Goal: Task Accomplishment & Management: Complete application form

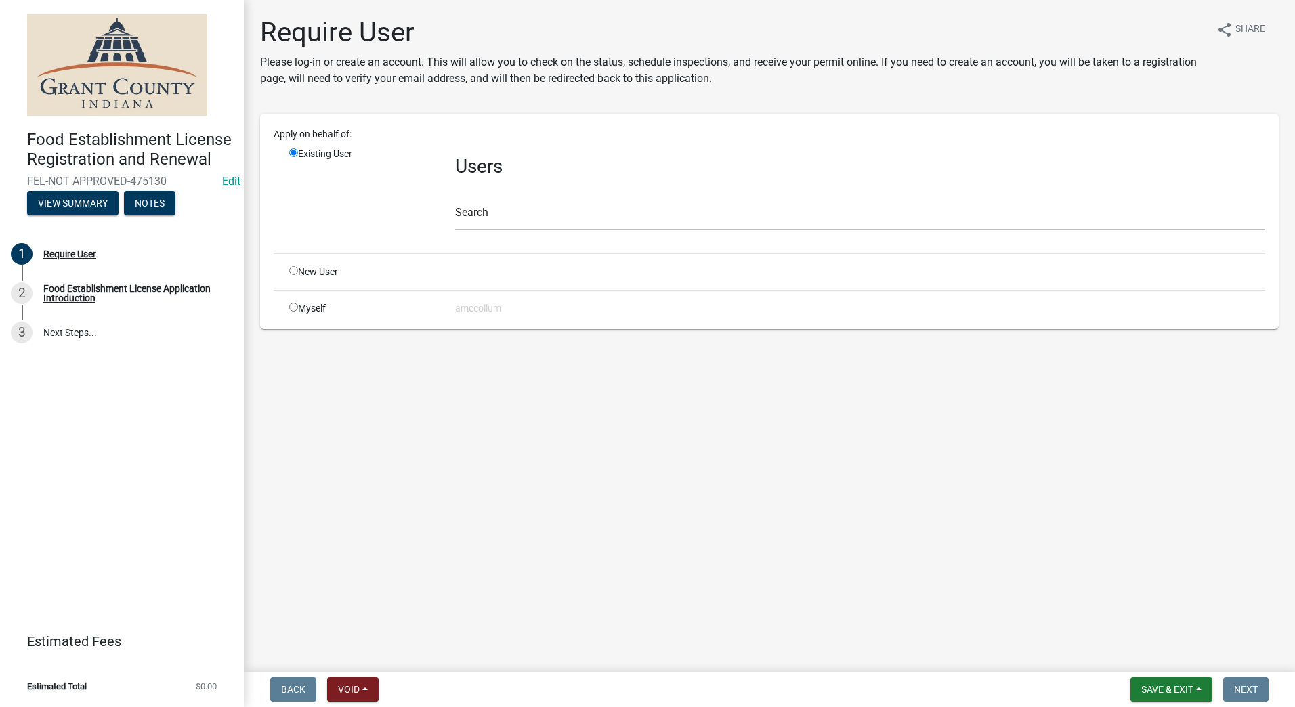
click at [290, 275] on div "New User" at bounding box center [362, 272] width 166 height 14
click at [291, 272] on input "radio" at bounding box center [293, 270] width 9 height 9
radio input "true"
radio input "false"
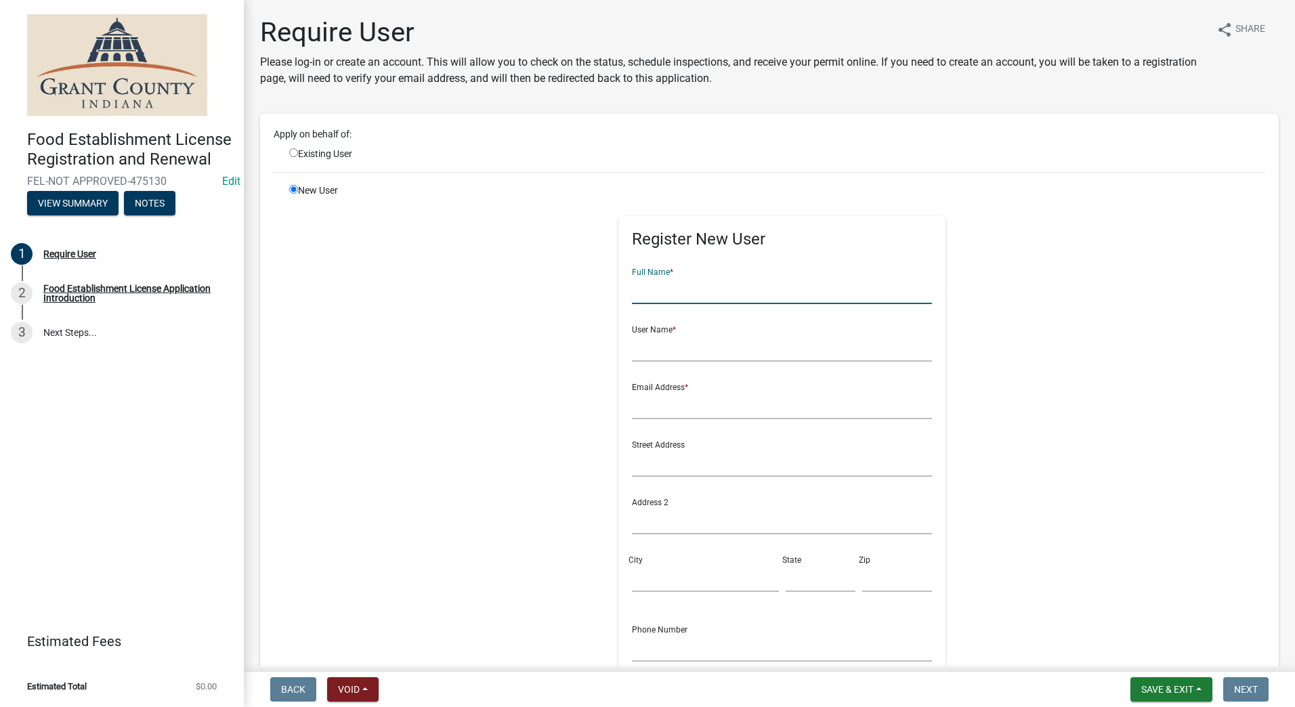
click at [652, 287] on input "text" at bounding box center [782, 290] width 300 height 28
type input "Ledbetters Fudge Shop"
click at [699, 337] on input "text" at bounding box center [782, 348] width 300 height 28
click at [632, 410] on input "text" at bounding box center [782, 405] width 300 height 28
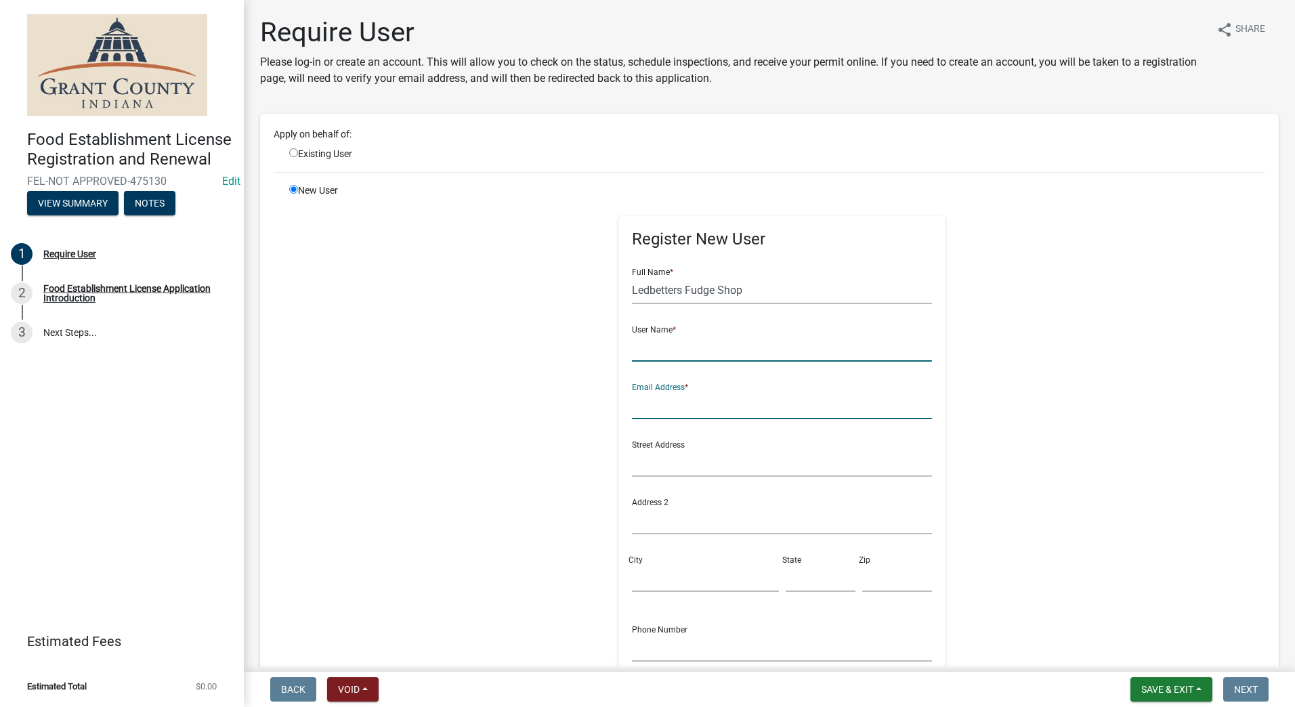
click at [635, 349] on input "text" at bounding box center [782, 348] width 300 height 28
type input "[PERSON_NAME]"
click at [674, 406] on input "text" at bounding box center [782, 405] width 300 height 28
click at [664, 404] on input "text" at bounding box center [782, 405] width 300 height 28
type input "[EMAIL_ADDRESS][DOMAIN_NAME]"
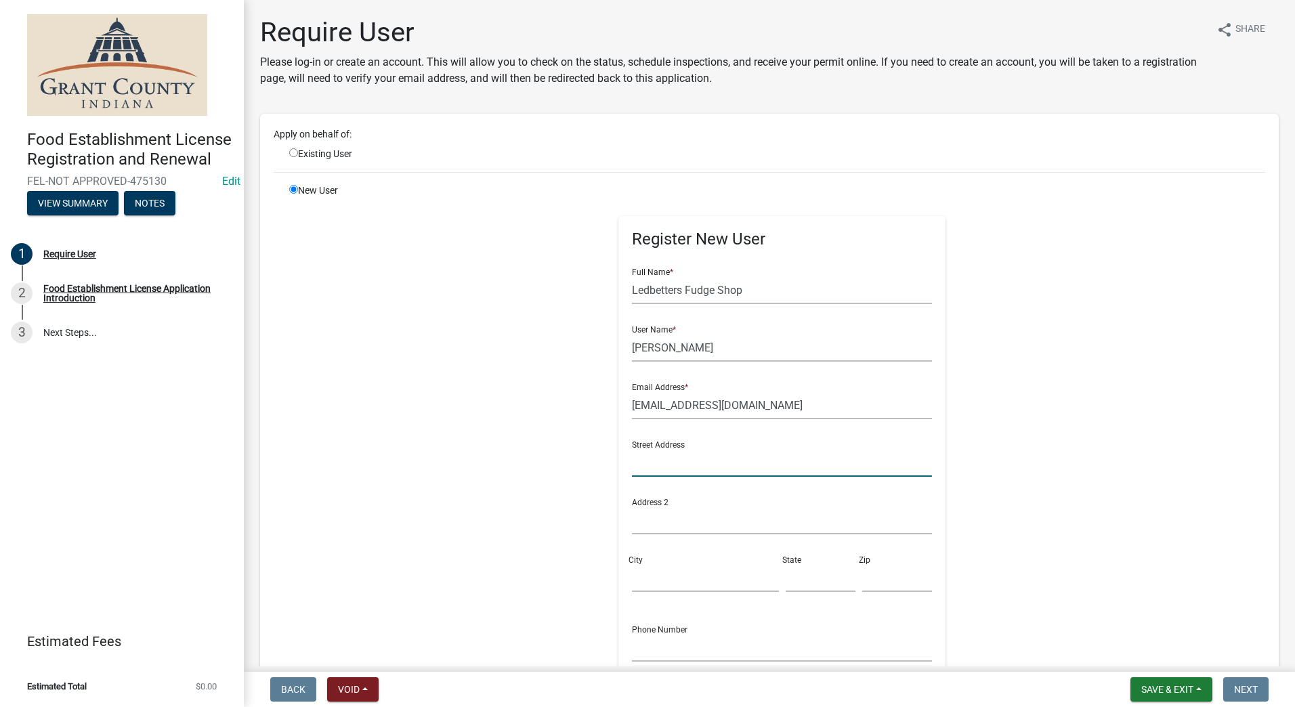
click at [763, 465] on input "text" at bounding box center [782, 463] width 300 height 28
type input "[STREET_ADDRESS][PERSON_NAME]"
click at [682, 572] on input "City" at bounding box center [705, 578] width 146 height 28
type input "Converse"
click at [790, 580] on input "text" at bounding box center [820, 578] width 70 height 28
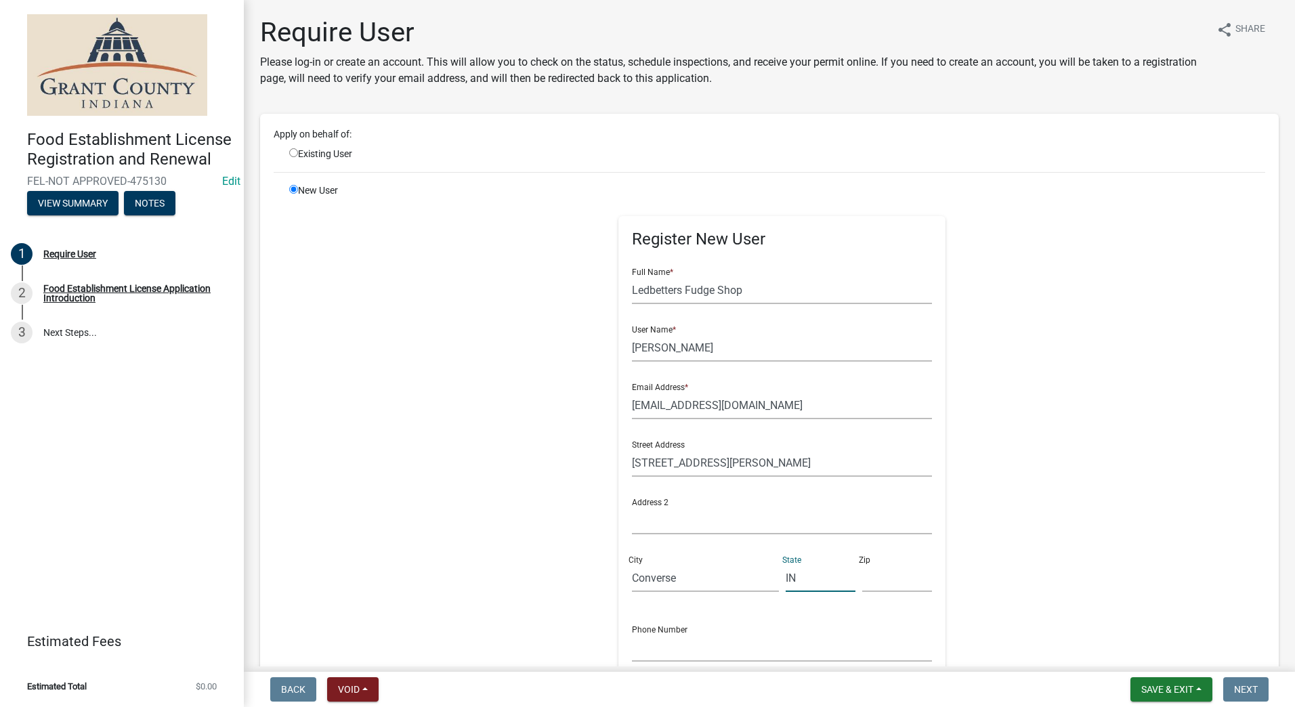
type input "IN"
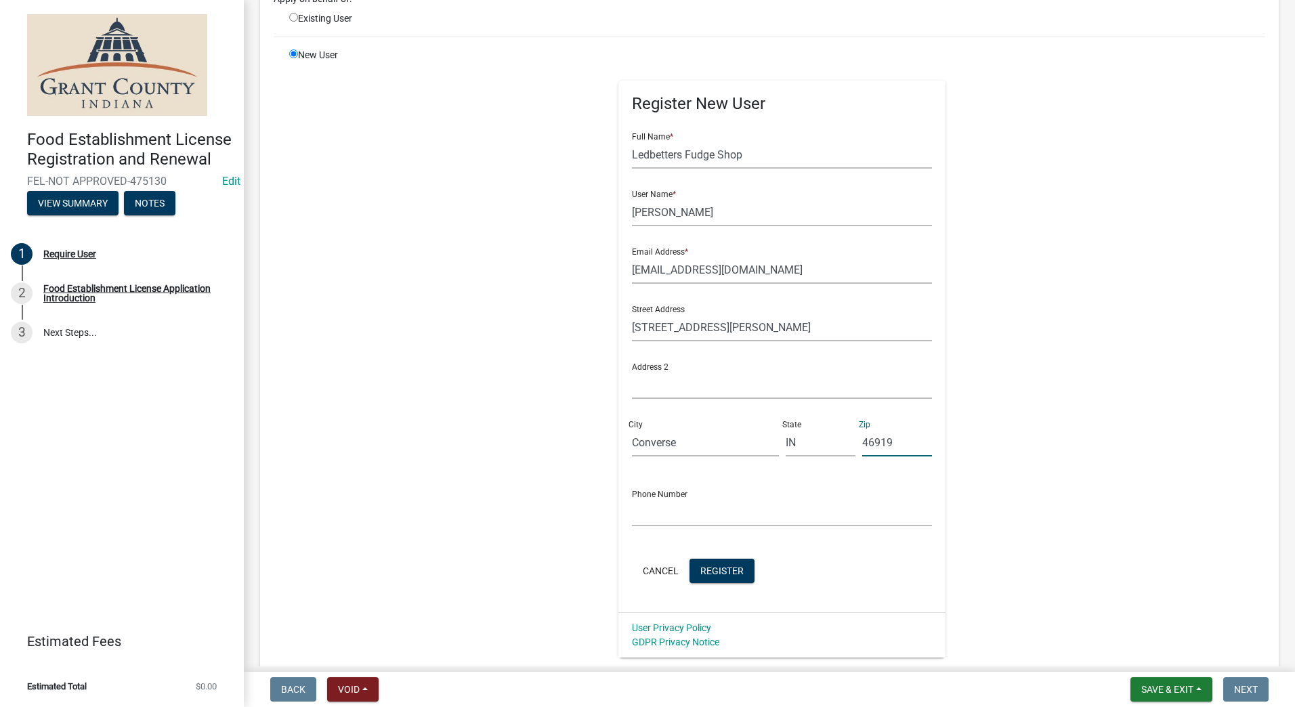
type input "46919"
click at [714, 508] on input "text" at bounding box center [782, 512] width 300 height 28
type input "[PHONE_NUMBER]"
click at [716, 563] on button "Register" at bounding box center [721, 571] width 65 height 24
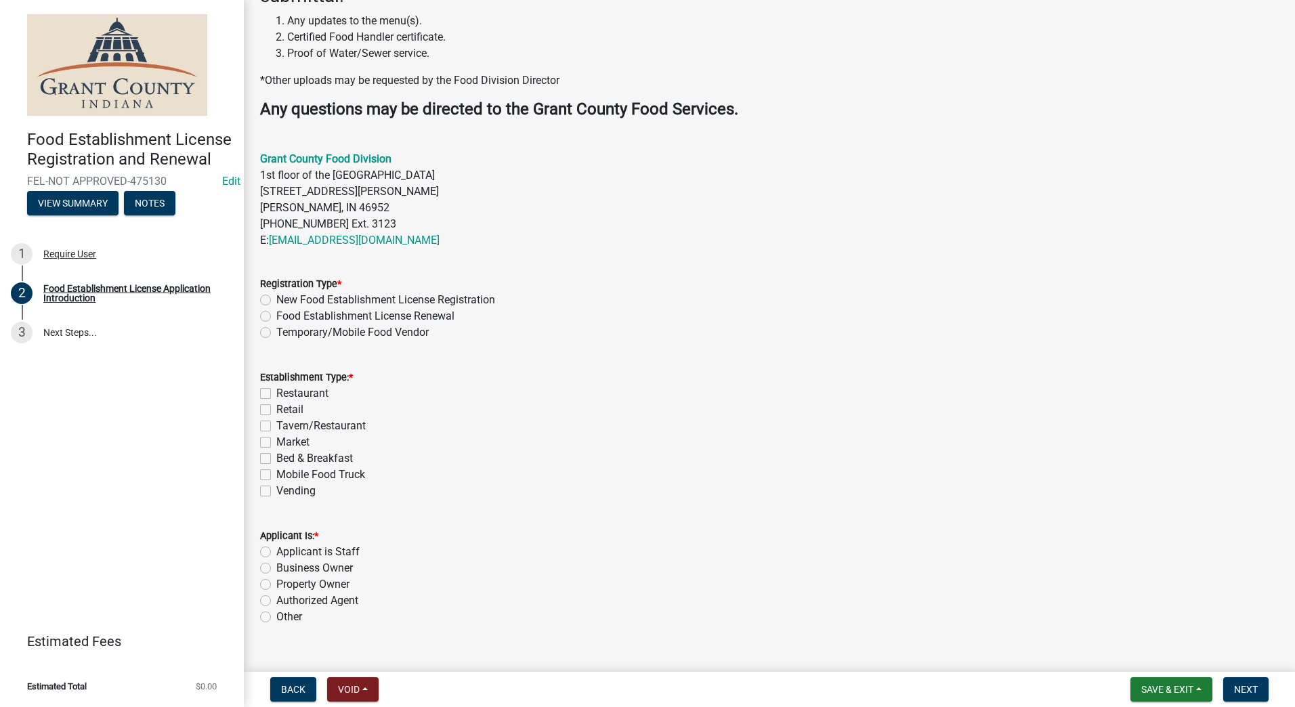
scroll to position [337, 0]
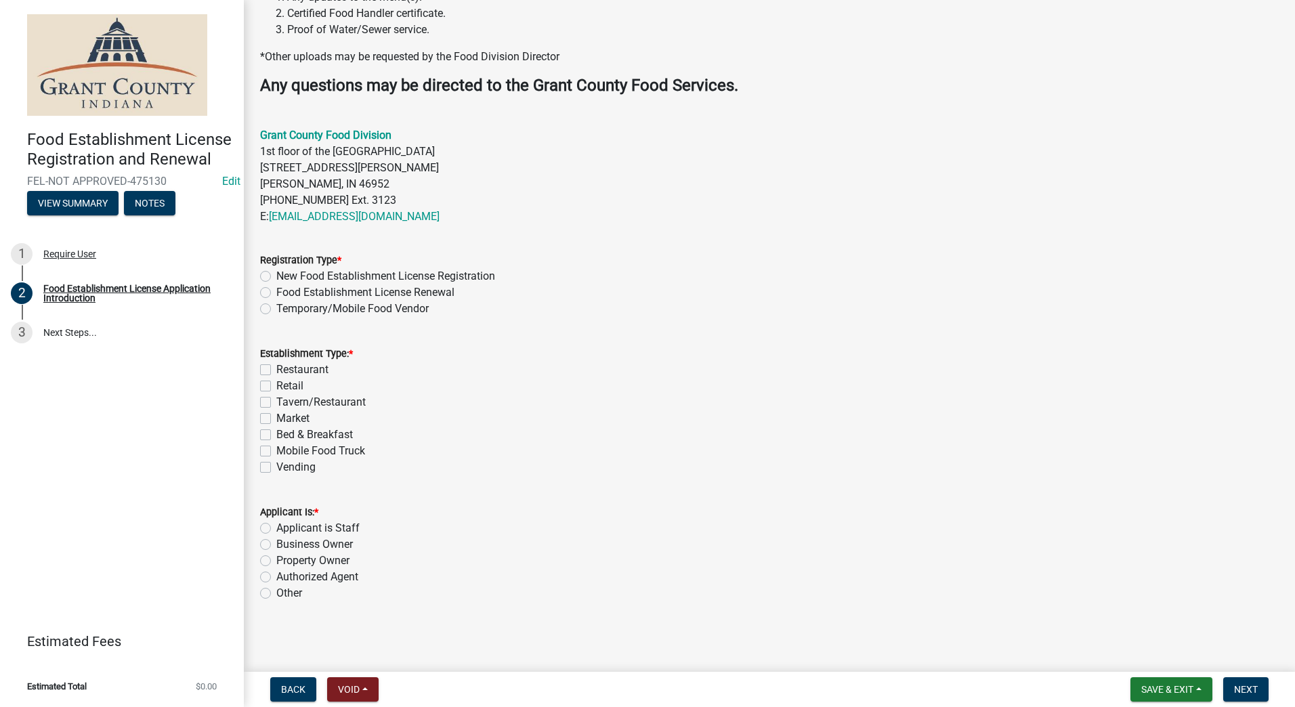
click at [276, 310] on label "Temporary/Mobile Food Vendor" at bounding box center [352, 309] width 152 height 16
click at [276, 309] on input "Temporary/Mobile Food Vendor" at bounding box center [280, 305] width 9 height 9
radio input "true"
click at [276, 454] on label "Mobile Food Truck" at bounding box center [320, 451] width 89 height 16
click at [276, 452] on input "Mobile Food Truck" at bounding box center [280, 447] width 9 height 9
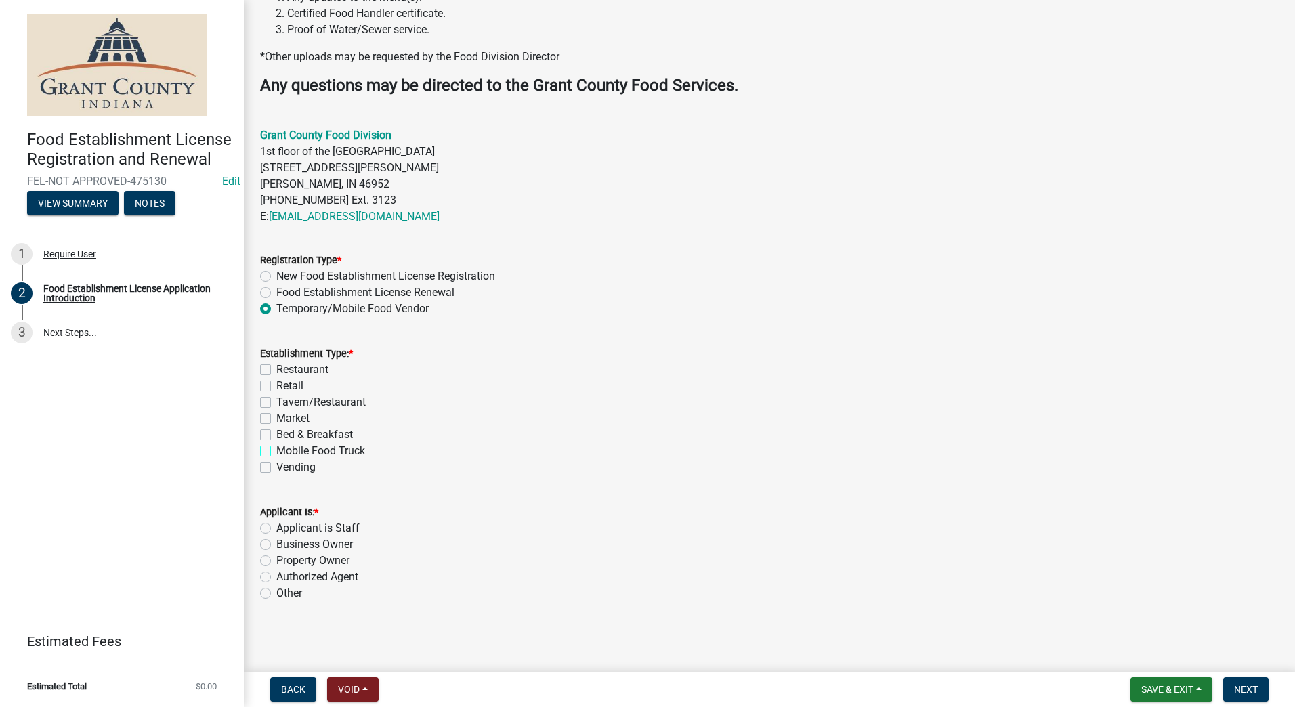
checkbox input "true"
checkbox input "false"
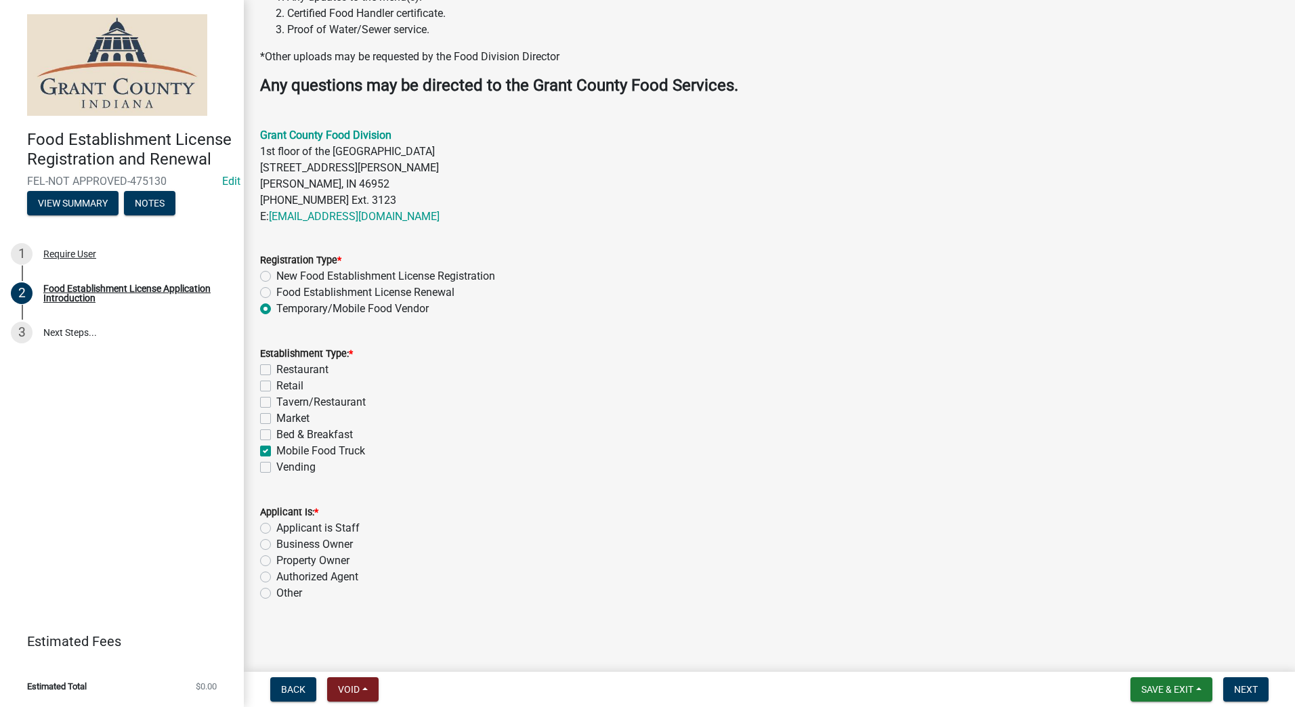
checkbox input "false"
checkbox input "true"
checkbox input "false"
click at [276, 577] on label "Authorized Agent" at bounding box center [317, 577] width 82 height 16
click at [276, 577] on input "Authorized Agent" at bounding box center [280, 573] width 9 height 9
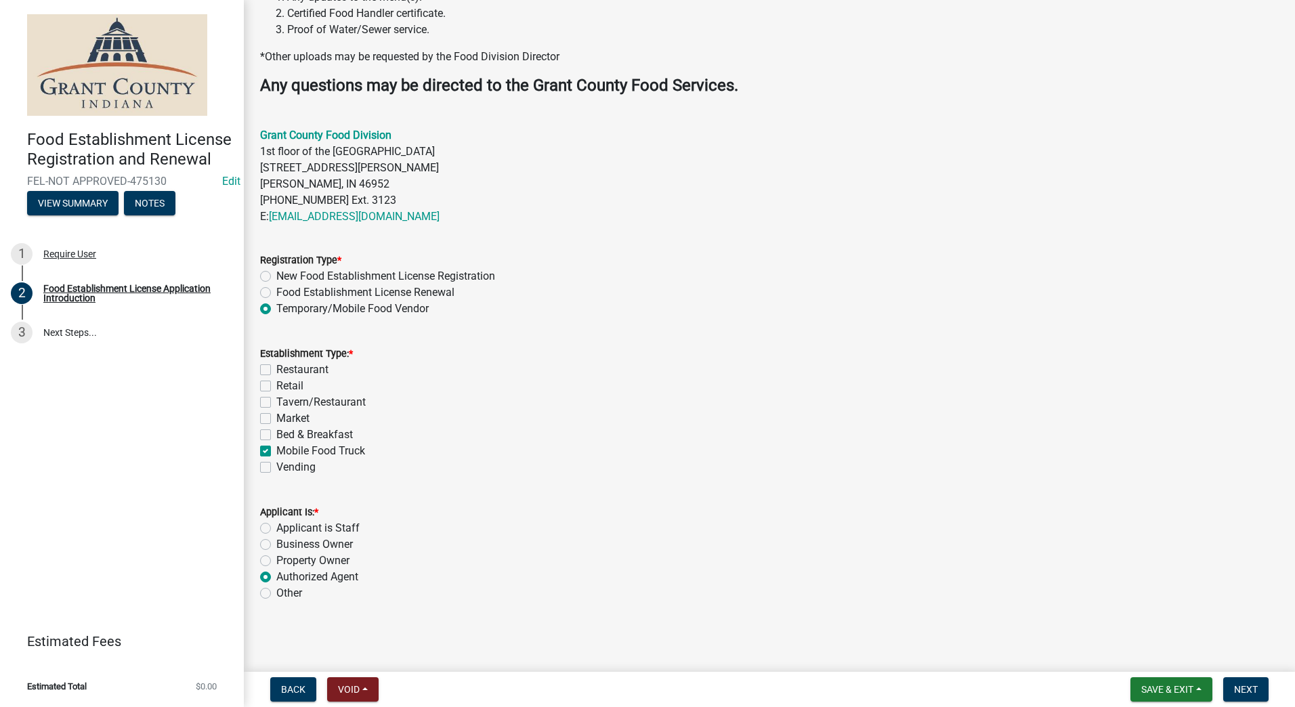
radio input "true"
drag, startPoint x: 1074, startPoint y: 597, endPoint x: 1147, endPoint y: 617, distance: 75.7
click at [1077, 597] on div "Other" at bounding box center [769, 593] width 1018 height 16
click at [1236, 688] on span "Next" at bounding box center [1246, 689] width 24 height 11
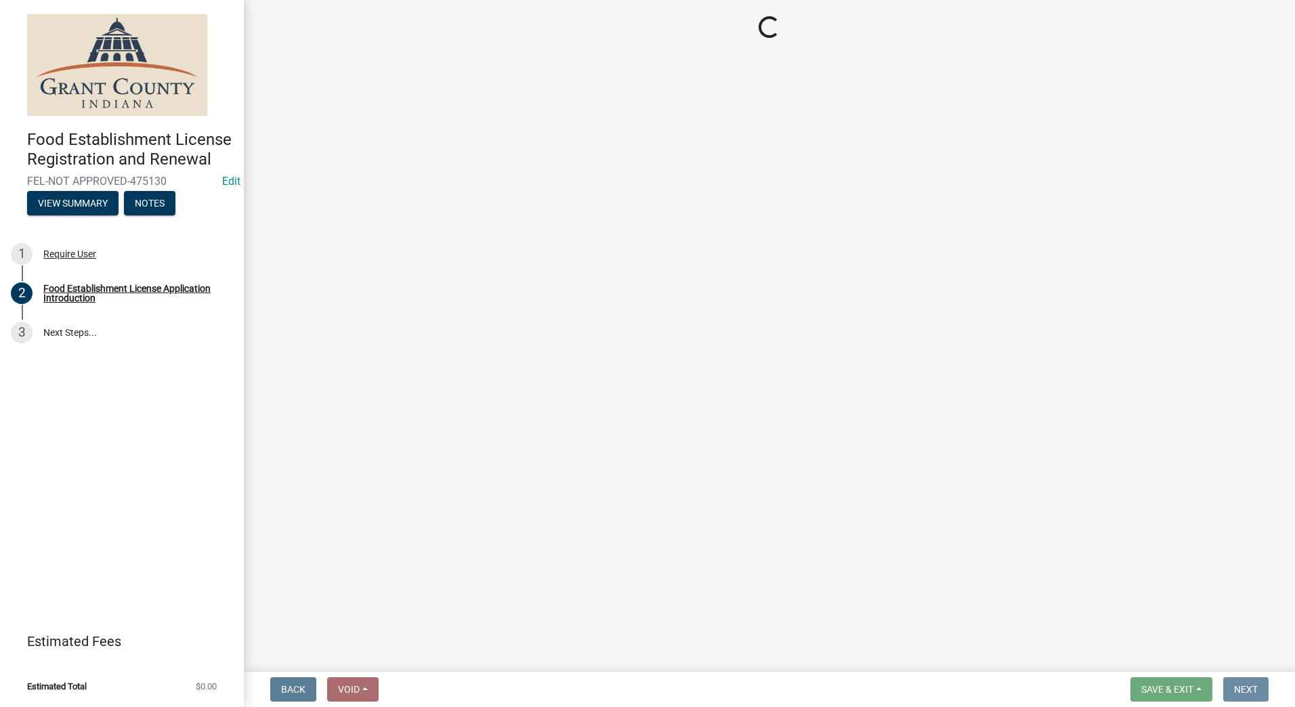
scroll to position [0, 0]
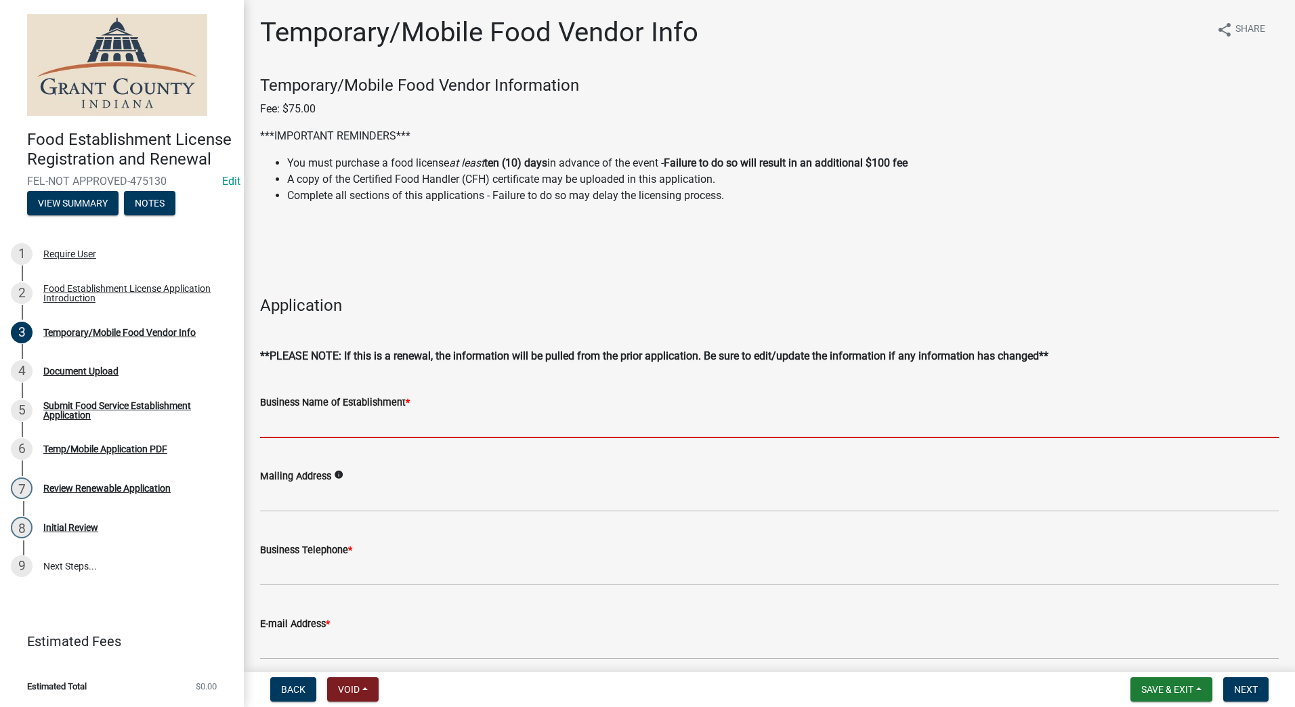
click at [361, 426] on input "Business Name of Establishment *" at bounding box center [769, 424] width 1018 height 28
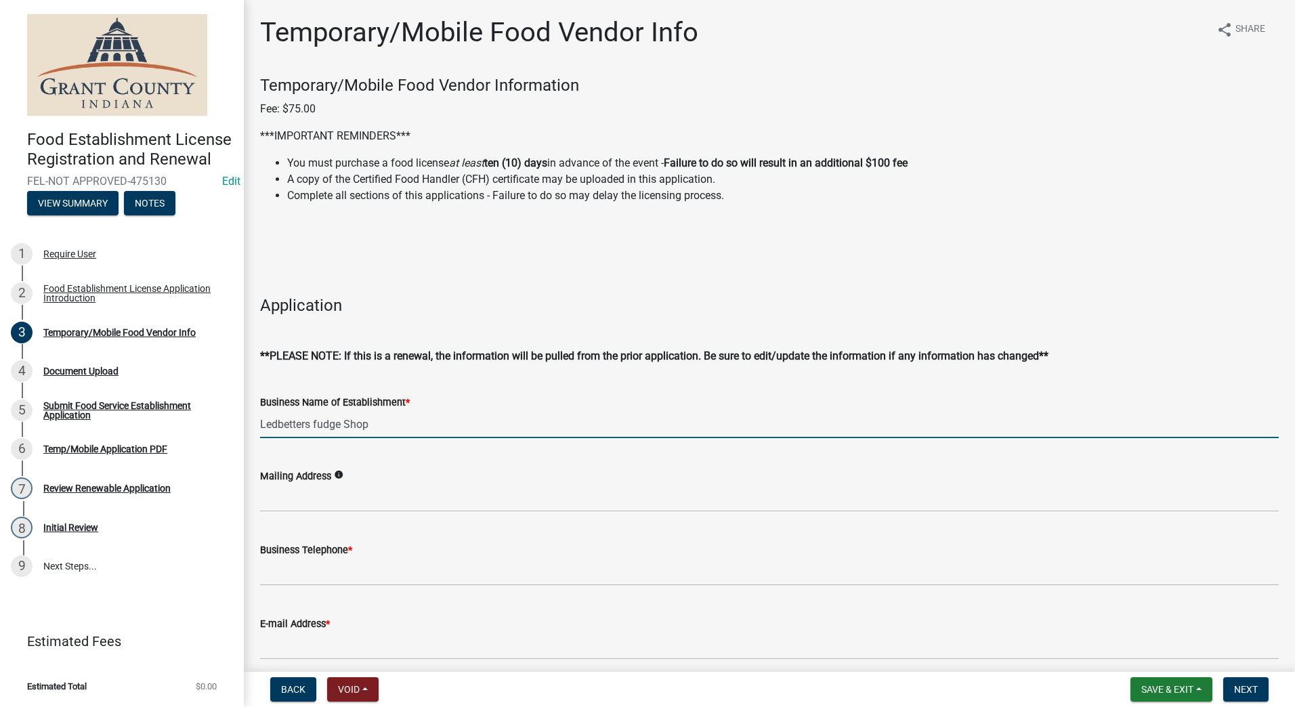
type input "Ledbetters fudge Shop"
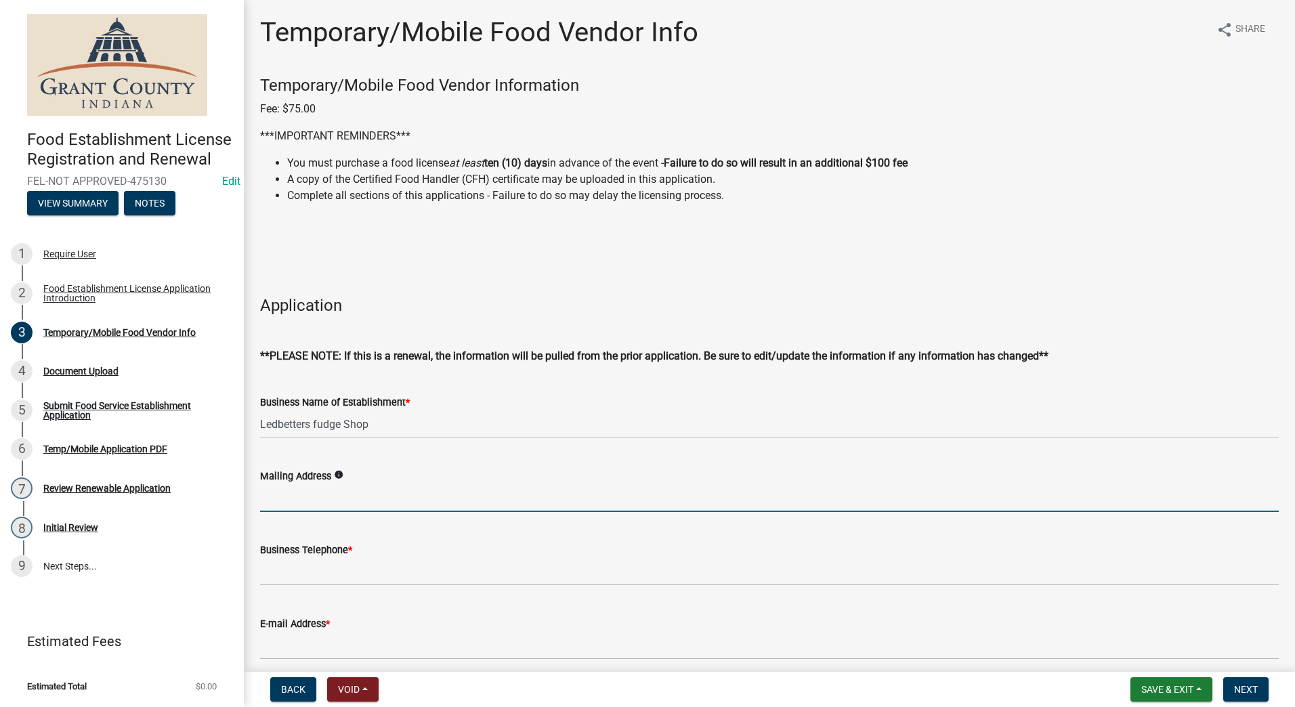
click at [331, 490] on input "Mailing Address" at bounding box center [769, 498] width 1018 height 28
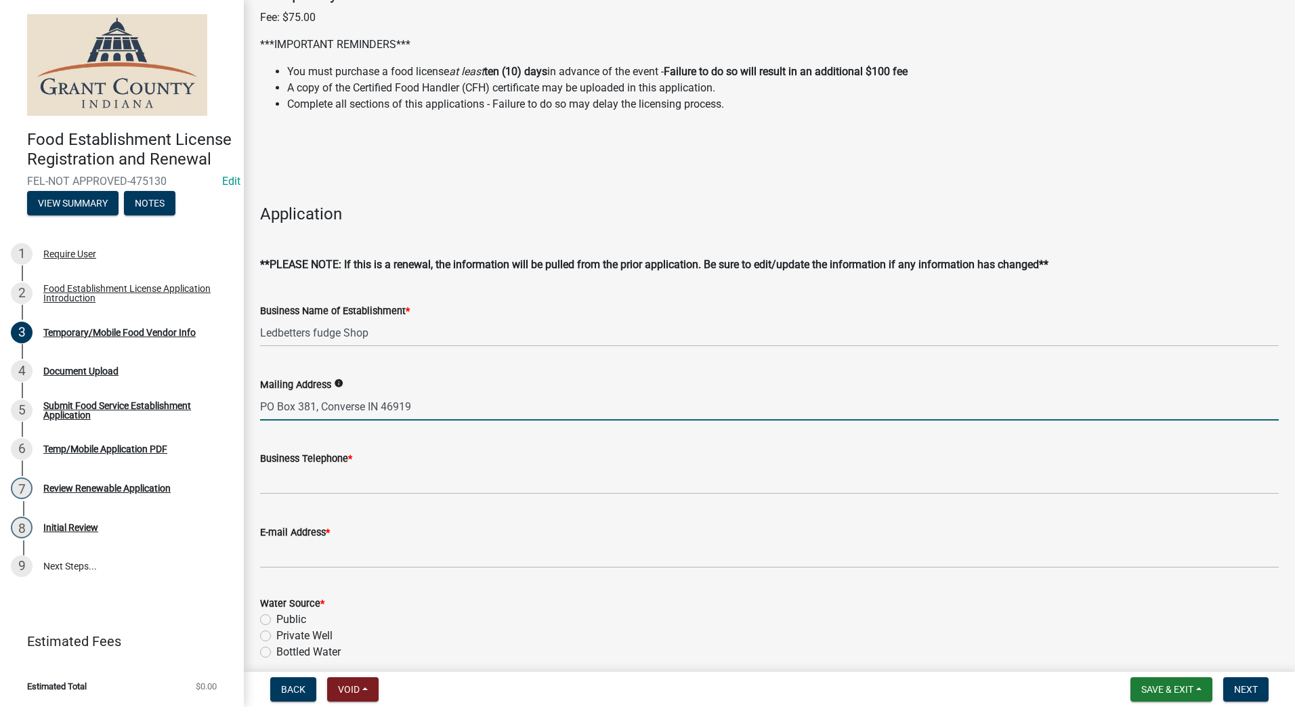
scroll to position [135, 0]
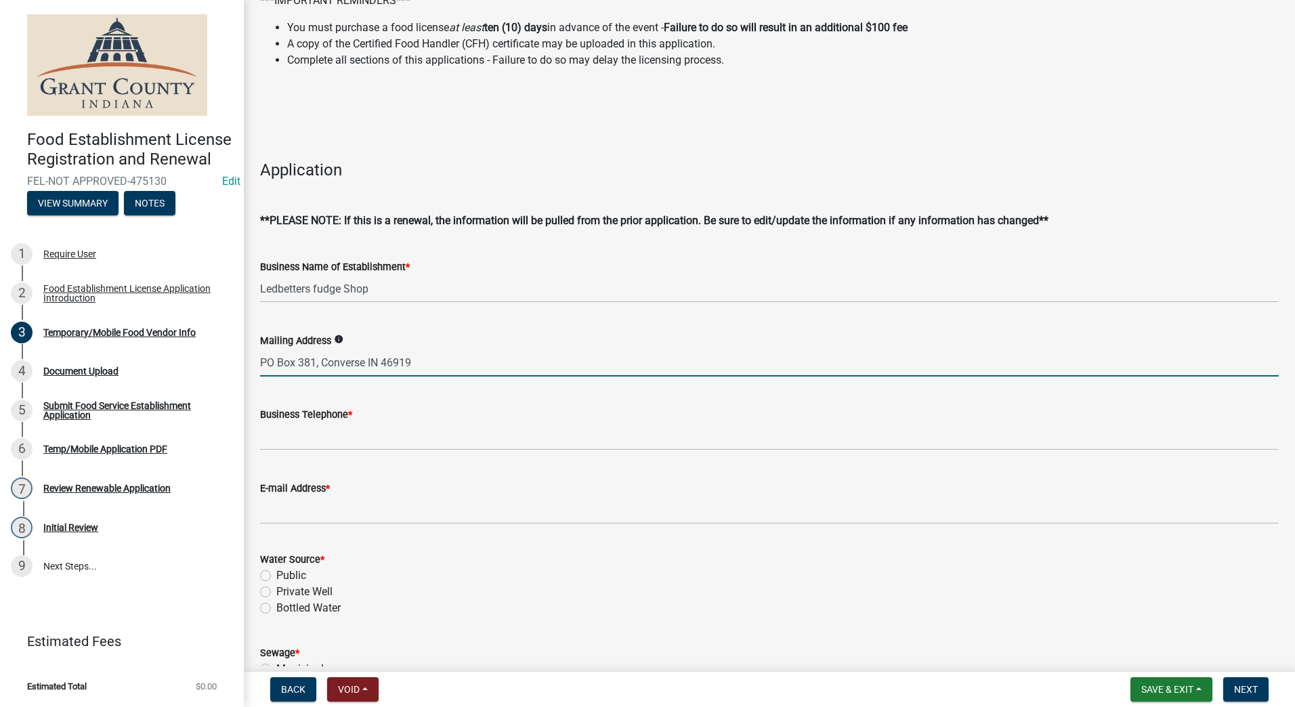
type input "PO Box 381, Converse IN 46919"
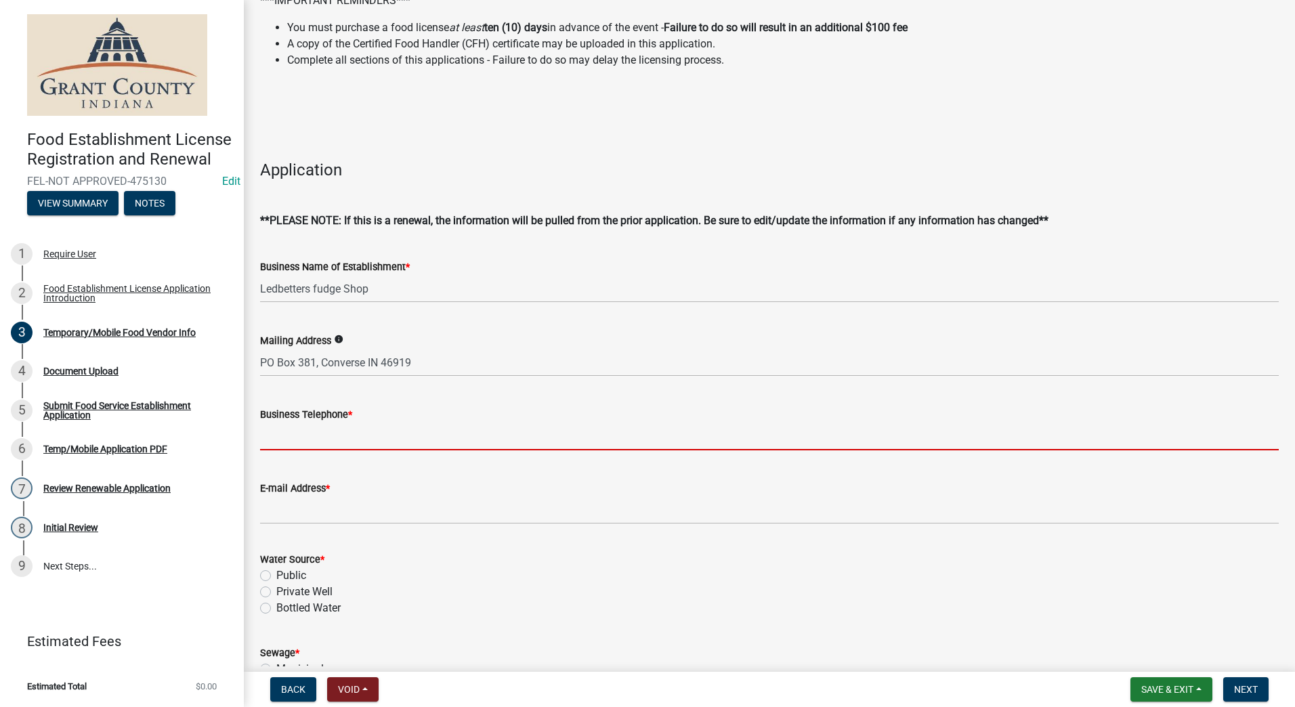
click at [330, 428] on input "Business Telephone *" at bounding box center [769, 437] width 1018 height 28
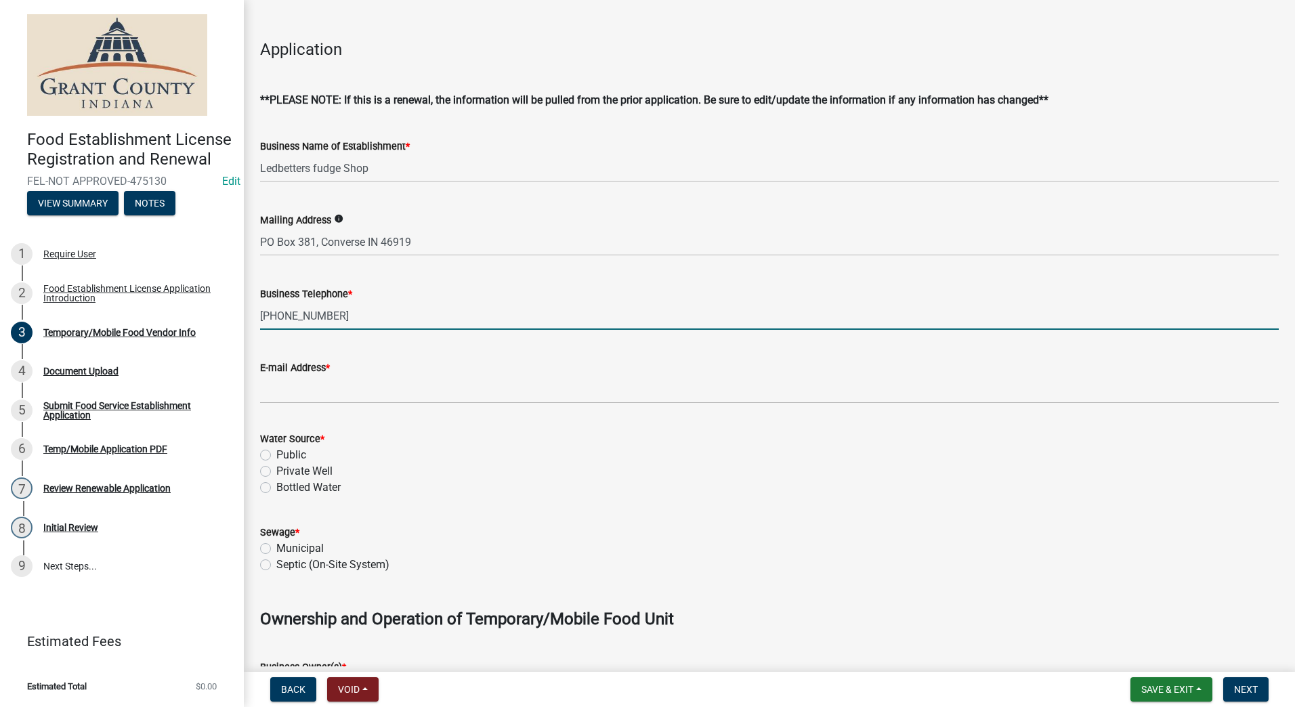
scroll to position [271, 0]
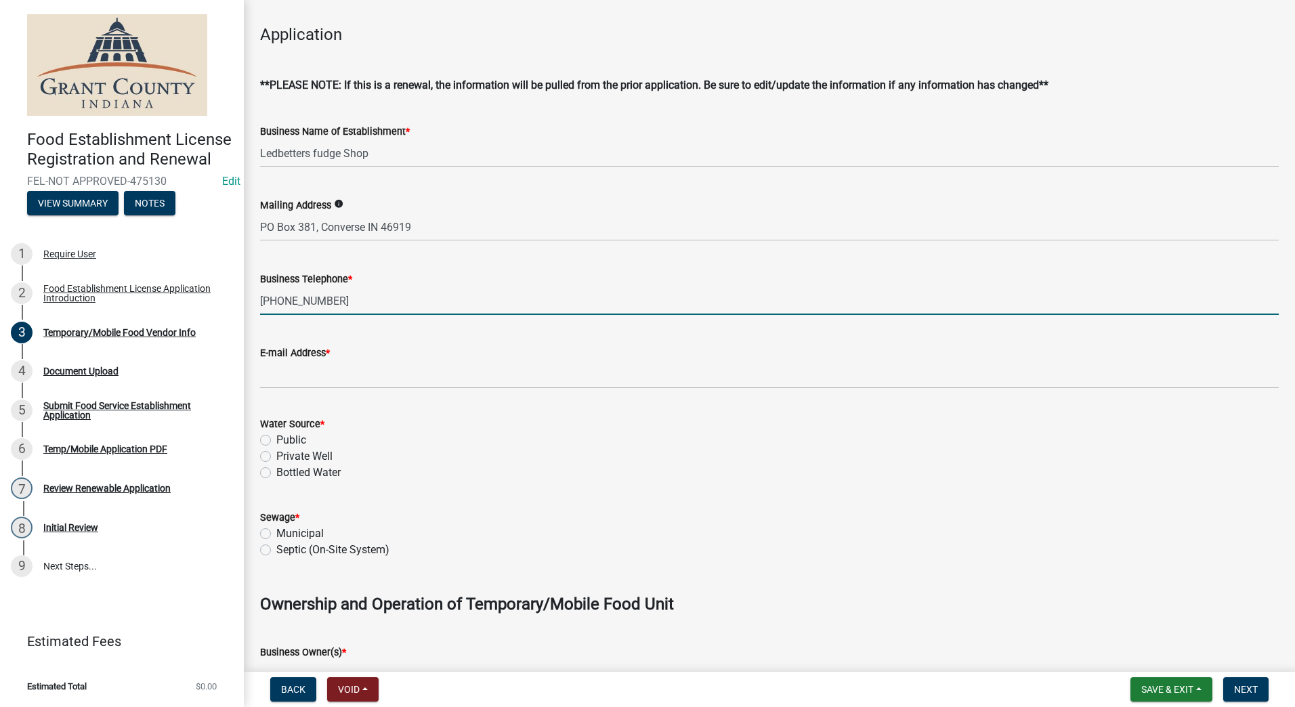
type input "[PHONE_NUMBER]"
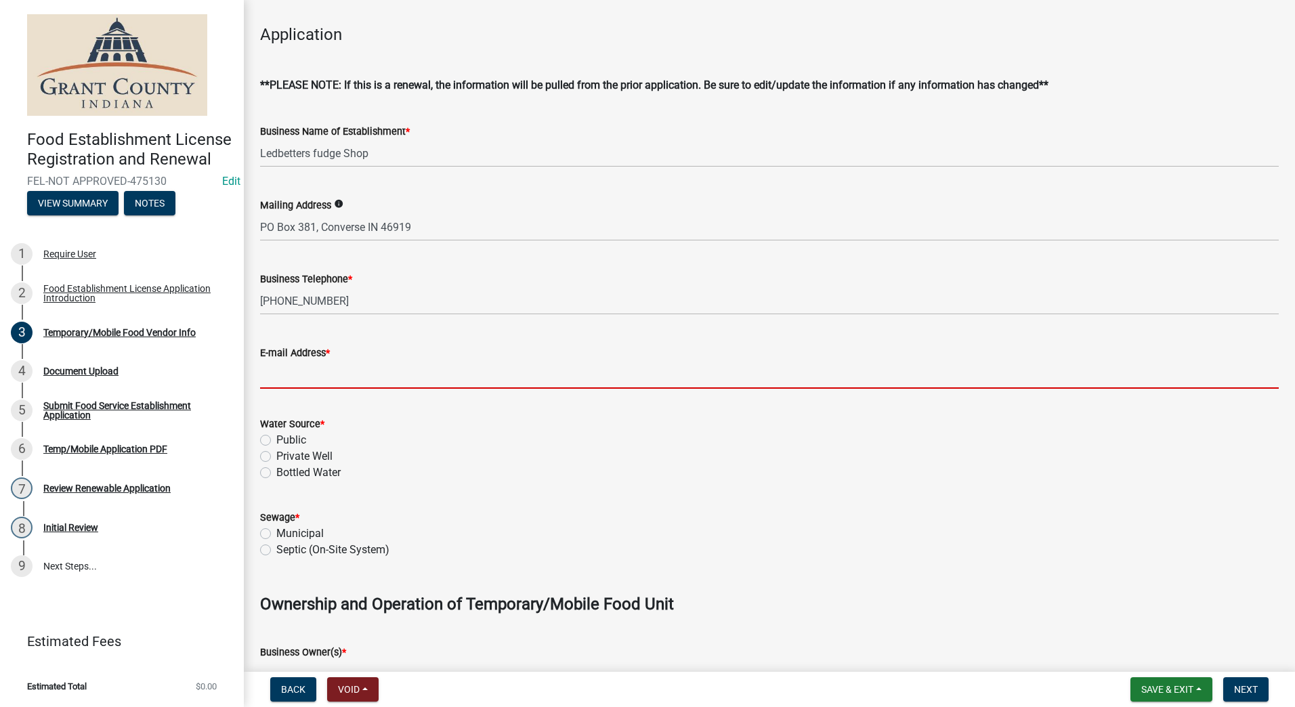
click at [325, 379] on input "E-mail Address *" at bounding box center [769, 375] width 1018 height 28
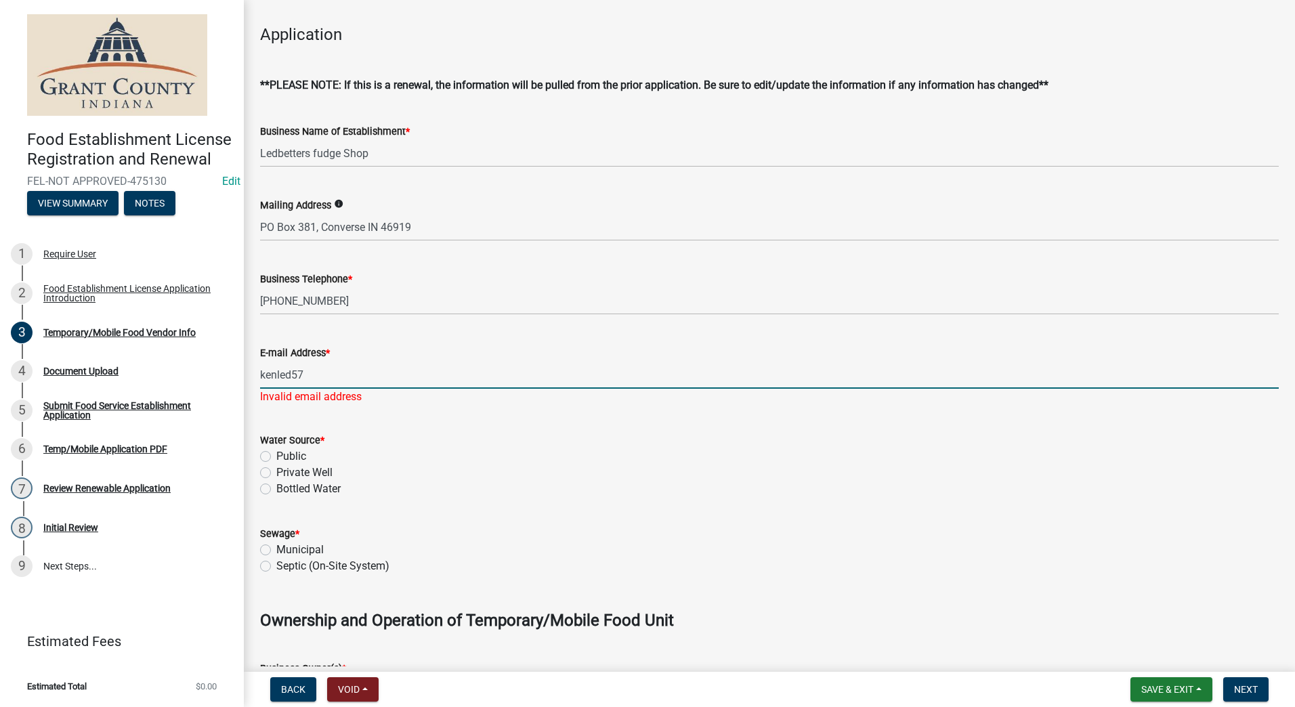
click at [309, 371] on input "kenled57" at bounding box center [769, 375] width 1018 height 28
type input "[EMAIL_ADDRESS][DOMAIN_NAME]"
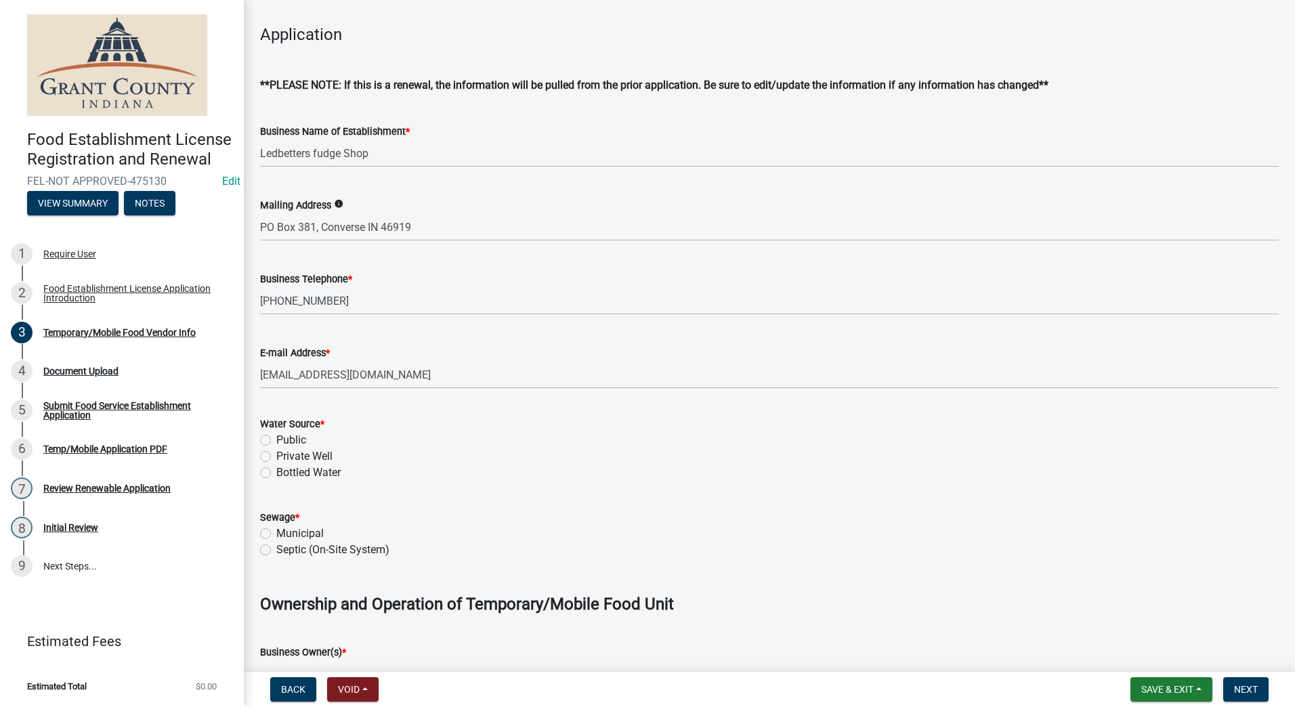
click at [264, 454] on div "Water Source * Public Private Well Bottled Water" at bounding box center [769, 448] width 1018 height 65
click at [276, 442] on label "Public" at bounding box center [291, 440] width 30 height 16
click at [276, 441] on input "Public" at bounding box center [280, 436] width 9 height 9
radio input "true"
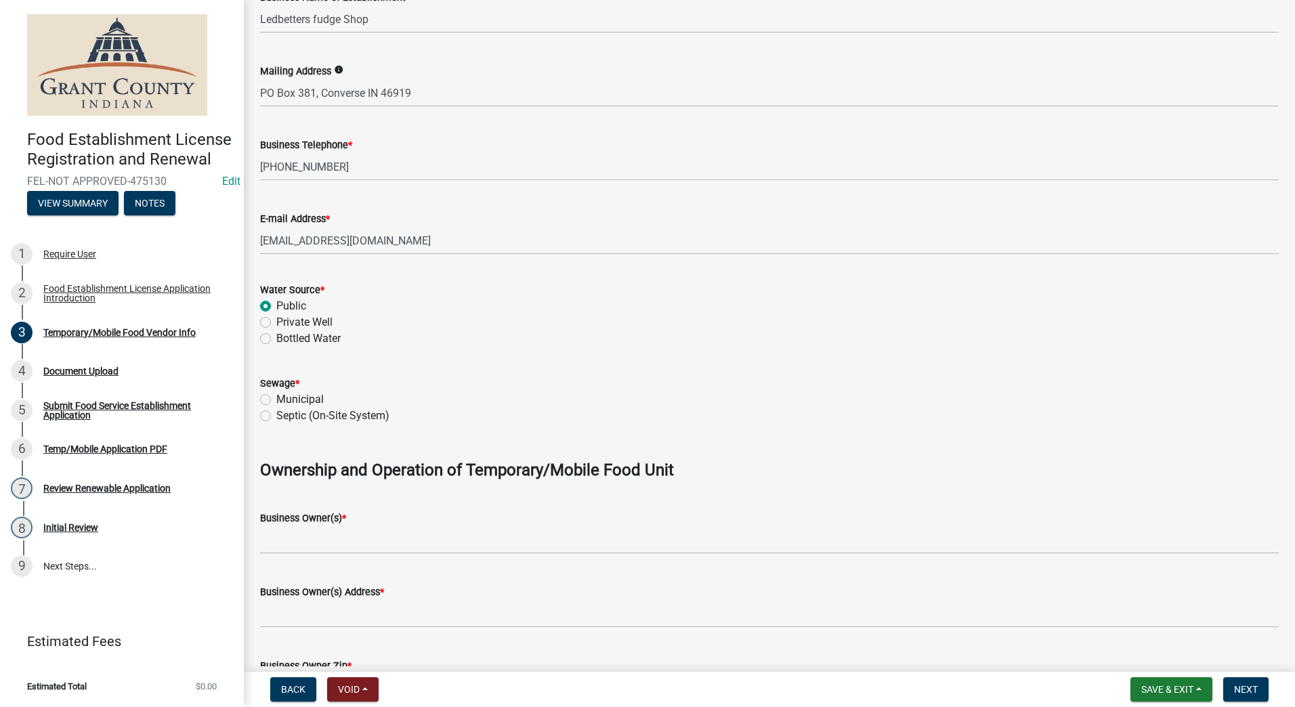
scroll to position [406, 0]
click at [276, 398] on label "Municipal" at bounding box center [299, 398] width 47 height 16
click at [276, 398] on input "Municipal" at bounding box center [280, 394] width 9 height 9
radio input "true"
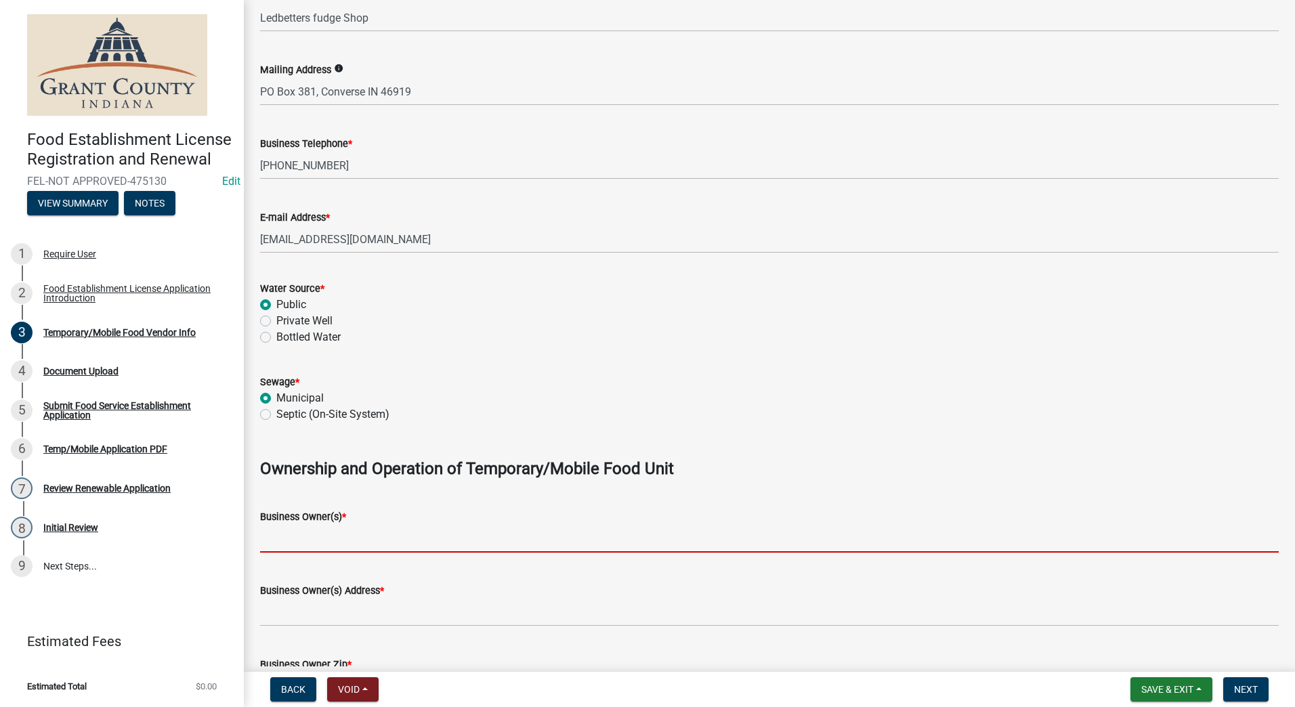
click at [381, 546] on input "Business Owner(s) *" at bounding box center [769, 539] width 1018 height 28
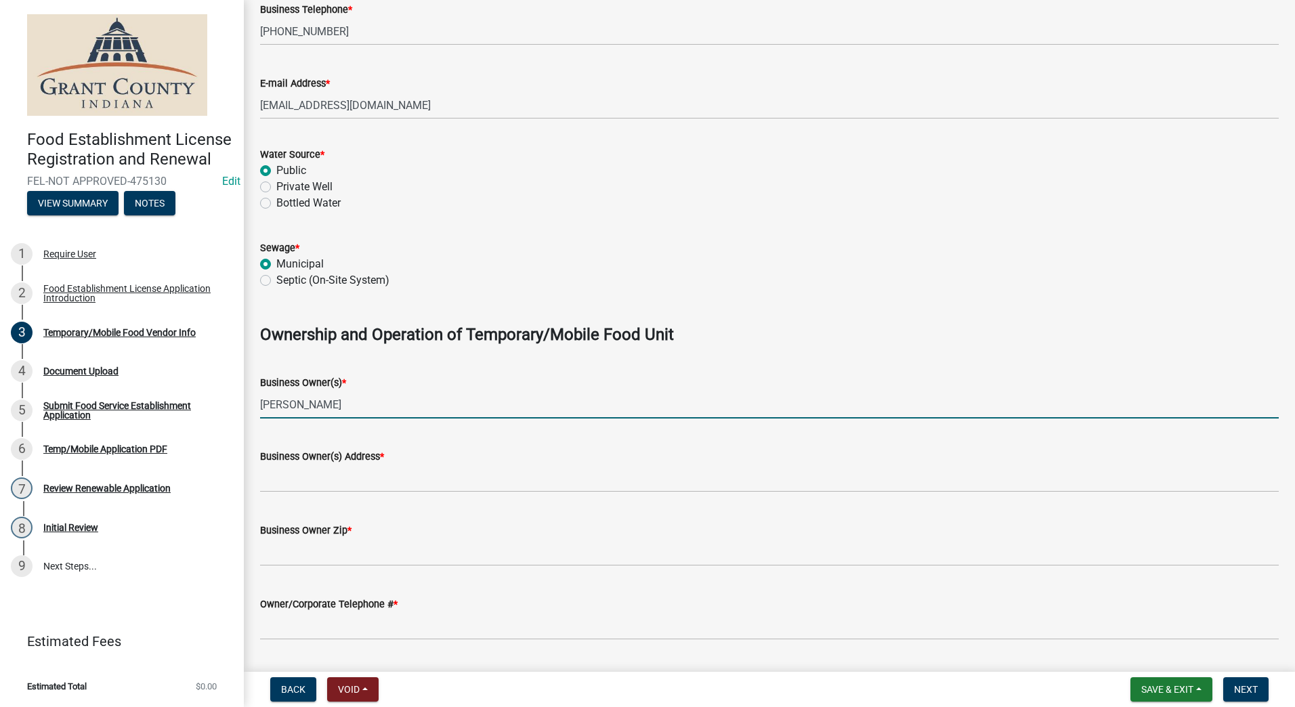
scroll to position [542, 0]
type input "[PERSON_NAME]"
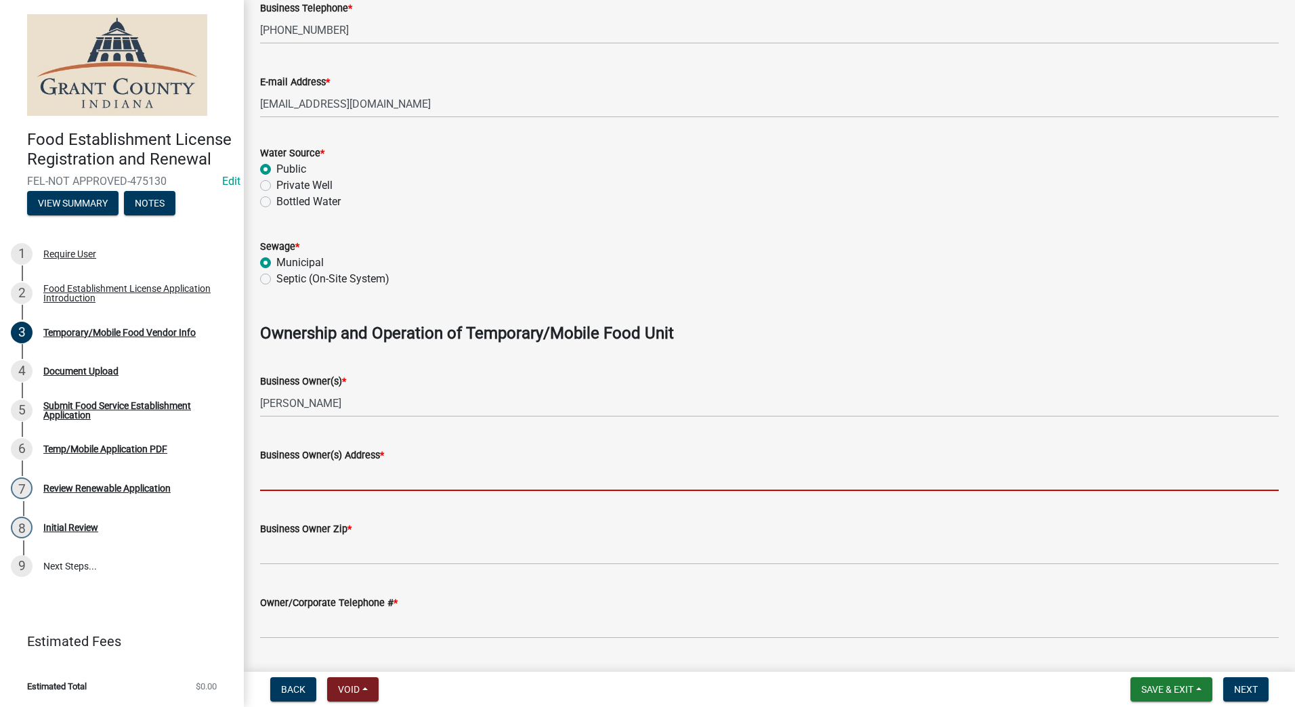
click at [346, 484] on input "Business Owner(s) Address *" at bounding box center [769, 477] width 1018 height 28
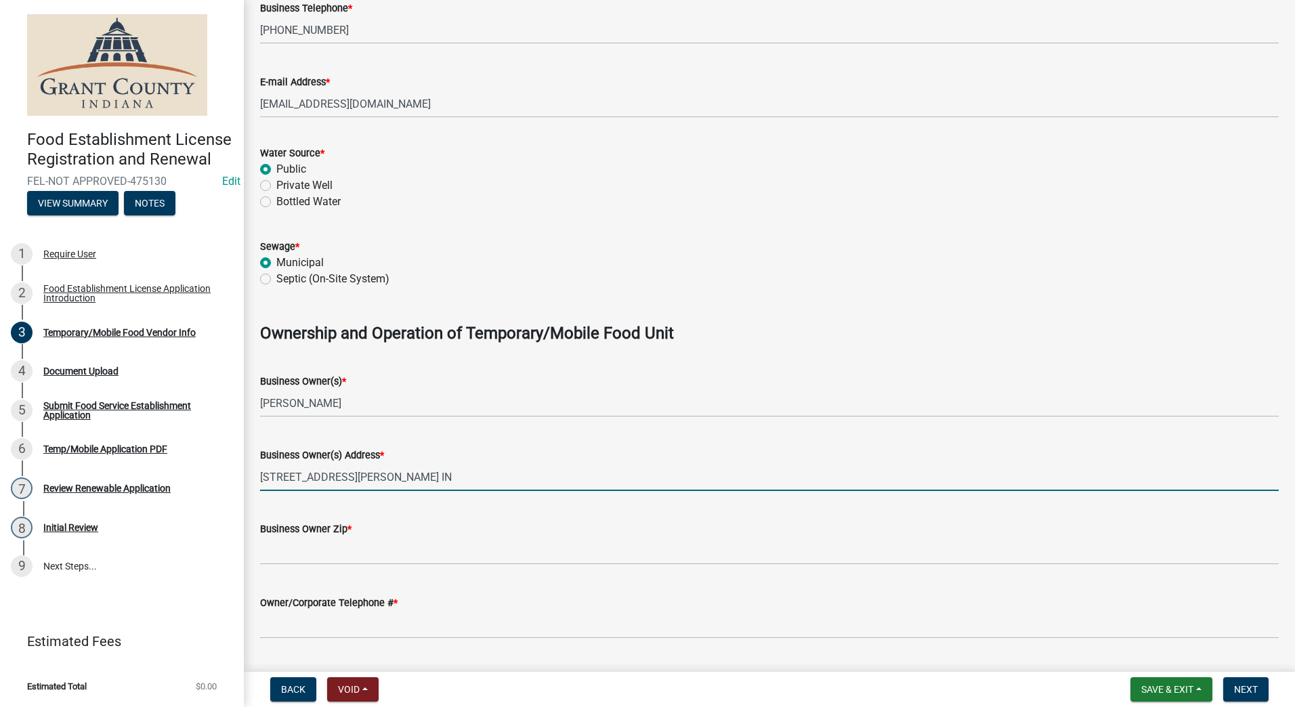
type input "[STREET_ADDRESS][PERSON_NAME] IN"
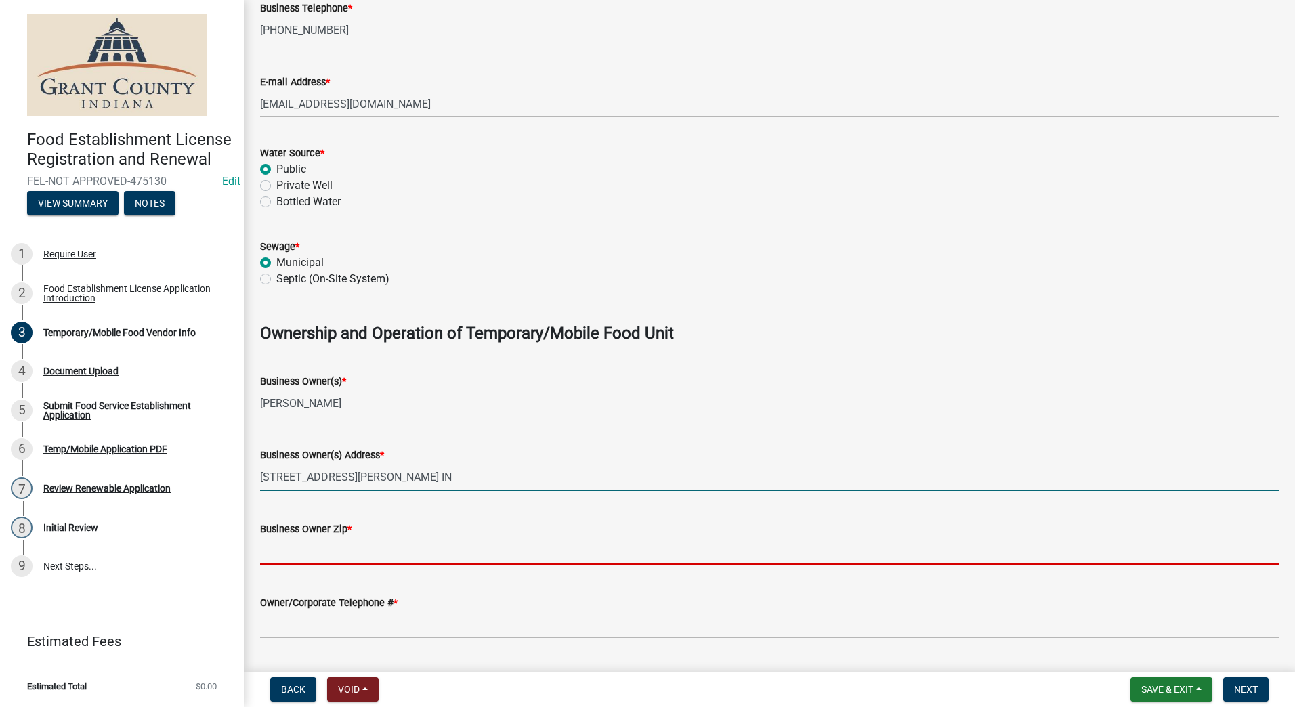
click at [339, 553] on input "Business Owner Zip *" at bounding box center [769, 551] width 1018 height 28
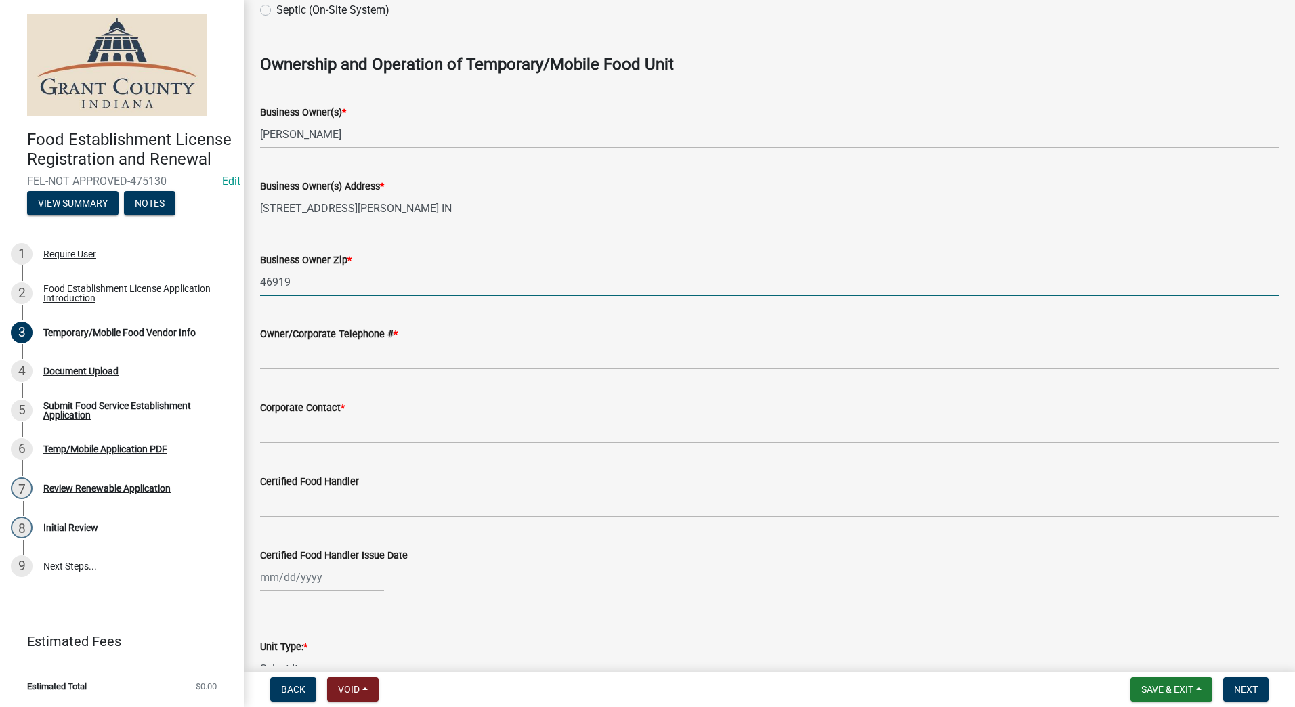
scroll to position [813, 0]
type input "46919"
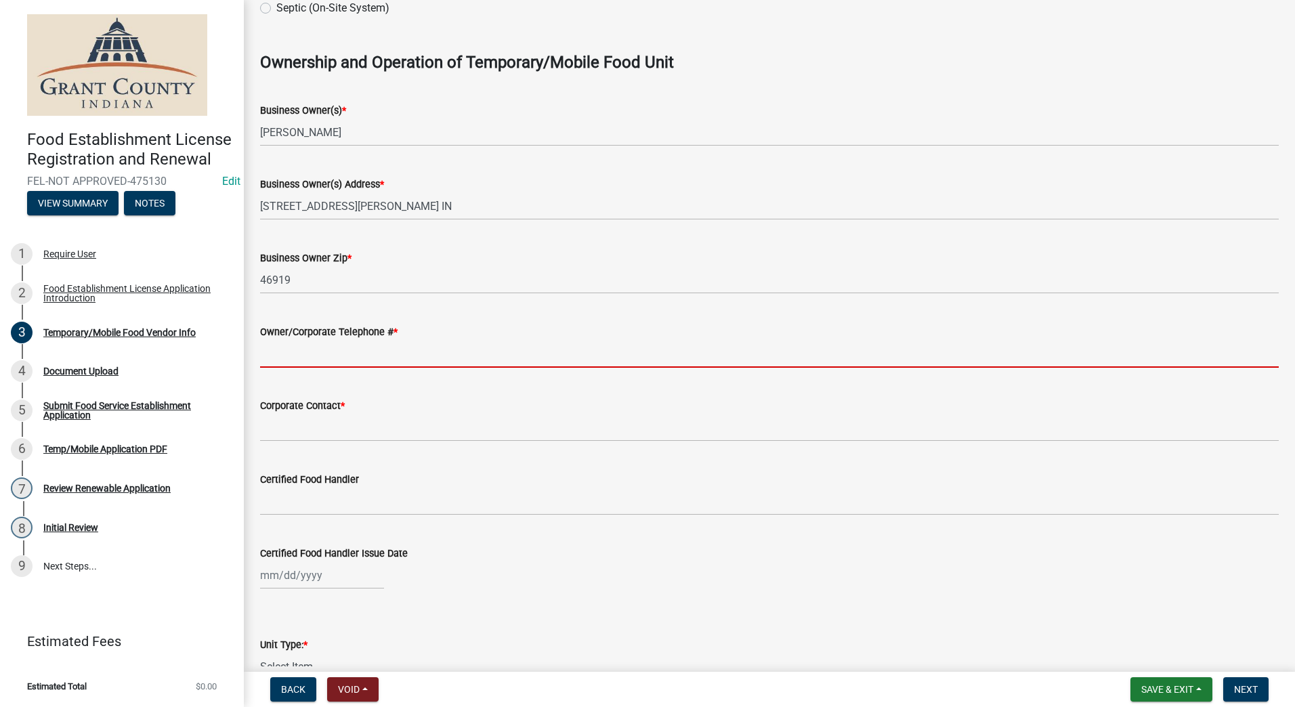
click at [292, 358] on input "Owner/Corporate Telephone # *" at bounding box center [769, 354] width 1018 height 28
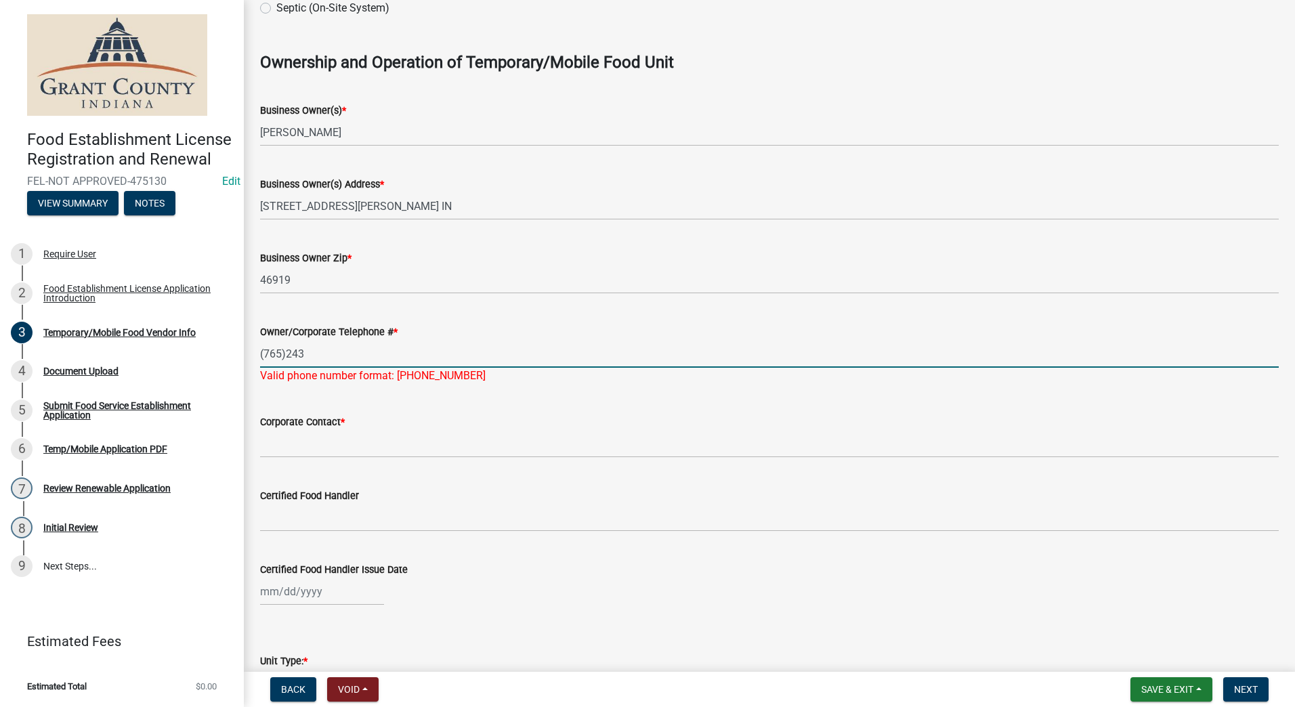
click at [307, 350] on input "(765)243" at bounding box center [769, 354] width 1018 height 28
type input "[PHONE_NUMBER]"
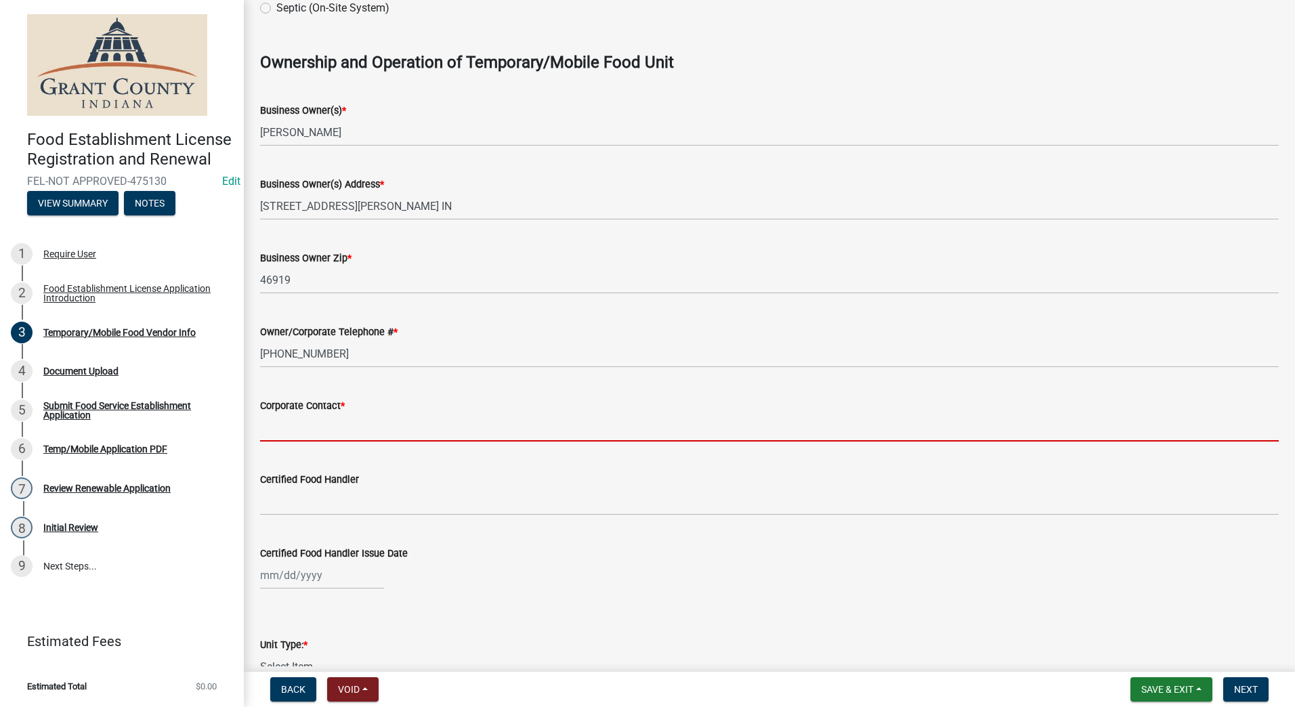
click at [316, 439] on input "Corporate Contact *" at bounding box center [769, 428] width 1018 height 28
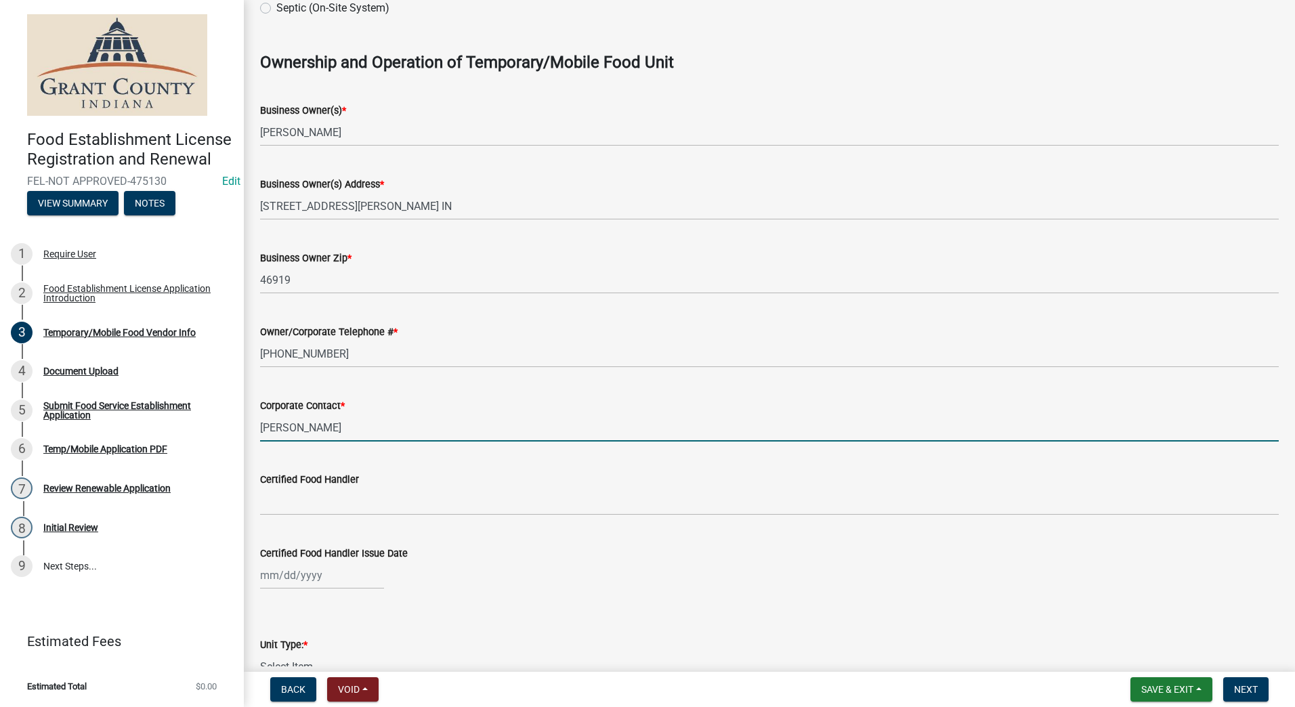
type input "[PERSON_NAME]"
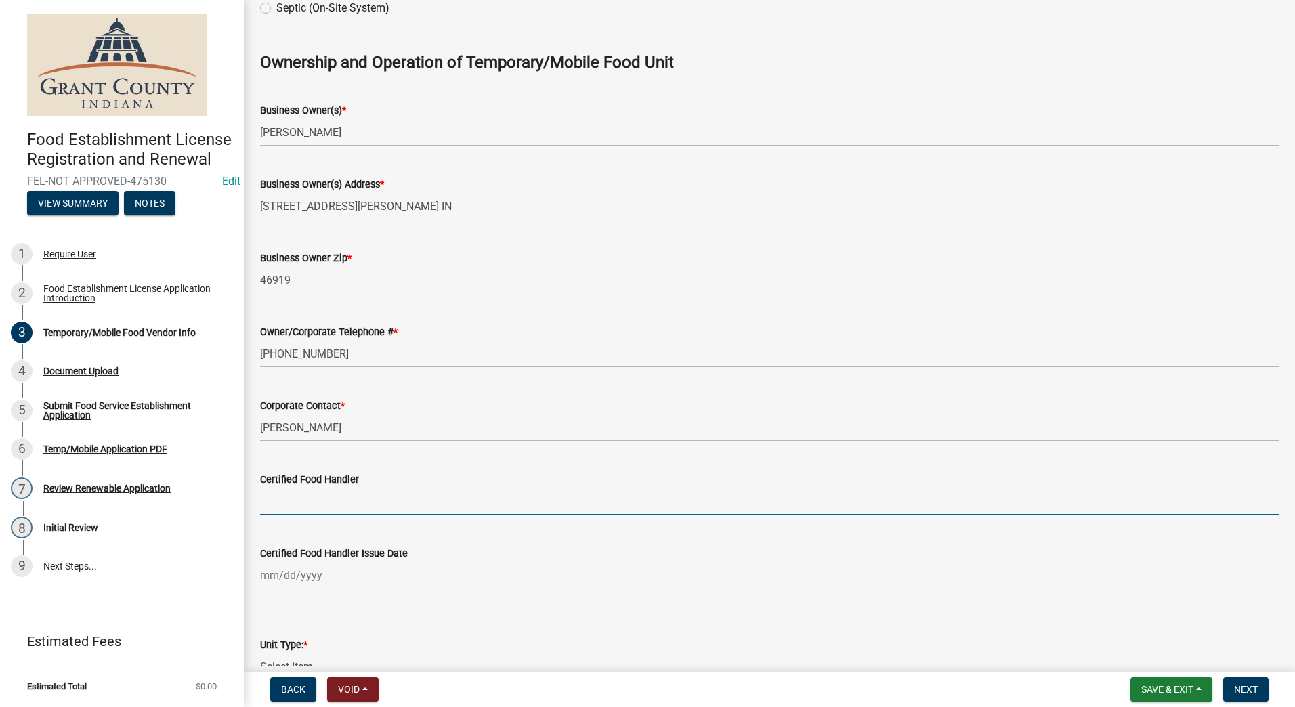
click at [321, 493] on input "Certified Food Handler" at bounding box center [769, 502] width 1018 height 28
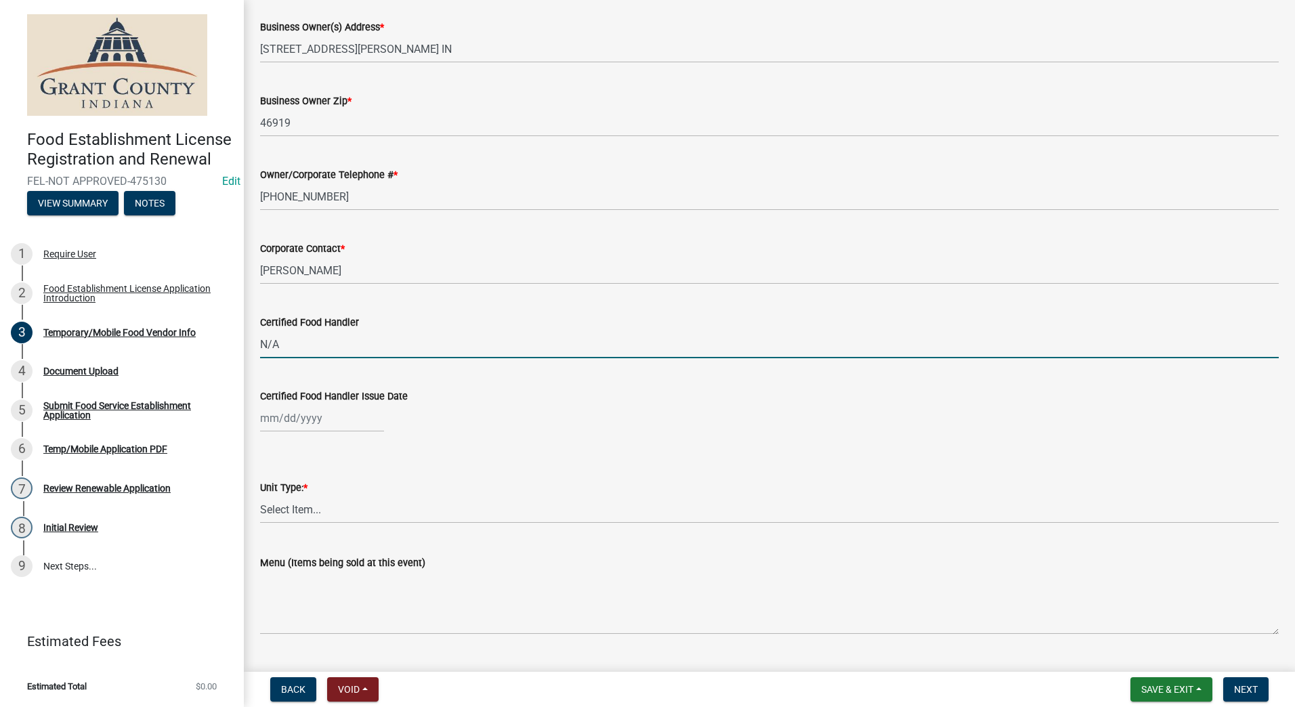
scroll to position [1016, 0]
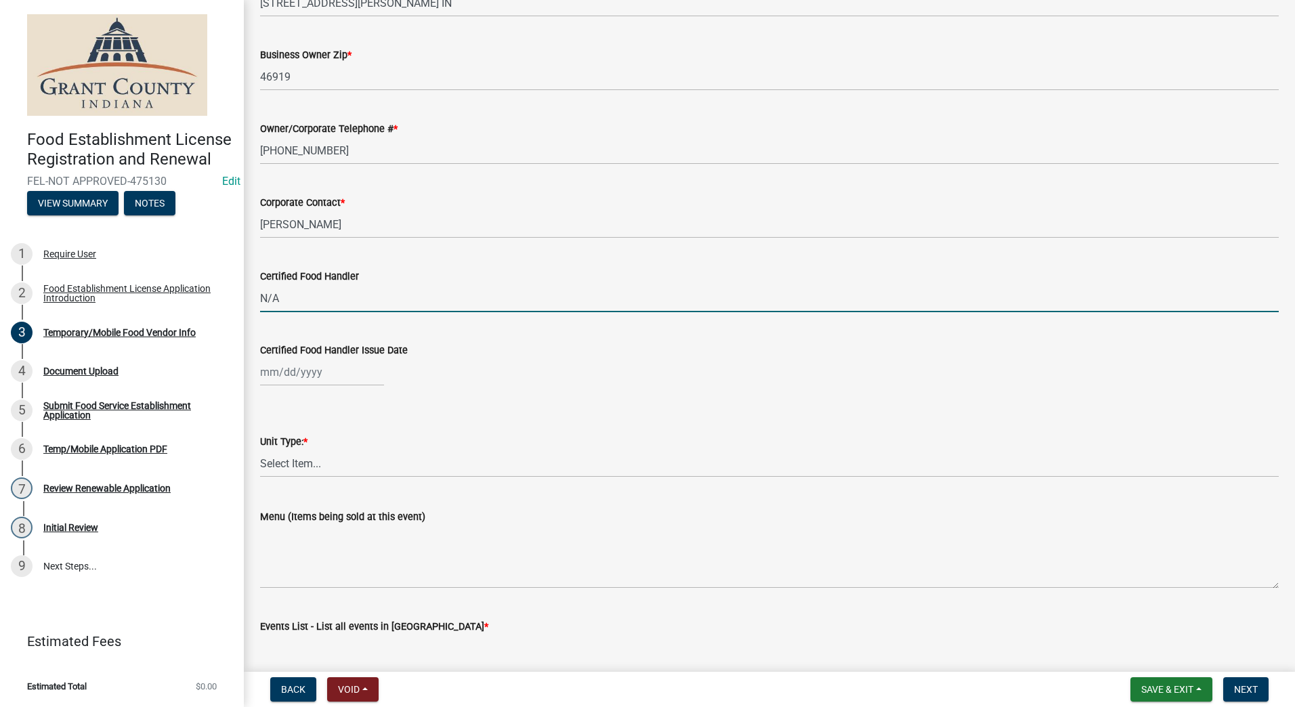
type input "N/A"
click at [318, 465] on select "Select Item... Mobile Trailer Stand Tent Cart Truck" at bounding box center [769, 464] width 1018 height 28
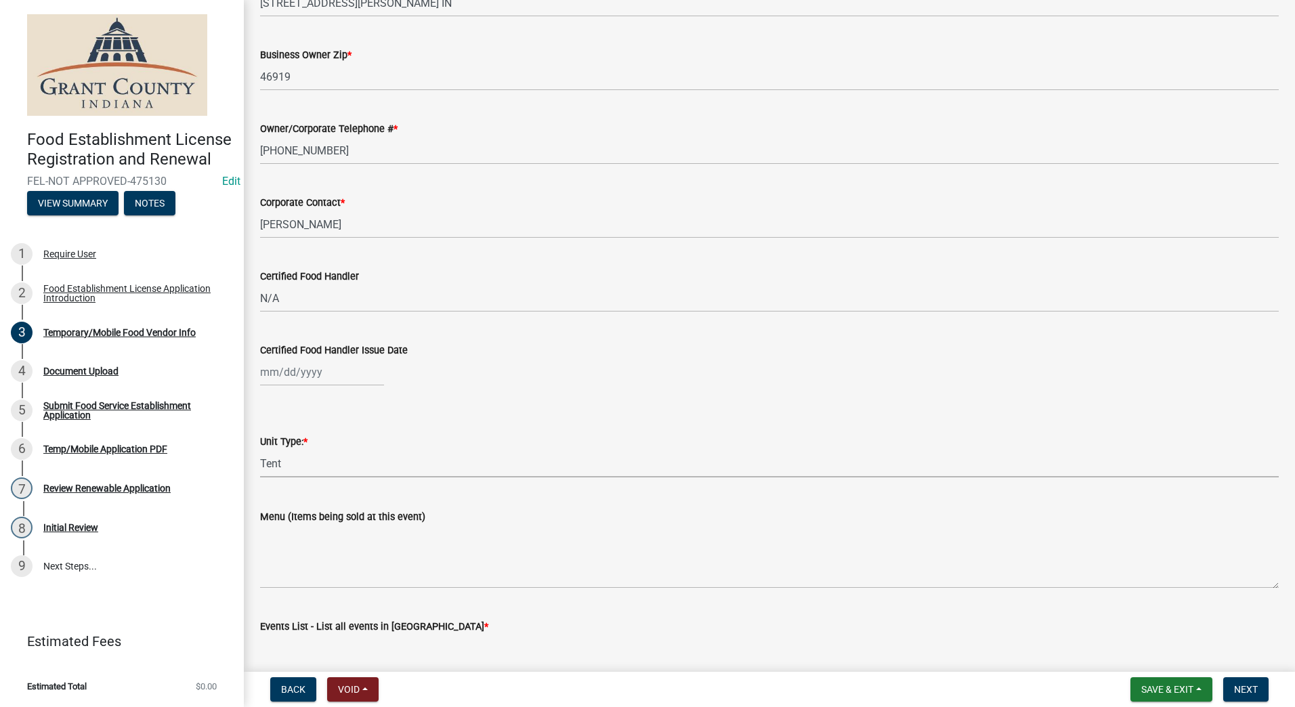
click at [260, 450] on select "Select Item... Mobile Trailer Stand Tent Cart Truck" at bounding box center [769, 464] width 1018 height 28
select select "3a899312-7fa3-4622-8b1a-2a020229fd86"
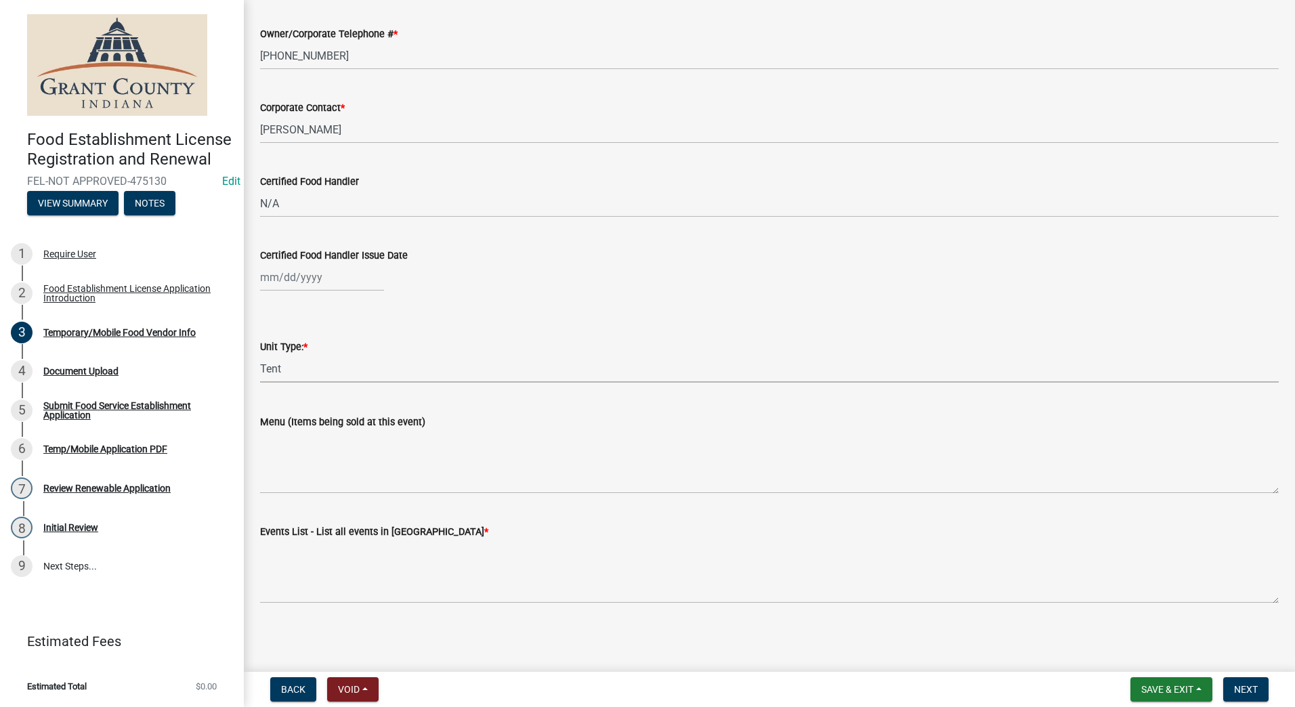
scroll to position [1111, 0]
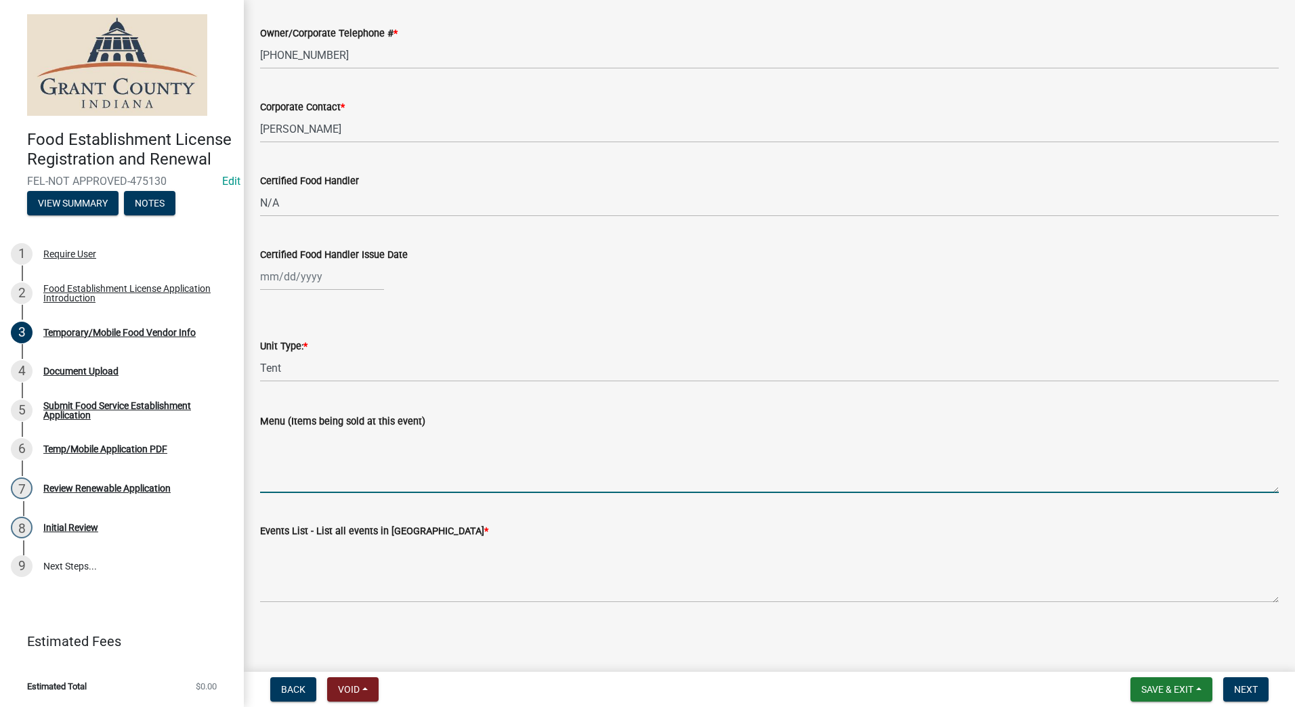
click at [328, 489] on textarea "Menu (Items being sold at this event)" at bounding box center [769, 461] width 1018 height 64
click at [338, 465] on textarea "Fudge" at bounding box center [769, 461] width 1018 height 64
type textarea "Fudge"
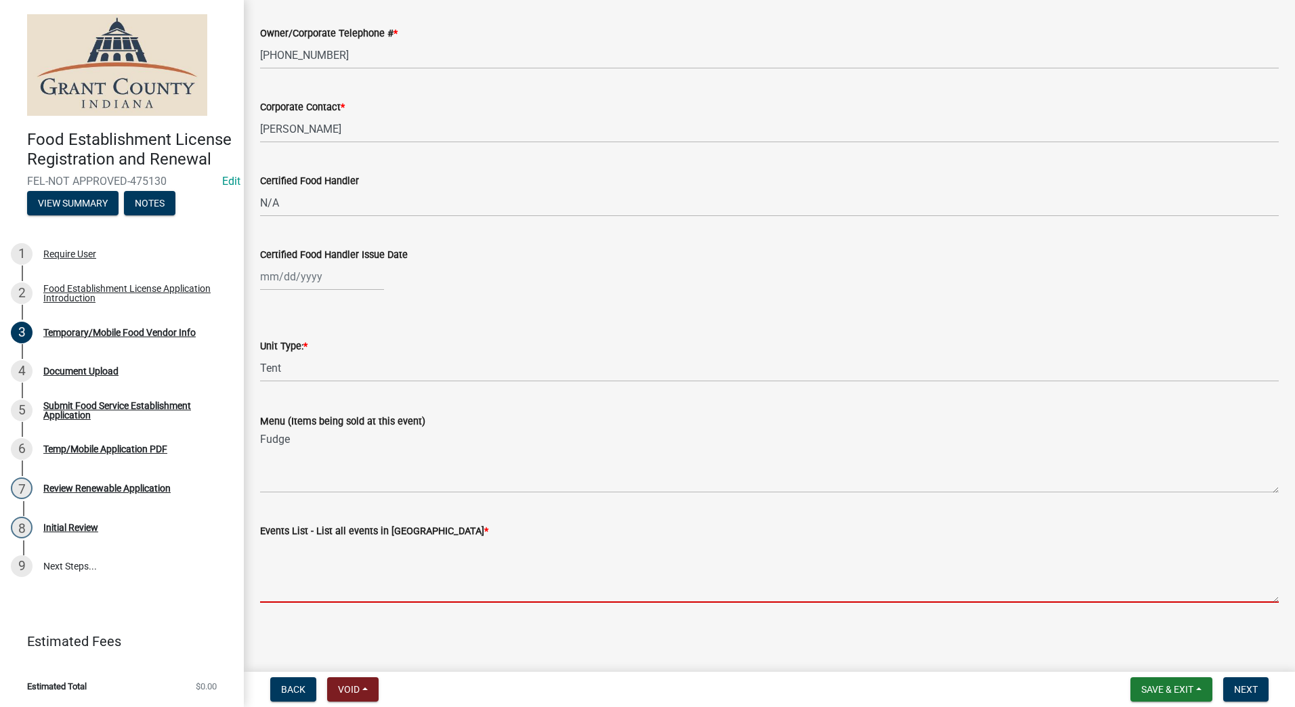
click at [324, 579] on textarea "Events List - List all events in [GEOGRAPHIC_DATA] *" at bounding box center [769, 571] width 1018 height 64
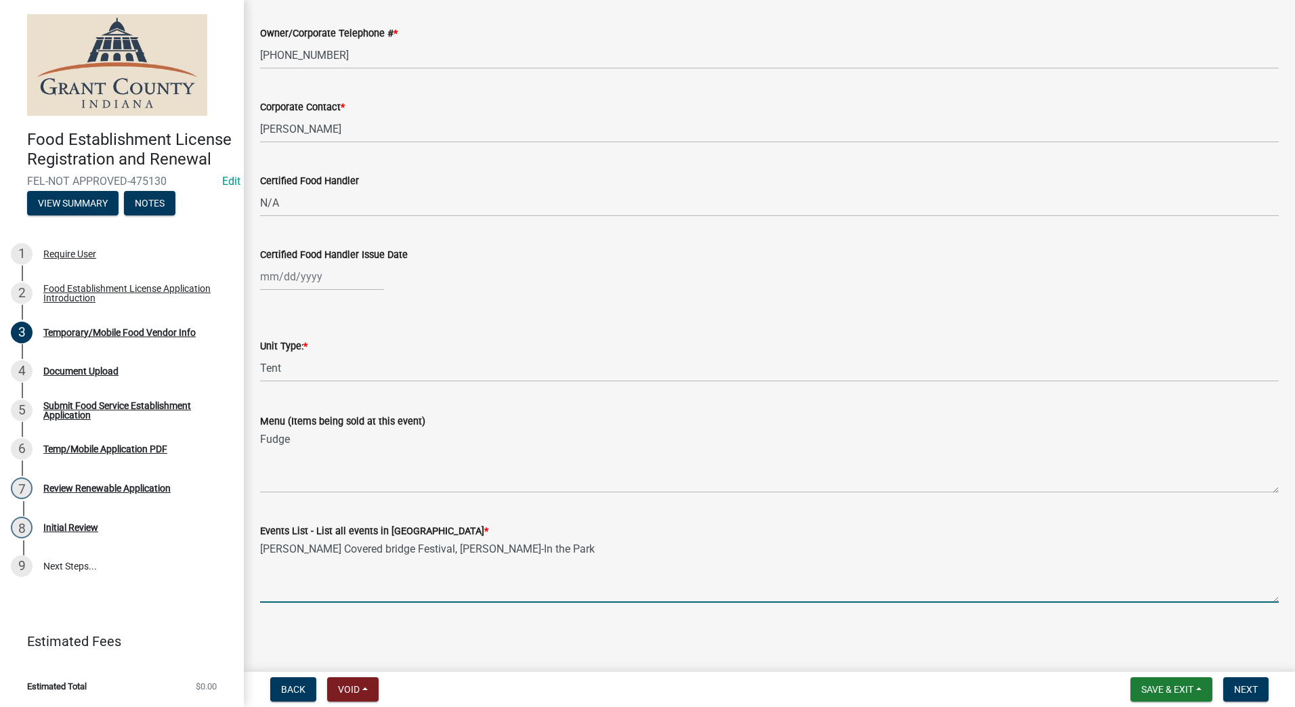
click at [508, 581] on textarea "[PERSON_NAME] Covered bridge Festival, [PERSON_NAME]-In the Park" at bounding box center [769, 571] width 1018 height 64
type textarea "[PERSON_NAME] Covered bridge Festival, [PERSON_NAME]-In the Park"
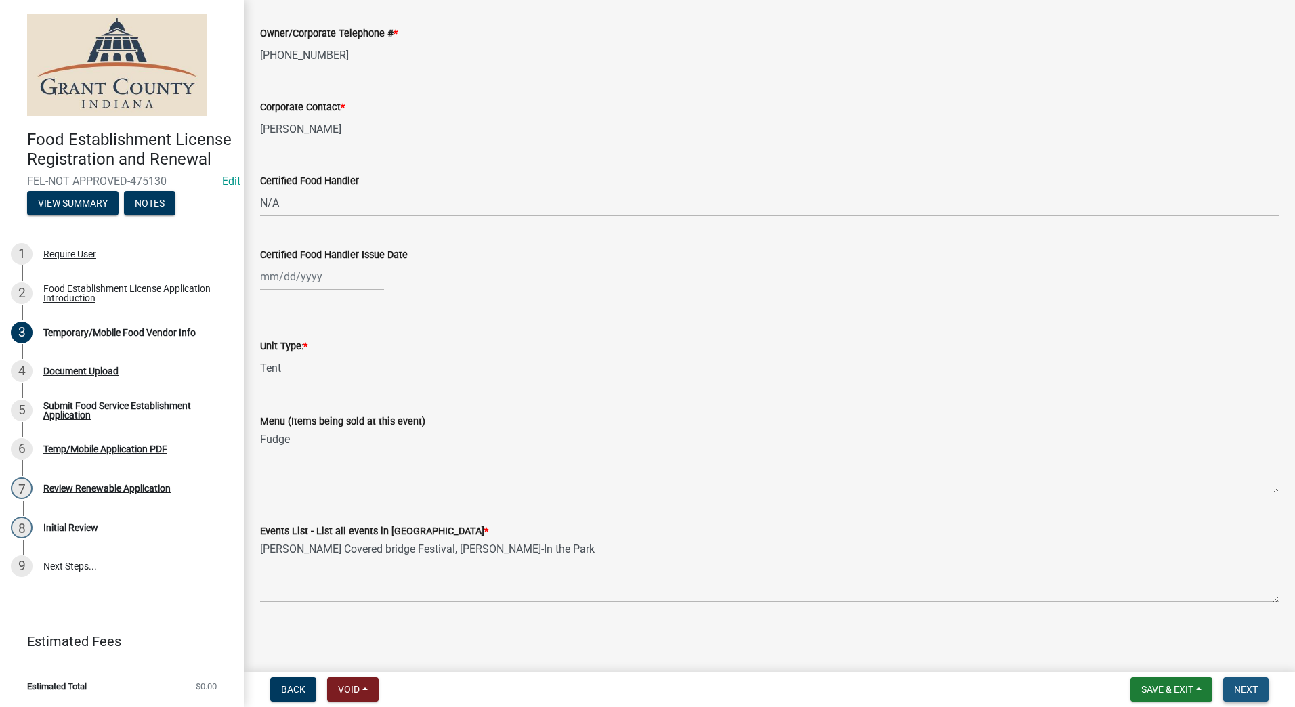
click at [1233, 690] on button "Next" at bounding box center [1245, 689] width 45 height 24
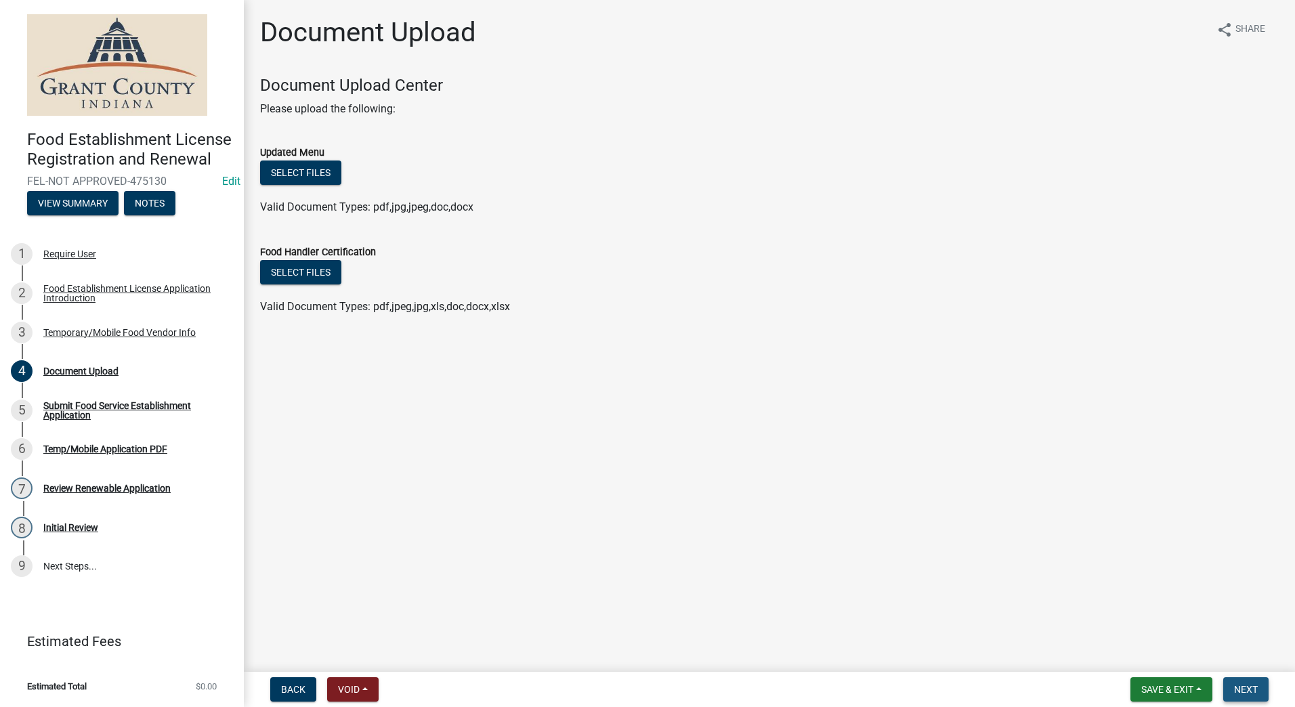
click at [1240, 686] on span "Next" at bounding box center [1246, 689] width 24 height 11
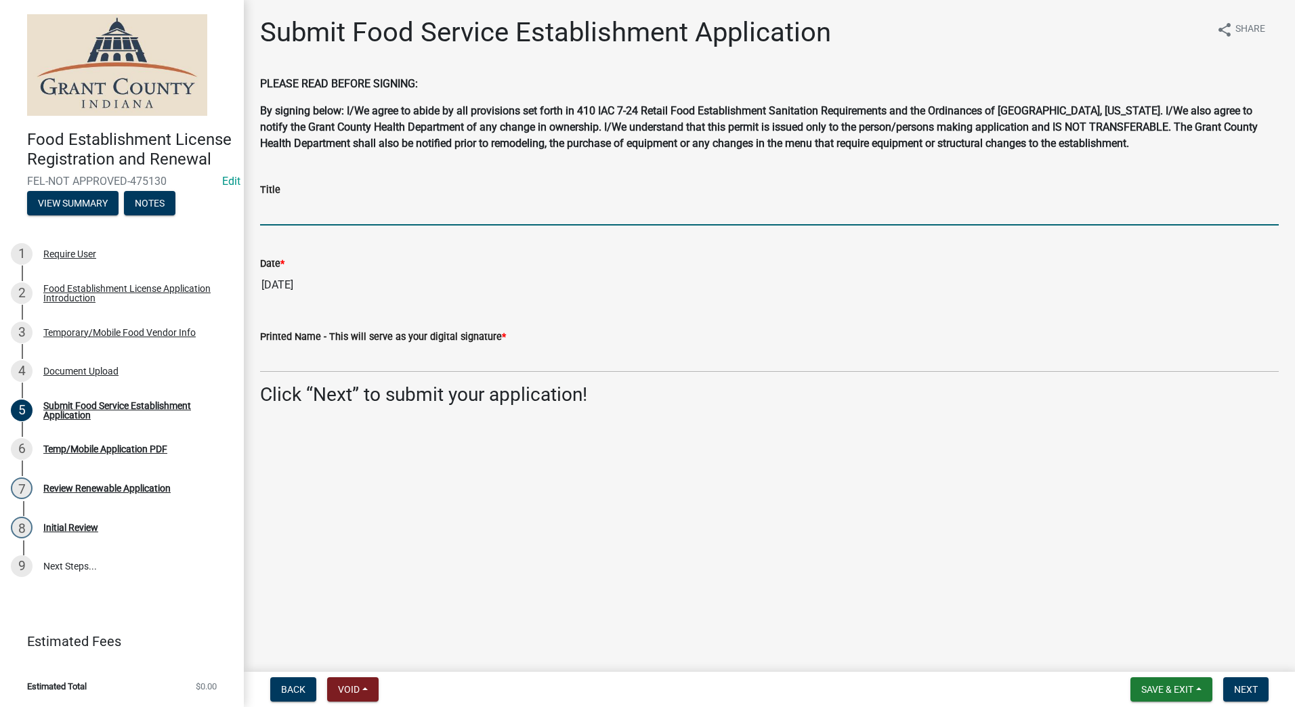
click at [341, 219] on input "Title" at bounding box center [769, 212] width 1018 height 28
click at [341, 217] on input "Owner" at bounding box center [769, 212] width 1018 height 28
type input "Owner"
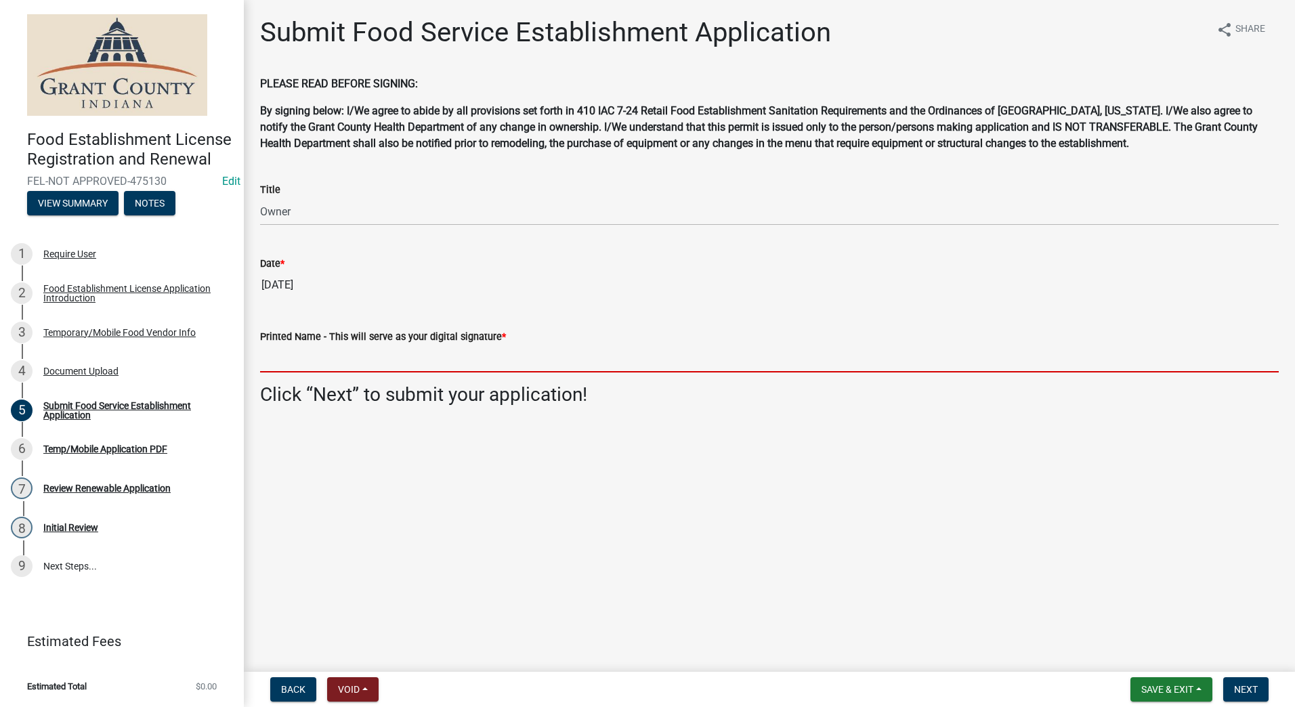
click at [268, 356] on input "Printed Name - This will serve as your digital signature *" at bounding box center [769, 359] width 1018 height 28
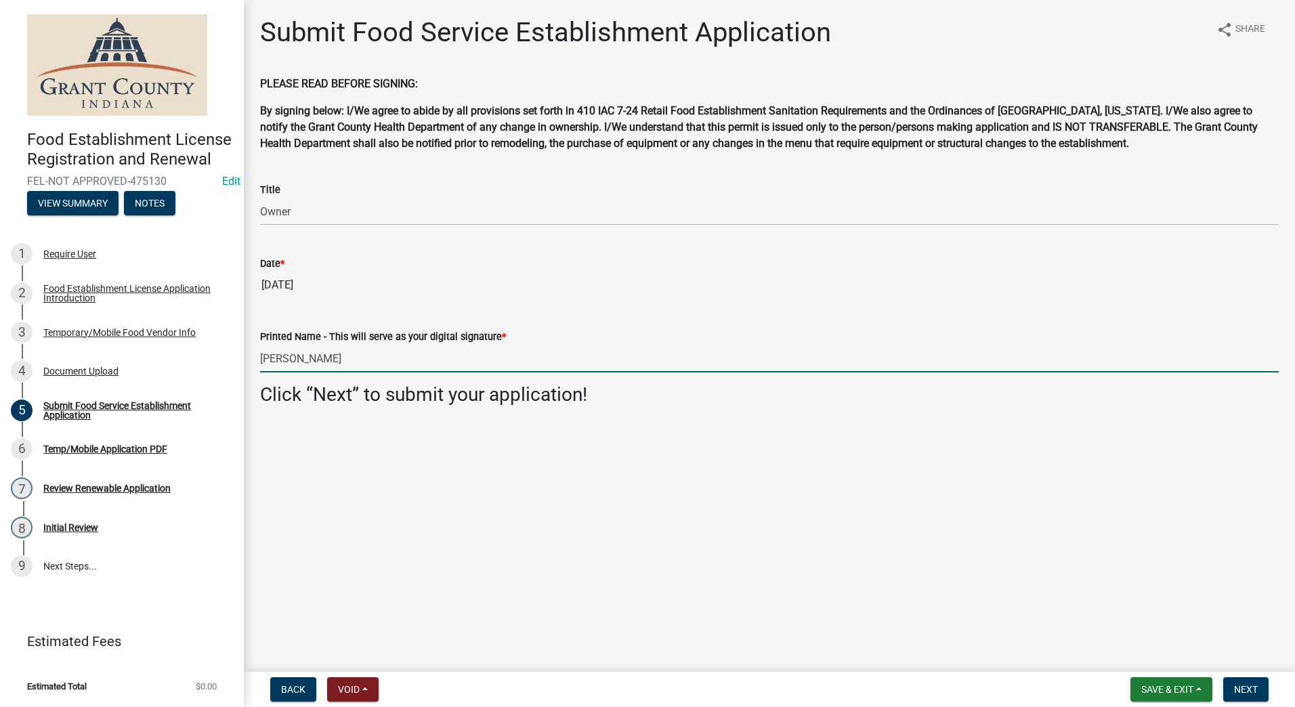
type input "[PERSON_NAME]"
click at [322, 470] on main "Submit Food Service Establishment Application share Share PLEASE READ BEFORE SI…" at bounding box center [769, 333] width 1051 height 666
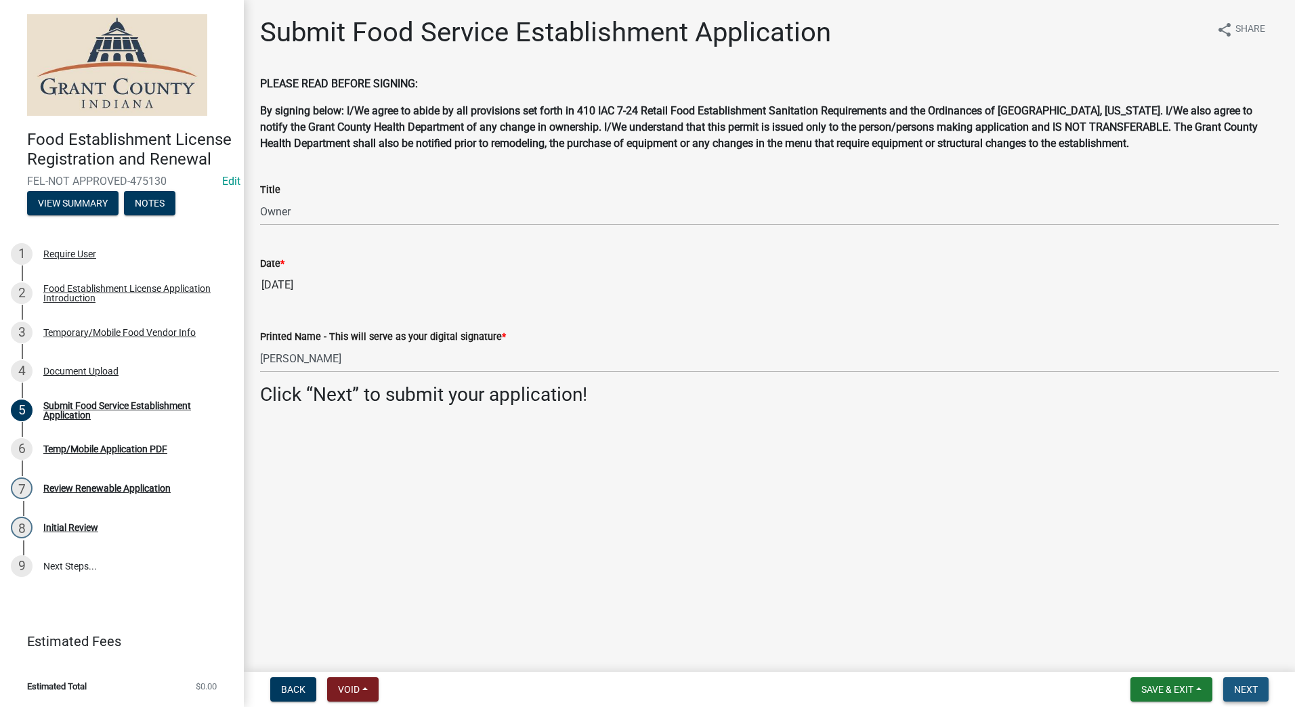
click at [1244, 684] on span "Next" at bounding box center [1246, 689] width 24 height 11
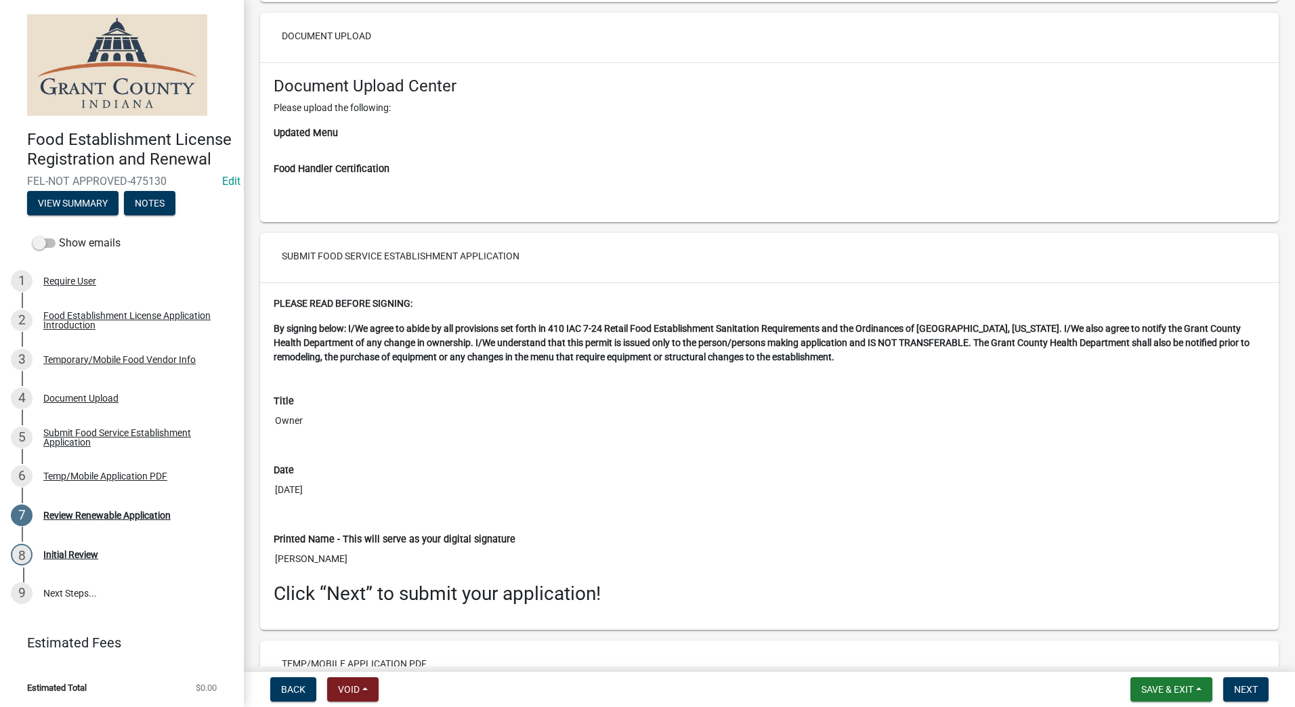
scroll to position [2586, 0]
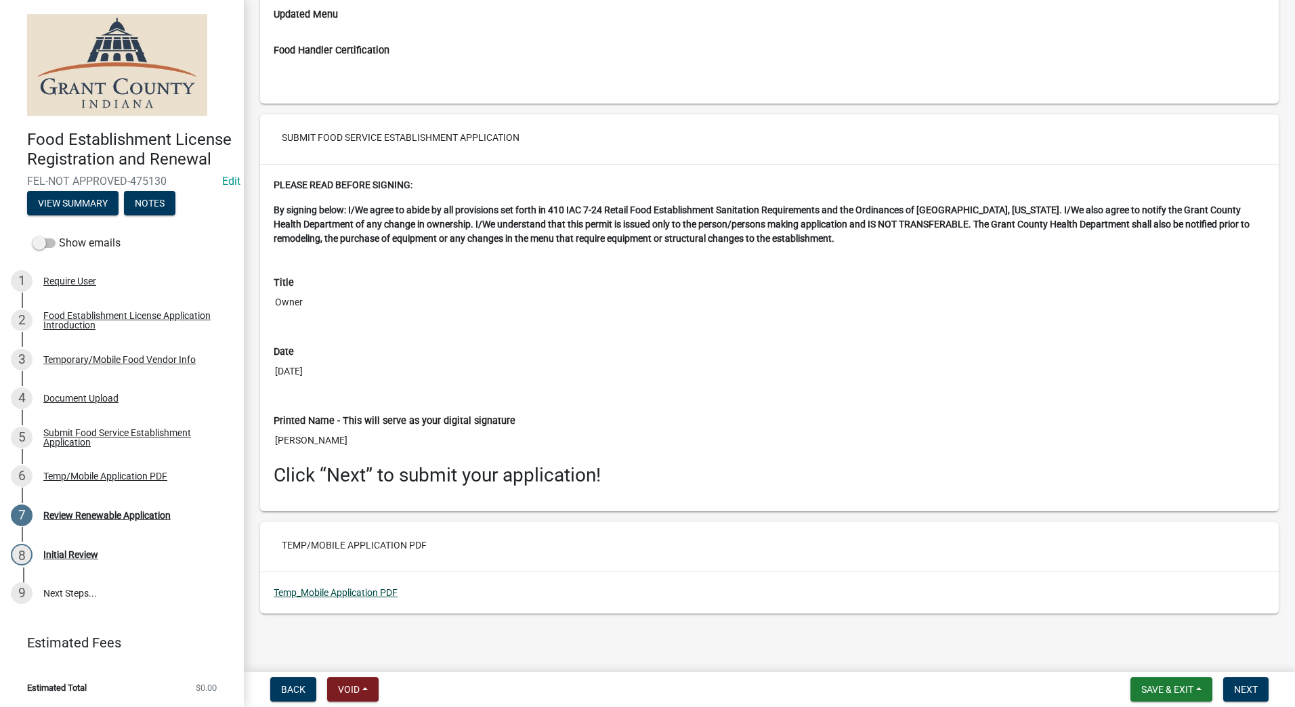
click at [368, 593] on link "Temp_Mobile Application PDF" at bounding box center [336, 592] width 124 height 11
click at [1243, 687] on span "Next" at bounding box center [1246, 689] width 24 height 11
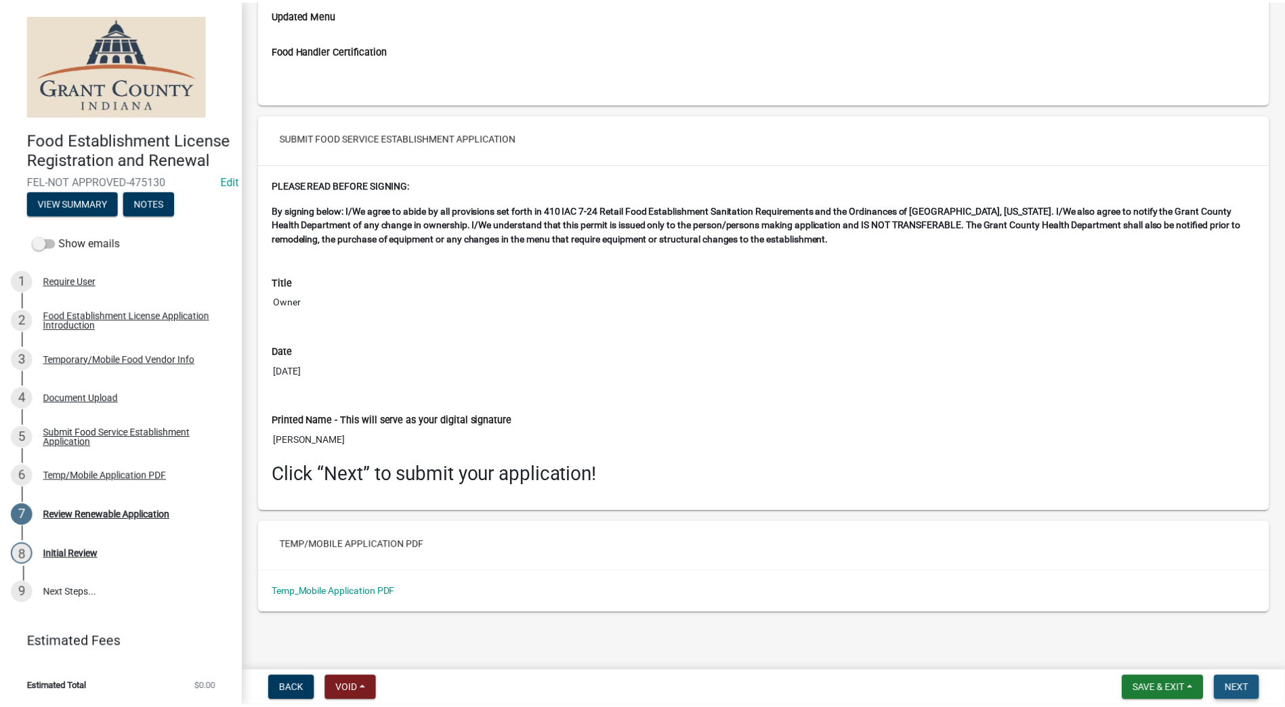
scroll to position [0, 0]
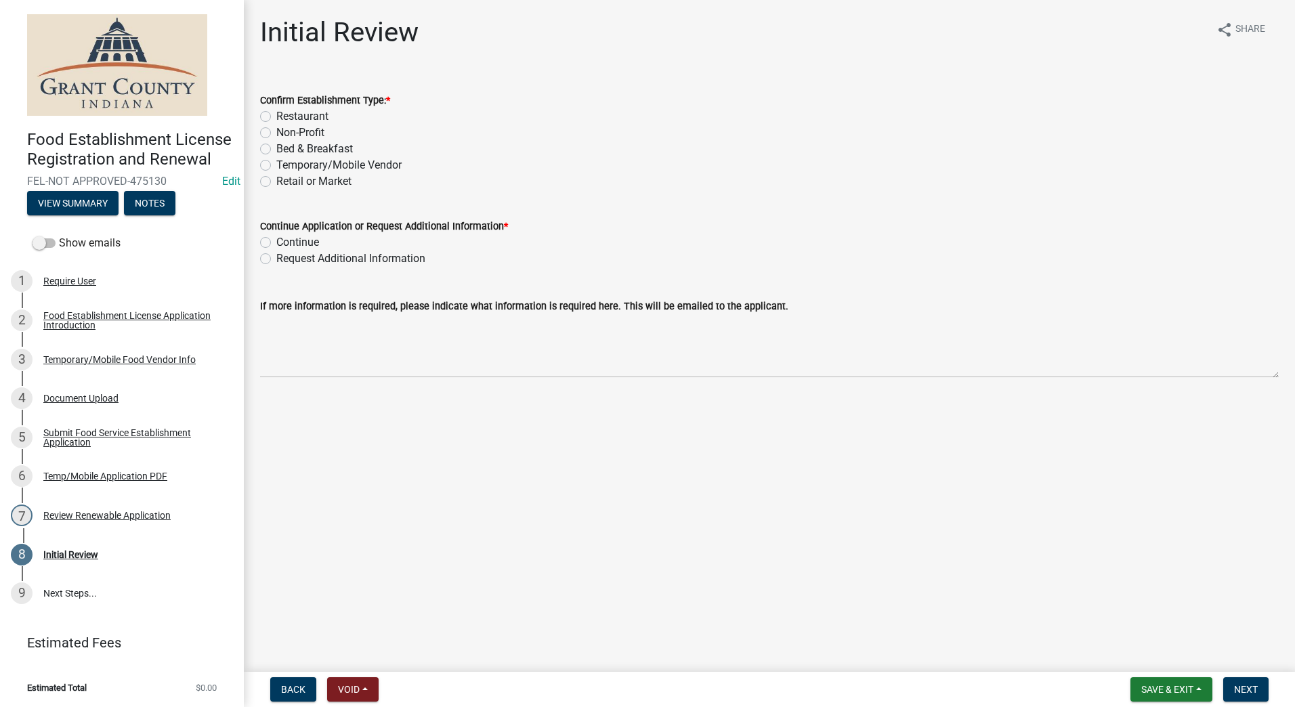
click at [276, 167] on label "Temporary/Mobile Vendor" at bounding box center [338, 165] width 125 height 16
click at [276, 166] on input "Temporary/Mobile Vendor" at bounding box center [280, 161] width 9 height 9
radio input "true"
click at [276, 243] on label "Continue" at bounding box center [297, 242] width 43 height 16
click at [276, 243] on input "Continue" at bounding box center [280, 238] width 9 height 9
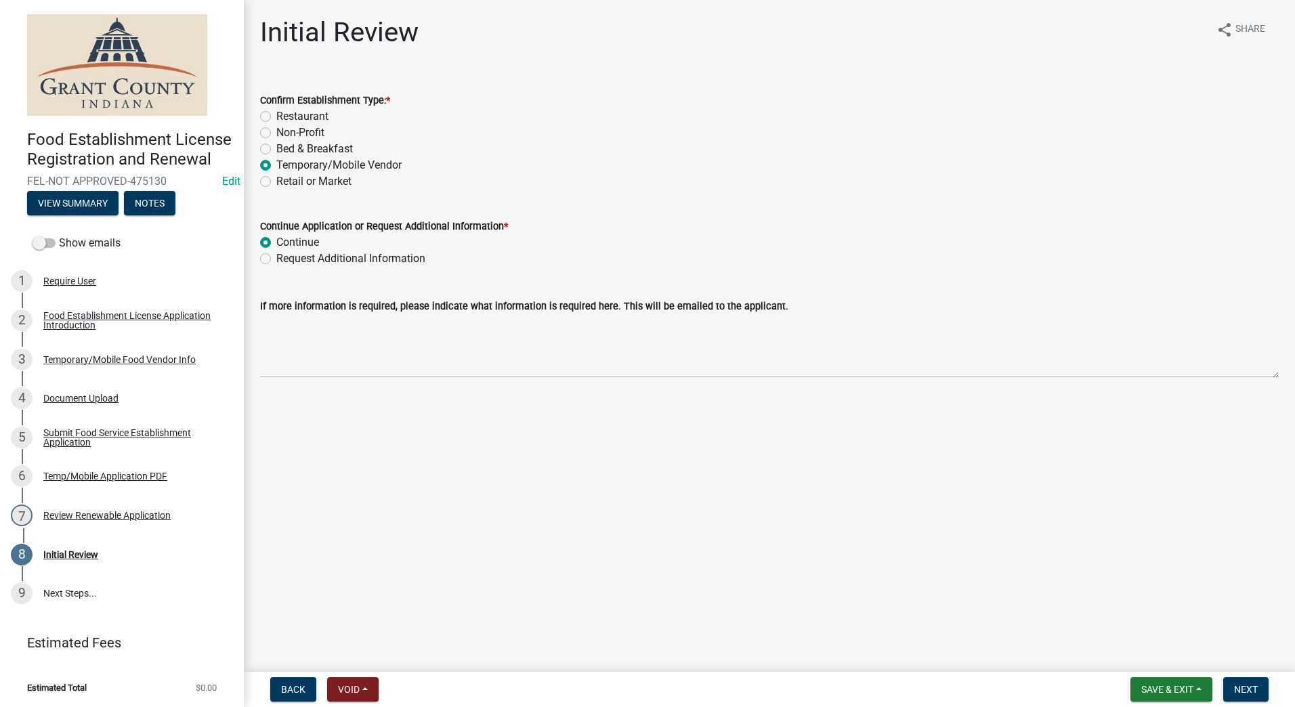
radio input "true"
click at [1226, 647] on main "Initial Review share Share Confirm Establishment Type: * Restaurant Non-Profit …" at bounding box center [769, 333] width 1051 height 666
click at [1243, 684] on span "Next" at bounding box center [1246, 689] width 24 height 11
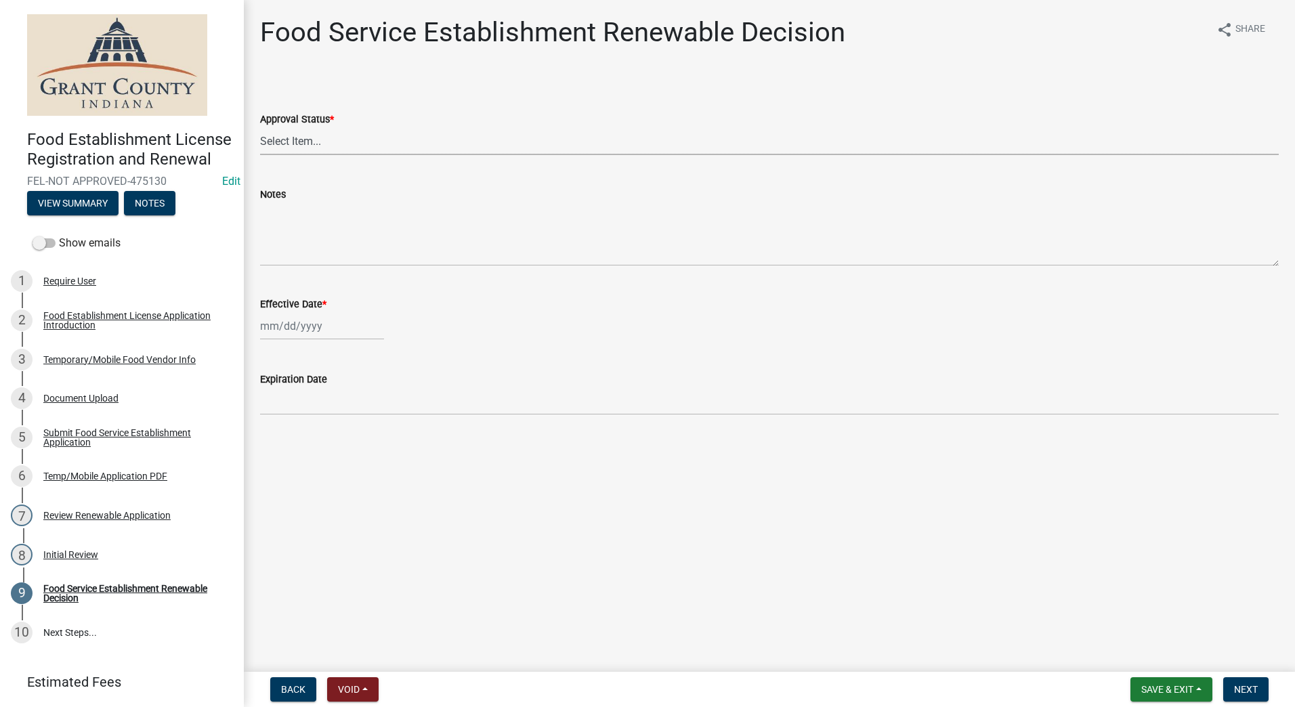
click at [366, 137] on select "Select Item... Approved Denied" at bounding box center [769, 141] width 1018 height 28
click at [260, 127] on select "Select Item... Approved Denied" at bounding box center [769, 141] width 1018 height 28
select select "f8bc5ebe-de22-4857-900a-5f4c078c3457"
select select "9"
select select "2025"
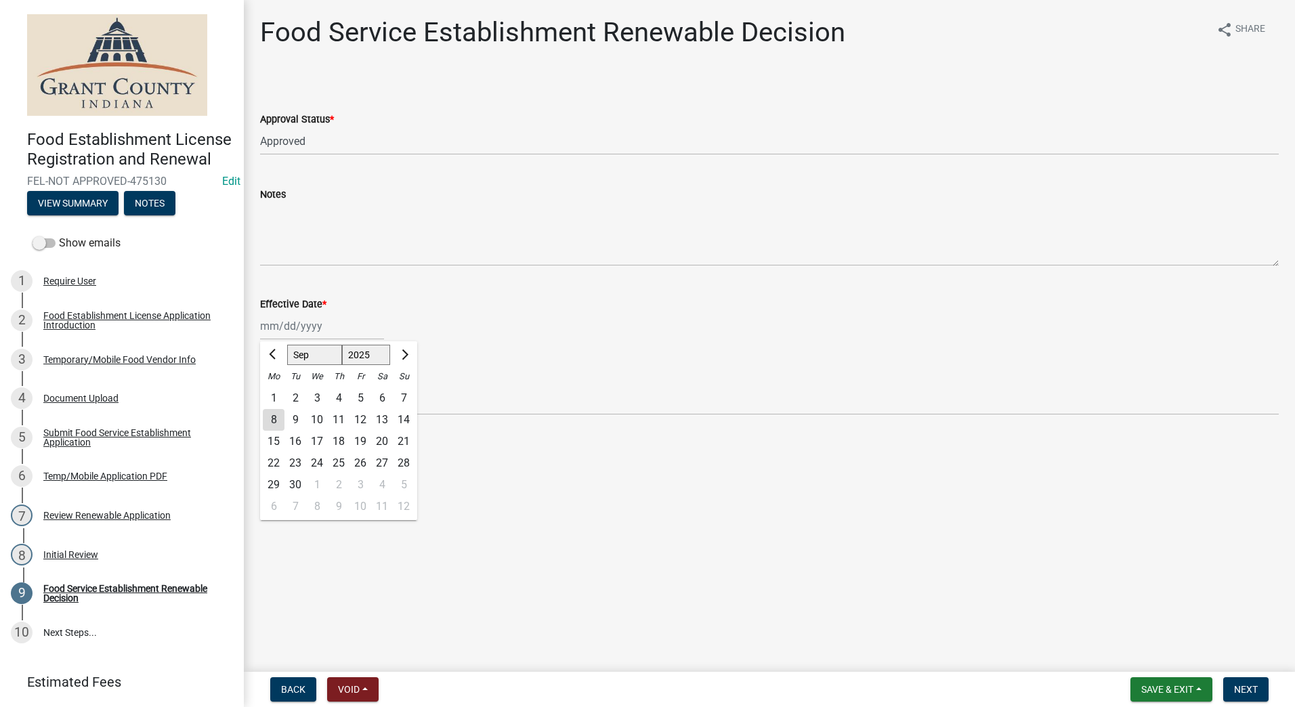
click at [335, 330] on div "[PERSON_NAME] Feb Mar Apr [PERSON_NAME][DATE] Oct Nov [DATE] 1526 1527 1528 152…" at bounding box center [322, 326] width 124 height 28
click at [269, 410] on div "8" at bounding box center [274, 420] width 22 height 22
type input "[DATE]"
click at [362, 502] on main "Food Service Establishment Renewable Decision share Share Approval Status * Sel…" at bounding box center [769, 333] width 1051 height 666
click at [1240, 689] on span "Next" at bounding box center [1246, 689] width 24 height 11
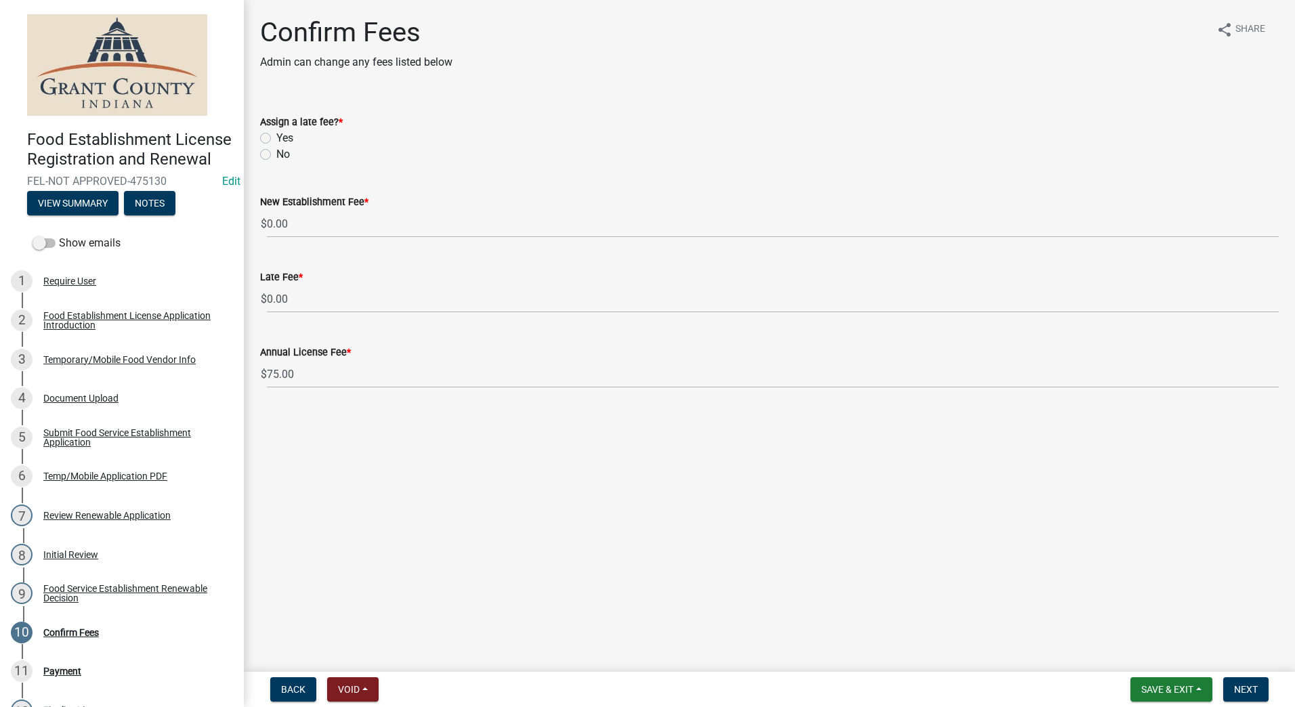
click at [276, 141] on label "Yes" at bounding box center [284, 138] width 17 height 16
click at [276, 139] on input "Yes" at bounding box center [280, 134] width 9 height 9
radio input "true"
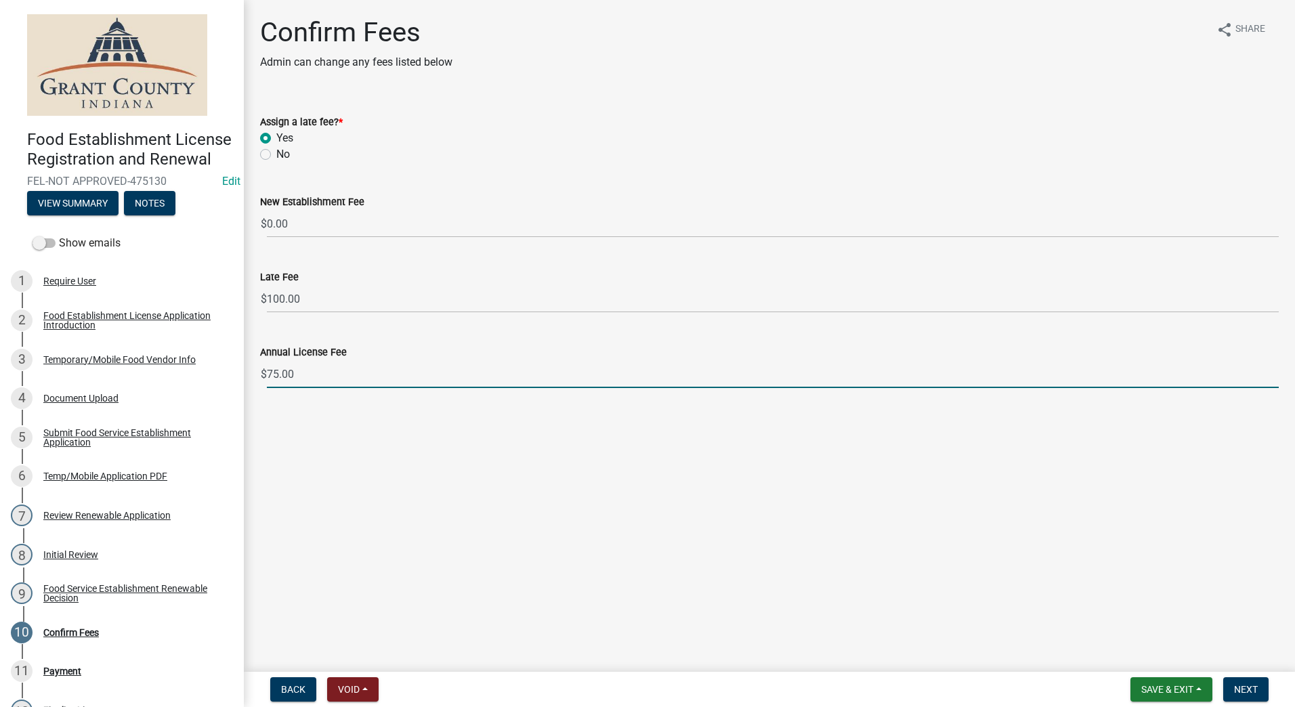
click at [851, 540] on main "Confirm Fees Admin can change any fees listed below share Share Assign a late f…" at bounding box center [769, 333] width 1051 height 666
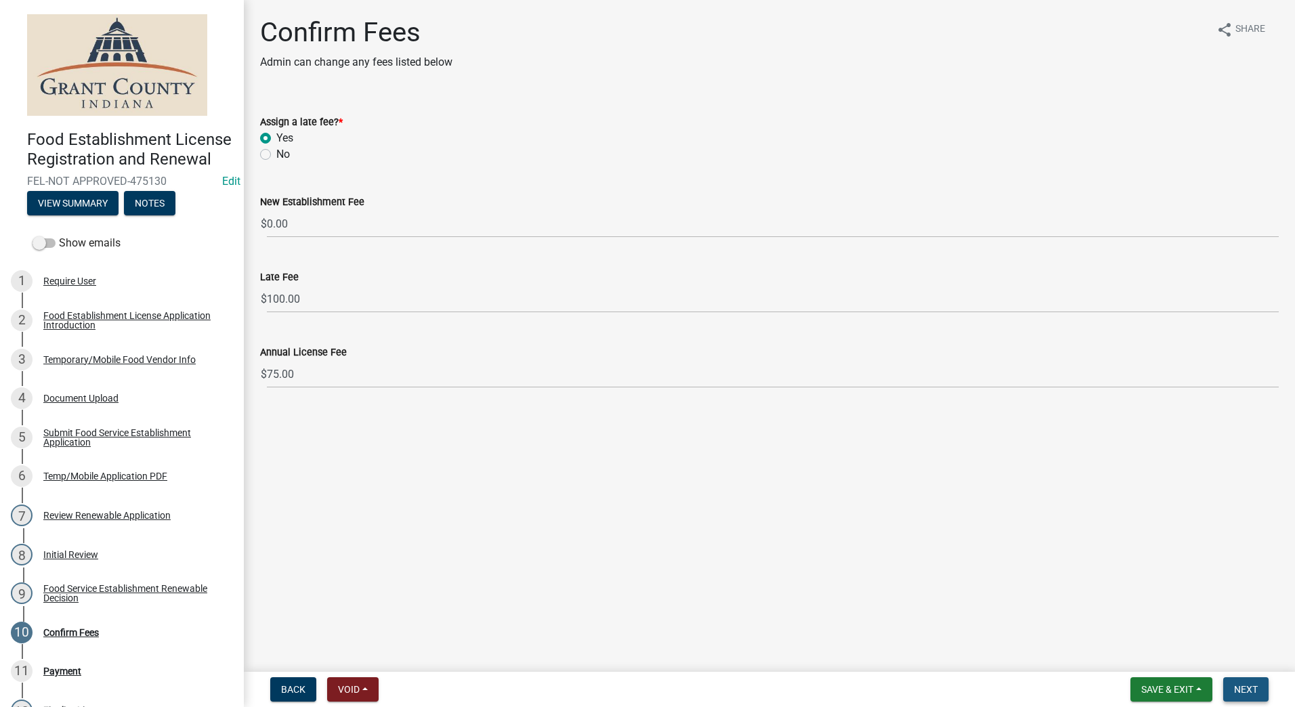
click at [1257, 689] on span "Next" at bounding box center [1246, 689] width 24 height 11
click at [693, 466] on main "Confirm Fees Admin can change any fees listed below share Share Assign a late f…" at bounding box center [769, 333] width 1051 height 666
click at [1239, 693] on span "Next" at bounding box center [1246, 689] width 24 height 11
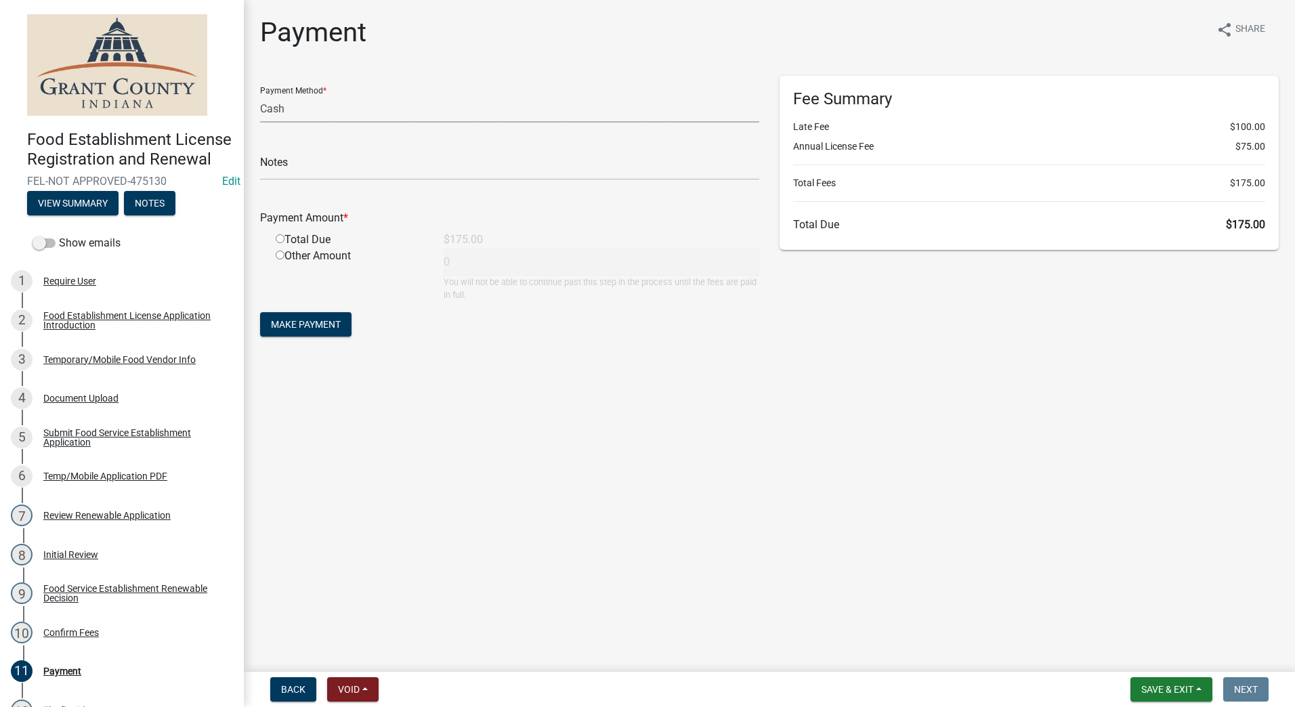
click at [295, 112] on select "Credit Card POS Check Cash" at bounding box center [509, 109] width 499 height 28
select select "1: 0"
click at [260, 95] on select "Credit Card POS Check Cash" at bounding box center [509, 109] width 499 height 28
click at [310, 163] on input "text" at bounding box center [509, 166] width 499 height 28
type input "9736"
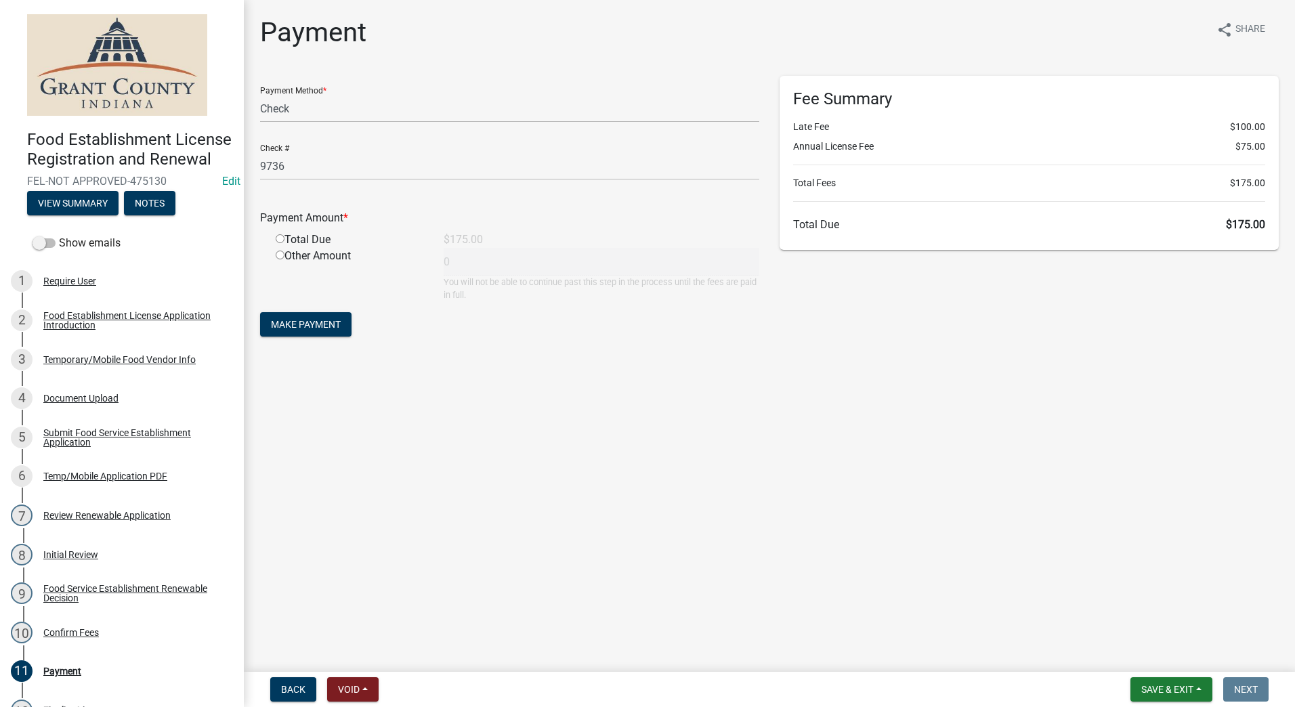
click at [283, 236] on input "radio" at bounding box center [280, 238] width 9 height 9
radio input "true"
type input "175"
click at [282, 392] on main "Payment share Share Payment Method * Credit Card POS Check Cash Check # 9736 Pa…" at bounding box center [769, 333] width 1051 height 666
click at [295, 324] on span "Make Payment" at bounding box center [306, 324] width 70 height 11
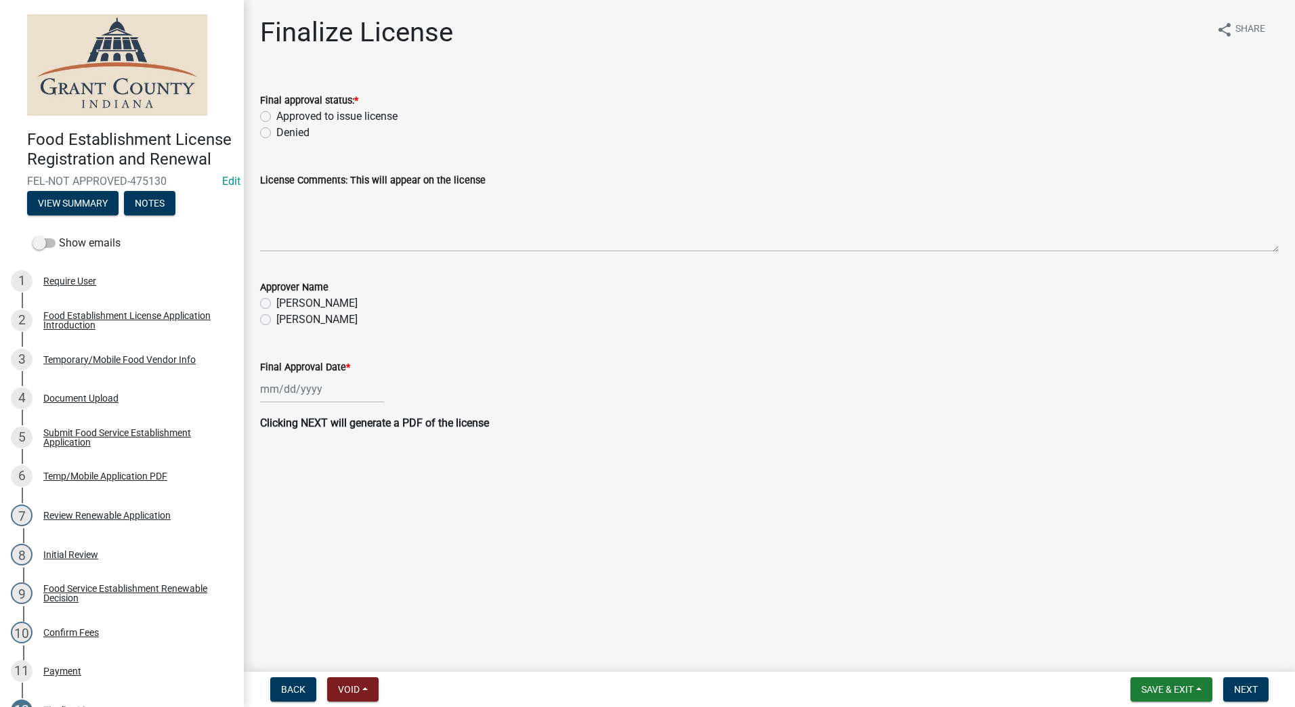
click at [276, 112] on label "Approved to issue license" at bounding box center [336, 116] width 121 height 16
click at [276, 112] on input "Approved to issue license" at bounding box center [280, 112] width 9 height 9
radio input "true"
click at [391, 252] on wm-data-entity-input "License Comments: This will appear on the license" at bounding box center [769, 208] width 1018 height 110
click at [276, 321] on label "[PERSON_NAME]" at bounding box center [316, 319] width 81 height 16
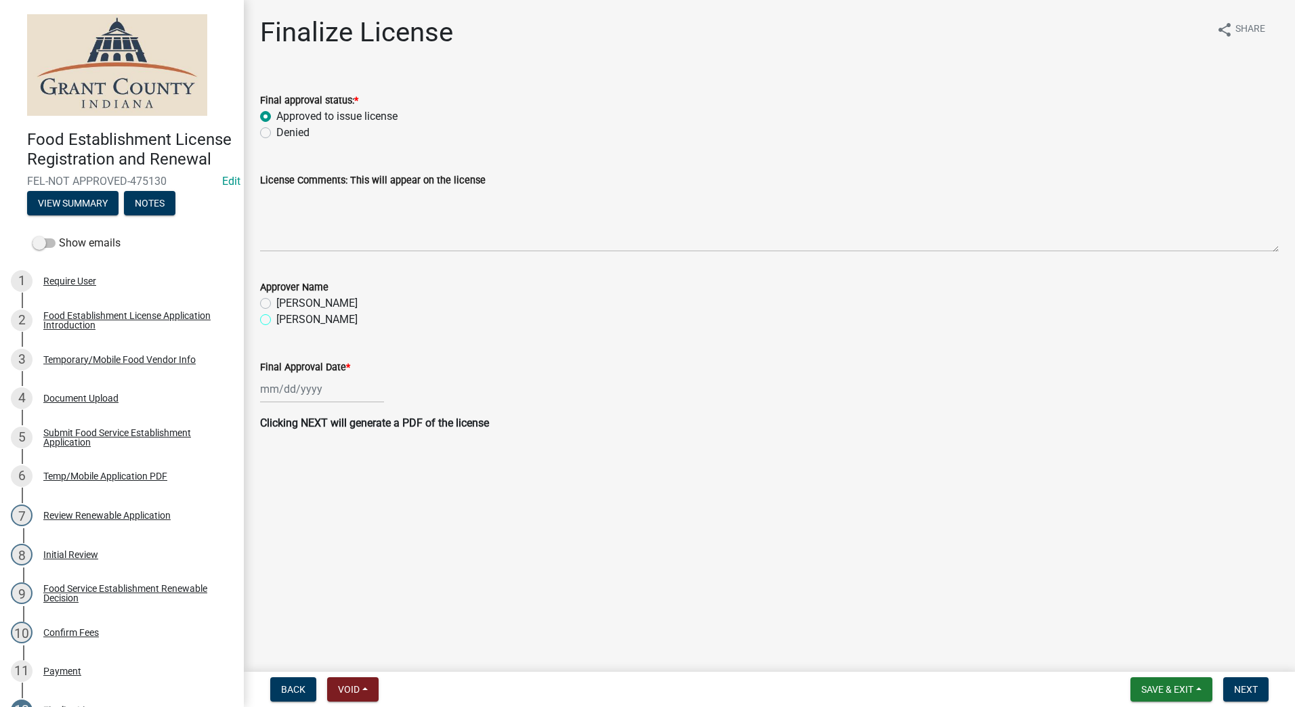
click at [276, 320] on input "[PERSON_NAME]" at bounding box center [280, 315] width 9 height 9
radio input "true"
select select "9"
select select "2025"
click at [337, 383] on input "Final Approval Date *" at bounding box center [322, 389] width 124 height 28
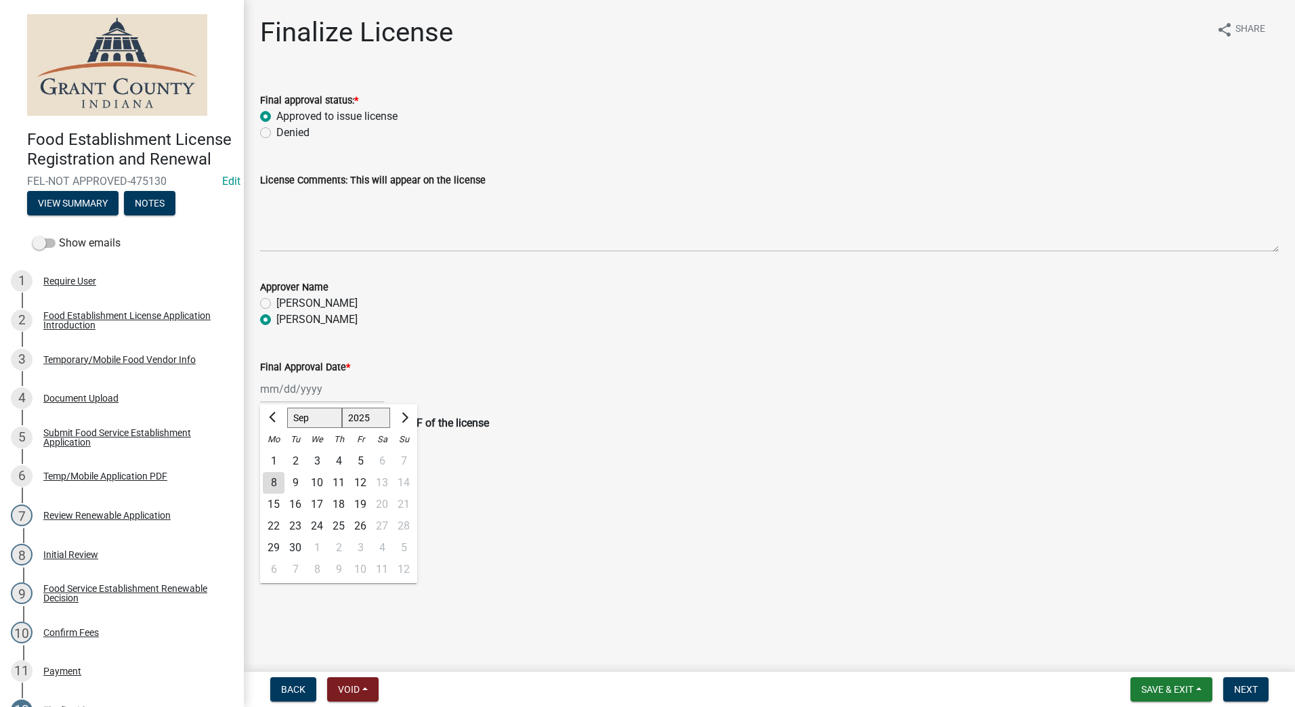
click at [266, 481] on div "8" at bounding box center [274, 483] width 22 height 22
type input "[DATE]"
click at [644, 553] on main "Finalize License share Share Final approval status: * Approved to issue license…" at bounding box center [769, 333] width 1051 height 666
click at [1241, 689] on span "Next" at bounding box center [1246, 689] width 24 height 11
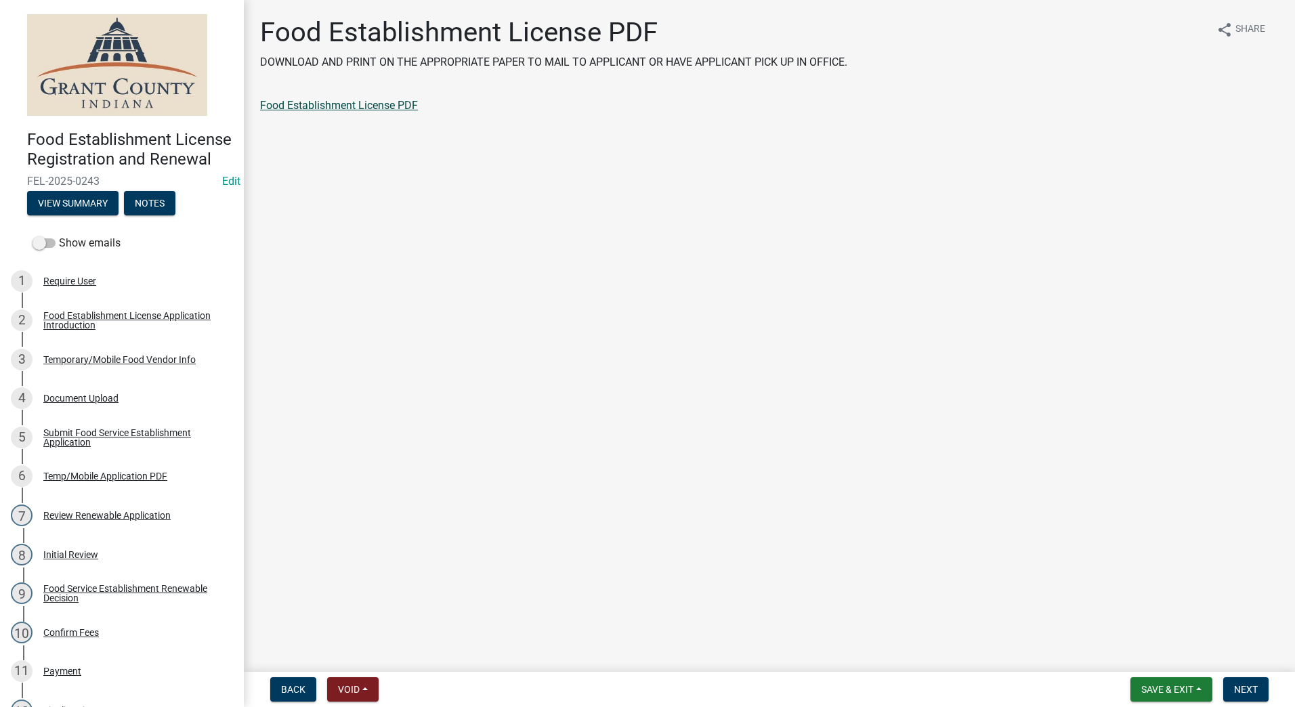
click at [341, 104] on link "Food Establishment License PDF" at bounding box center [339, 105] width 158 height 13
click at [1240, 691] on span "Next" at bounding box center [1246, 689] width 24 height 11
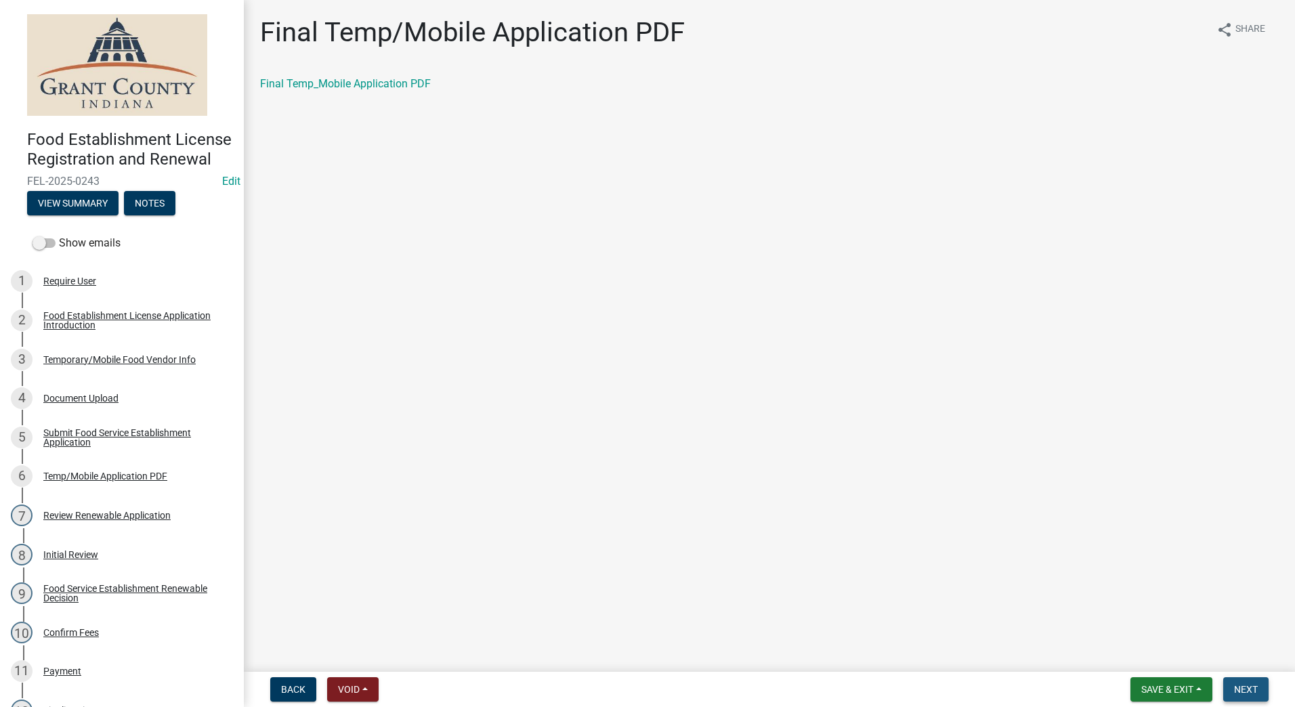
click at [1243, 685] on span "Next" at bounding box center [1246, 689] width 24 height 11
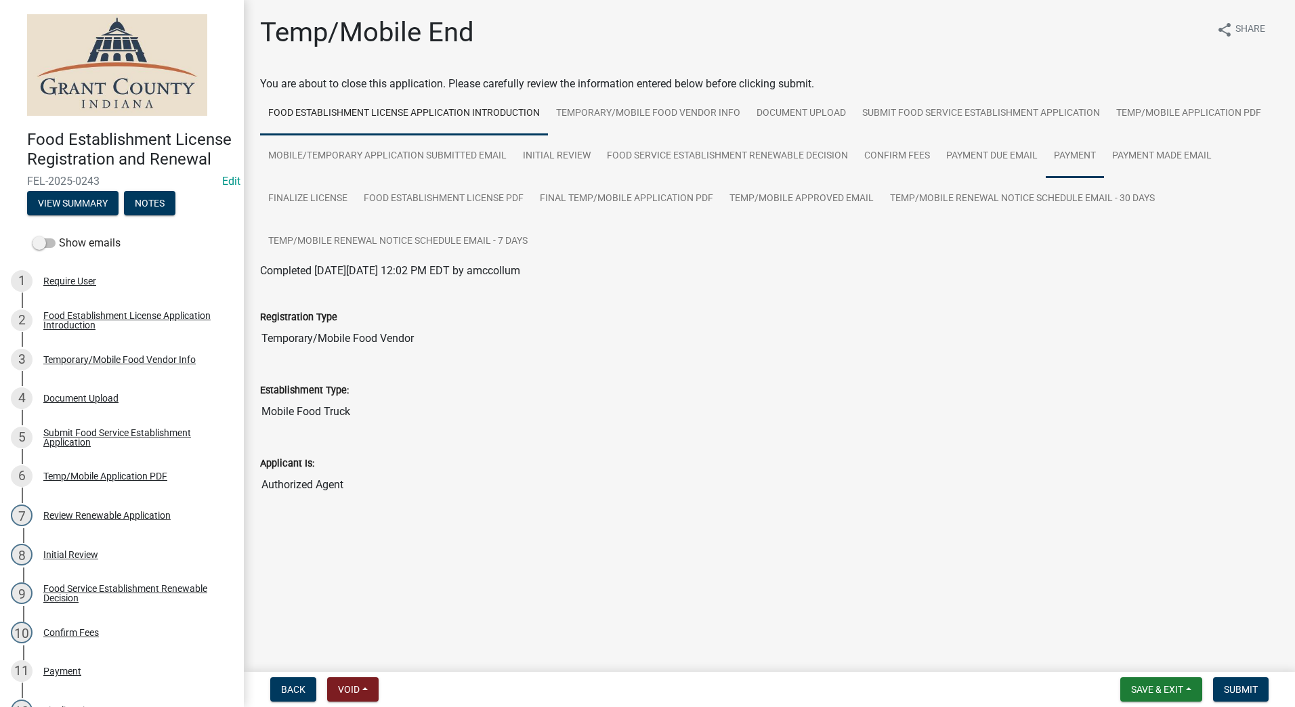
click at [1077, 151] on link "Payment" at bounding box center [1075, 156] width 58 height 43
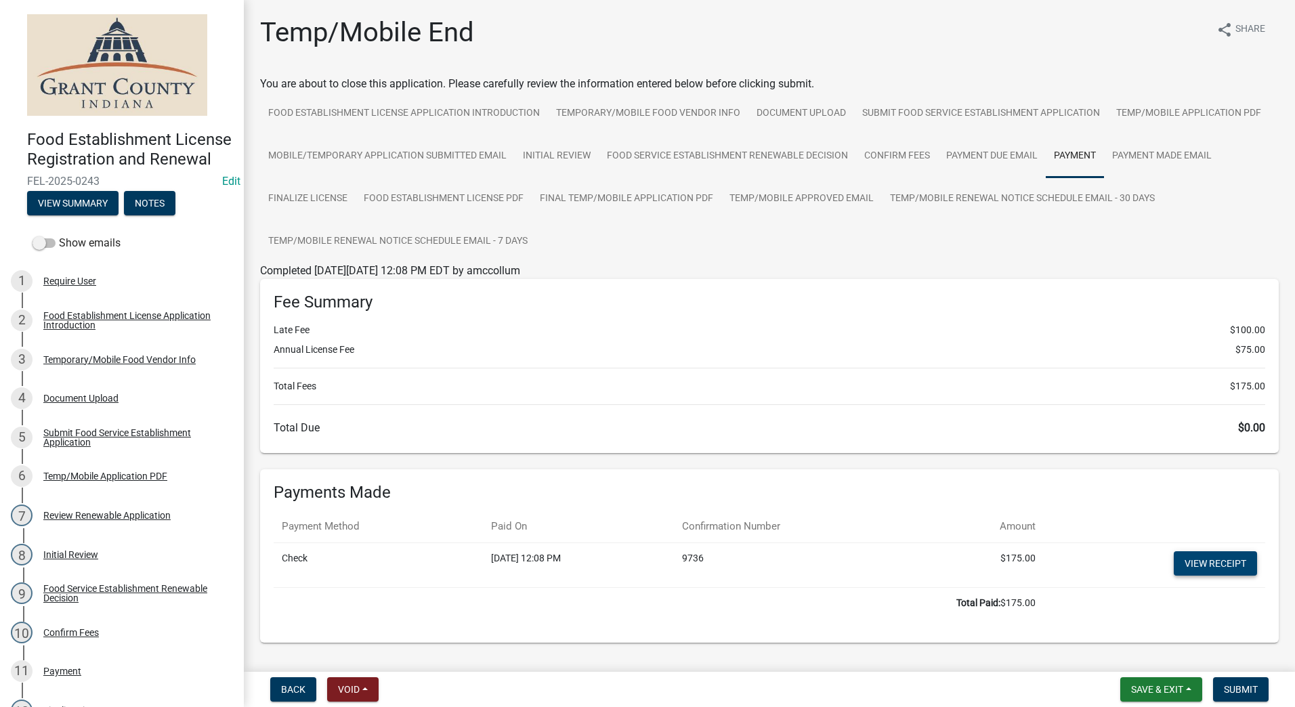
click at [1203, 563] on link "View receipt" at bounding box center [1215, 563] width 83 height 24
click at [1227, 687] on span "Submit" at bounding box center [1241, 689] width 34 height 11
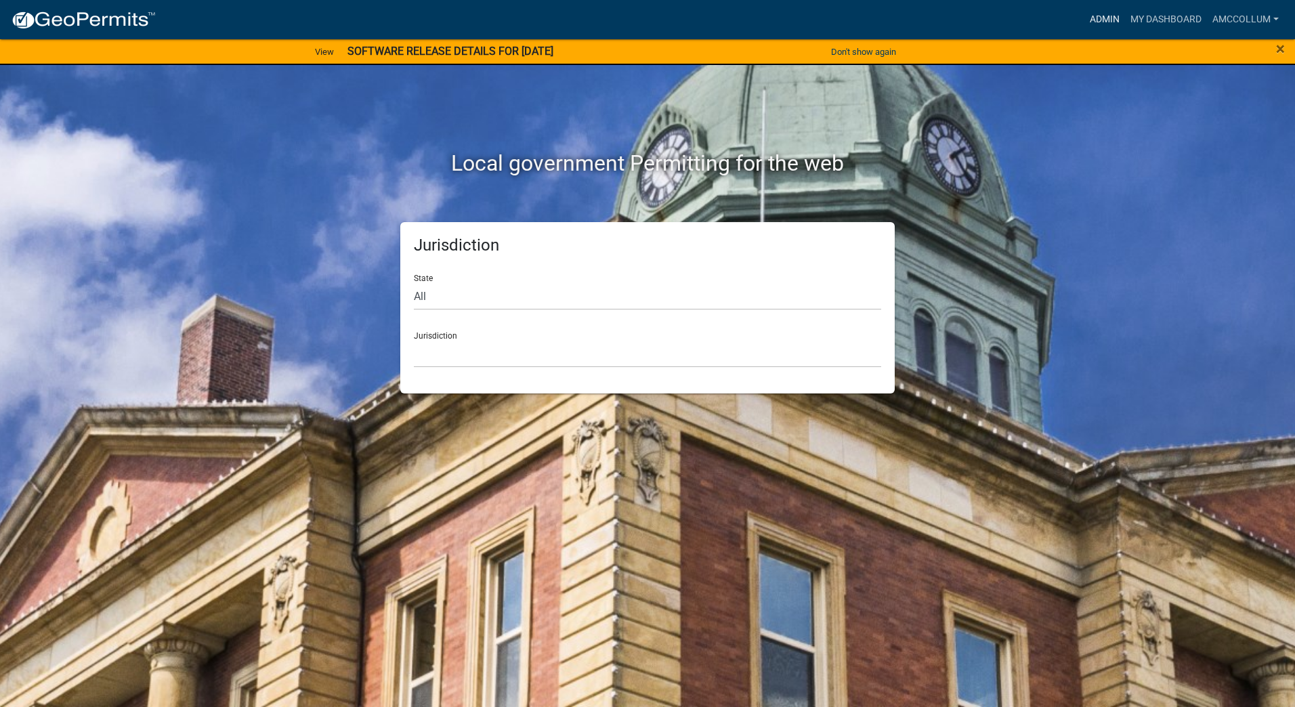
click at [1100, 14] on link "Admin" at bounding box center [1104, 20] width 41 height 26
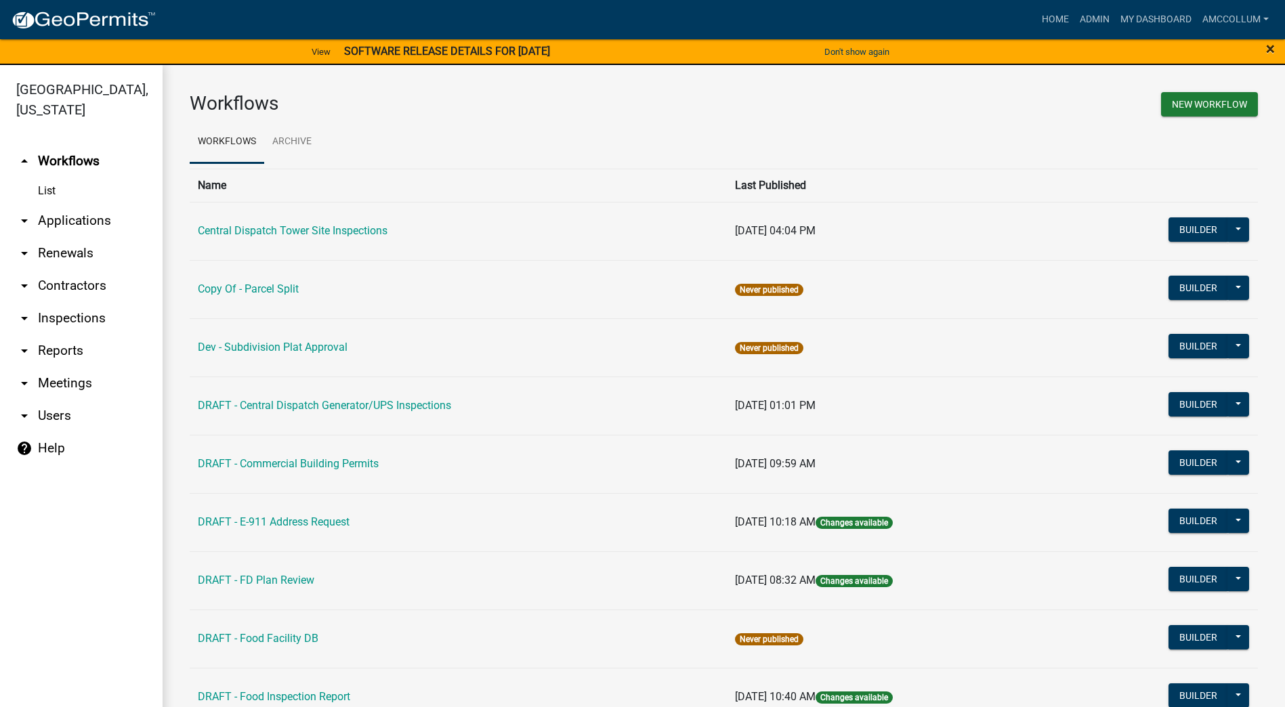
click at [1269, 46] on span "×" at bounding box center [1270, 48] width 9 height 19
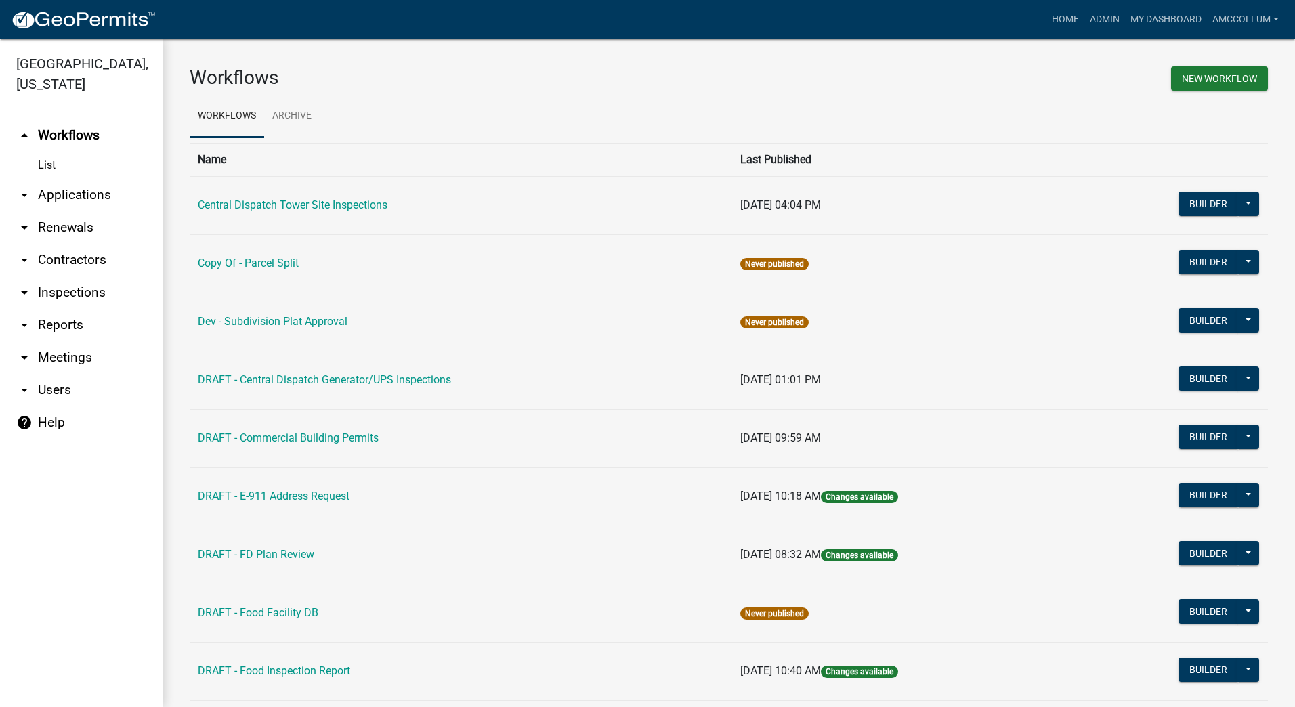
click at [95, 179] on link "arrow_drop_down Applications" at bounding box center [81, 195] width 163 height 33
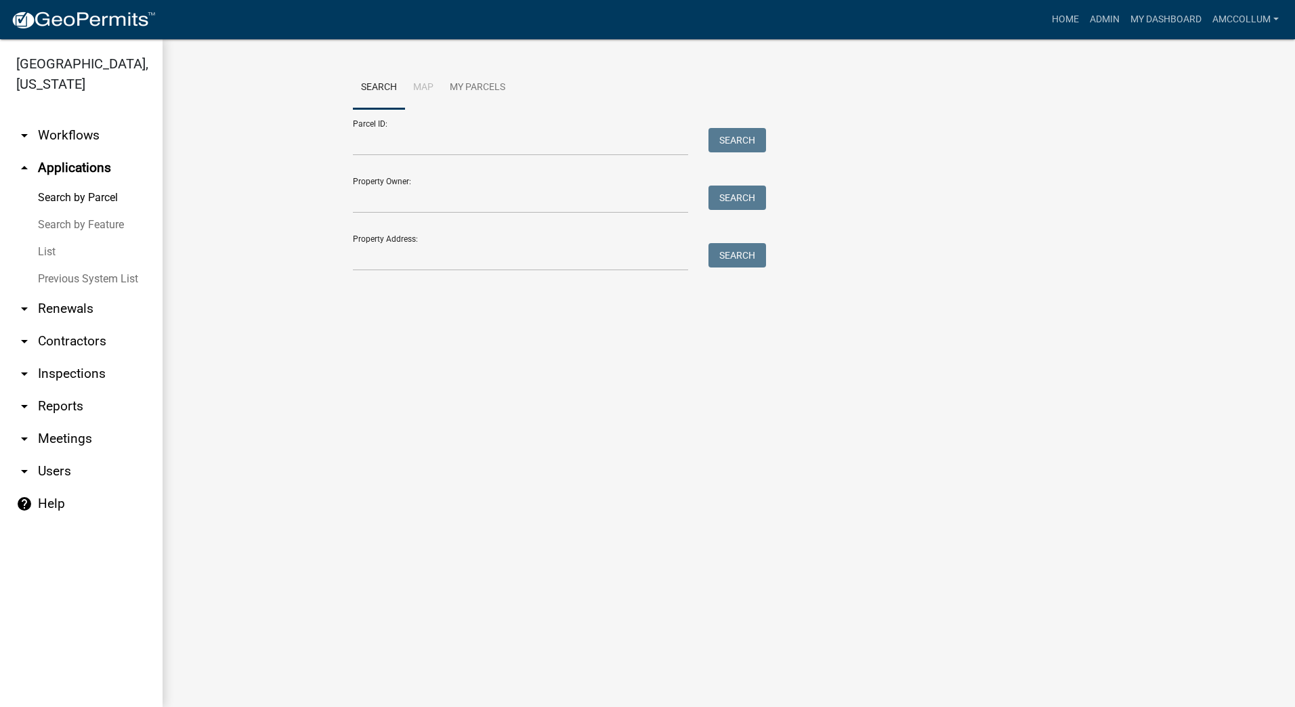
click at [45, 238] on link "List" at bounding box center [81, 251] width 163 height 27
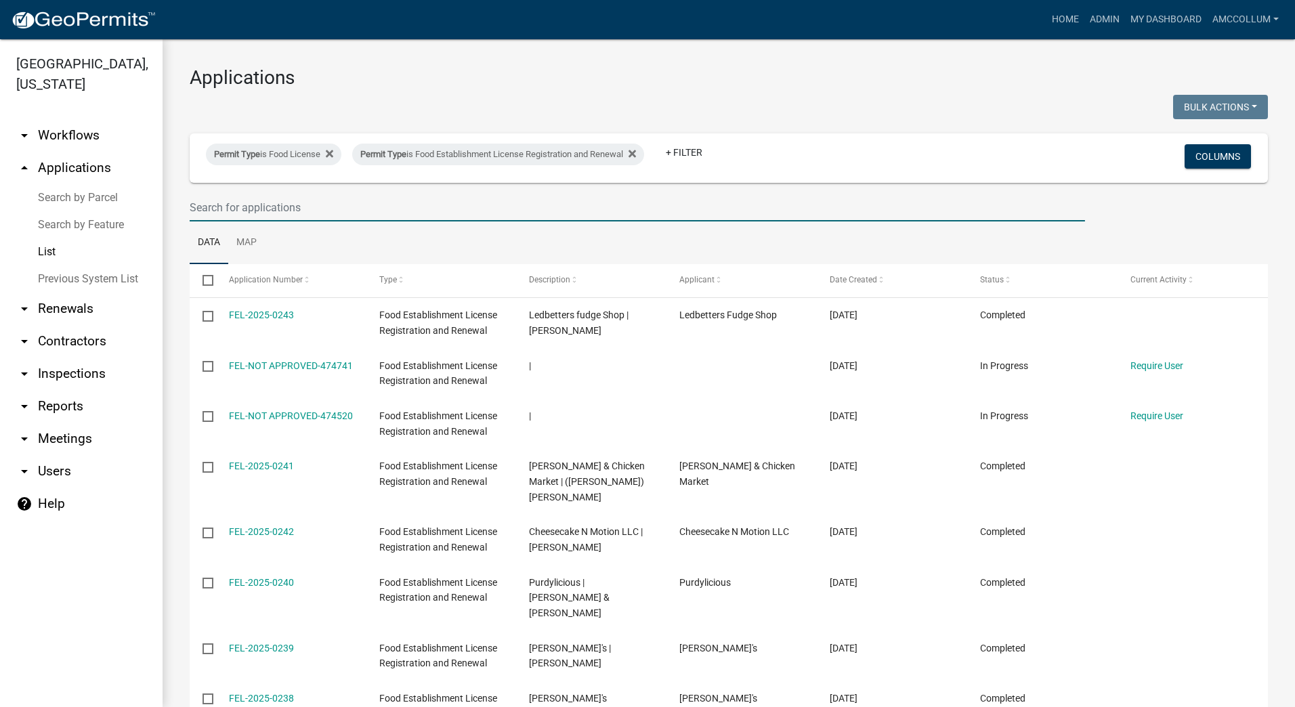
click at [263, 211] on input "text" at bounding box center [637, 208] width 895 height 28
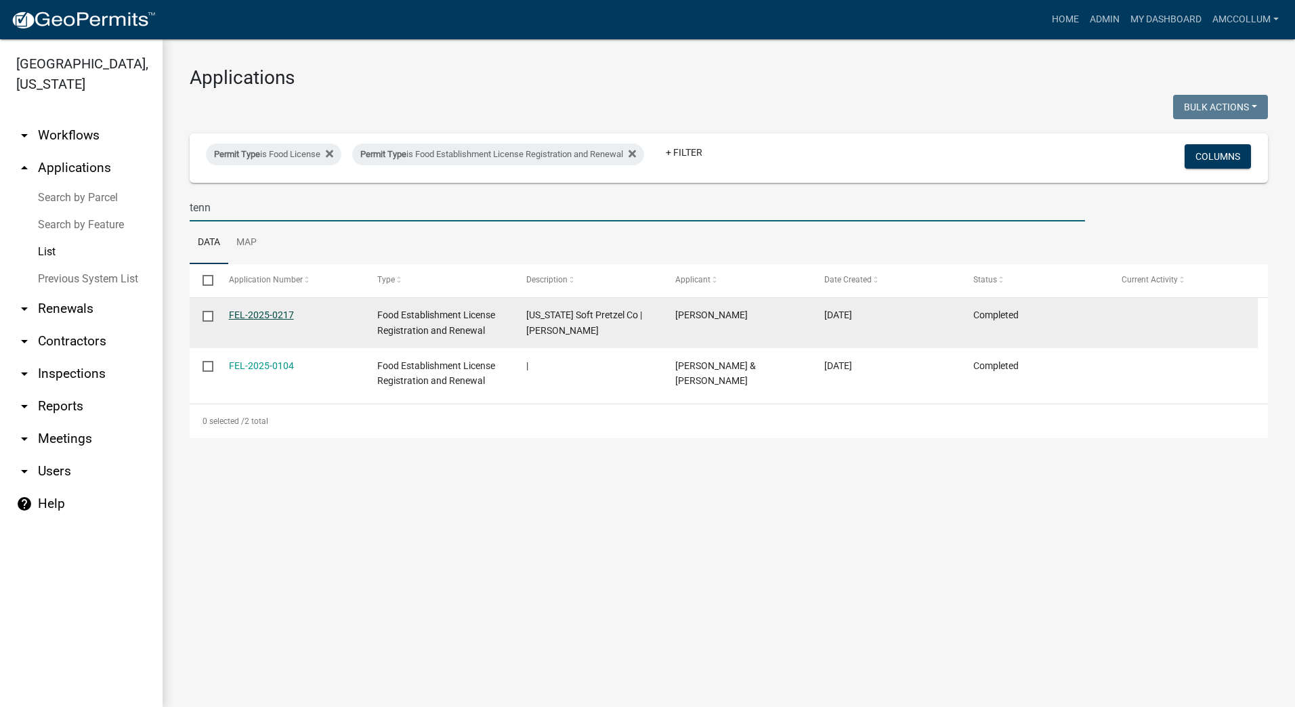
type input "tenn"
click at [258, 315] on link "FEL-2025-0217" at bounding box center [261, 314] width 65 height 11
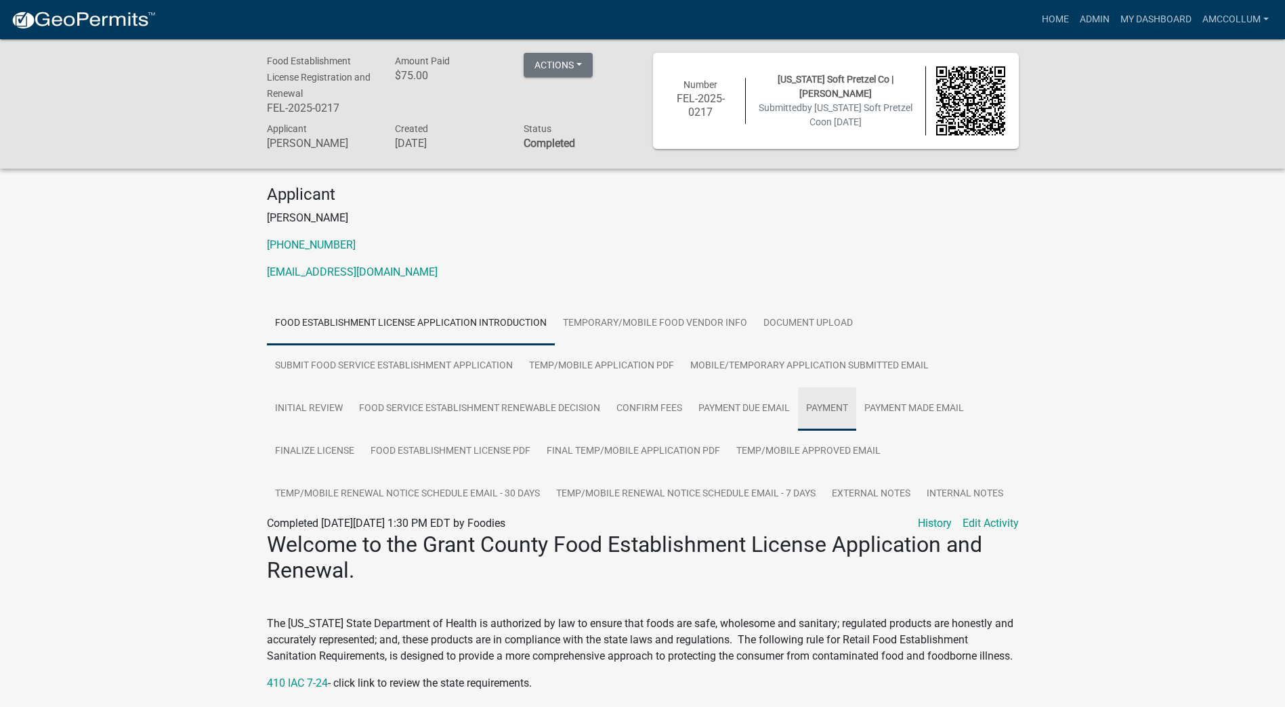
click at [823, 412] on link "Payment" at bounding box center [827, 408] width 58 height 43
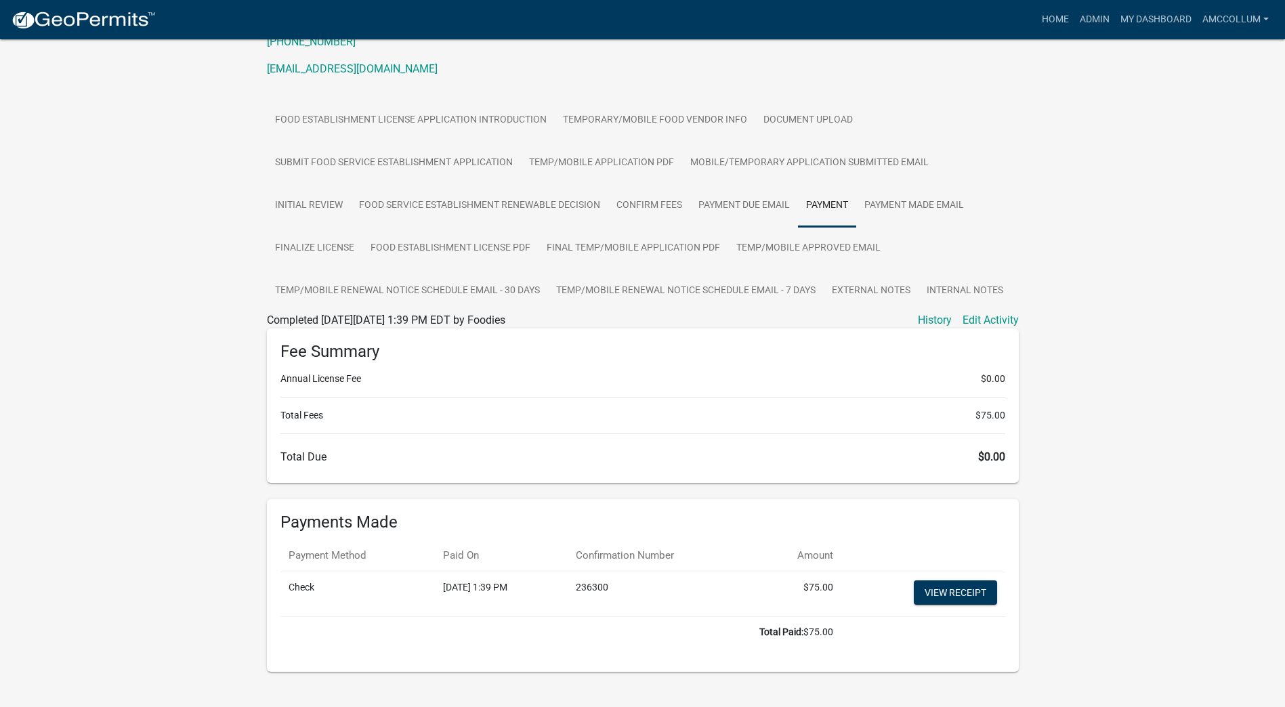
scroll to position [225, 0]
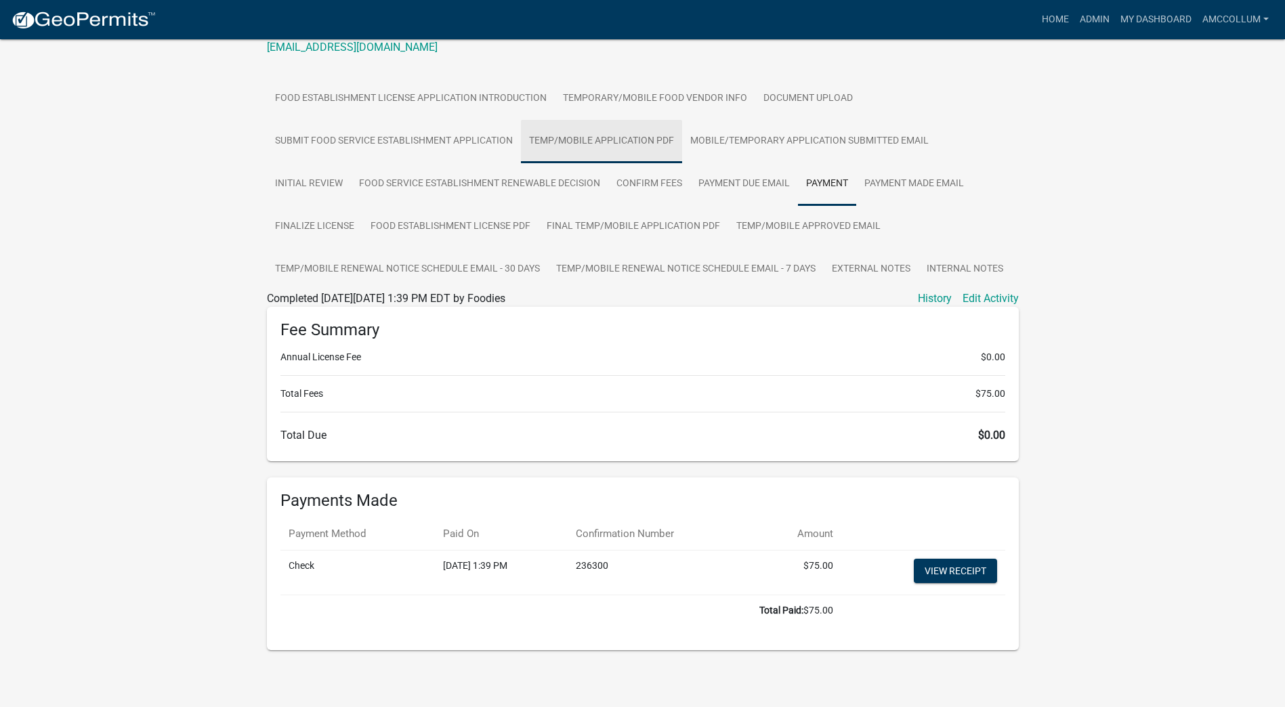
click at [634, 139] on link "Temp/Mobile Application PDF" at bounding box center [601, 141] width 161 height 43
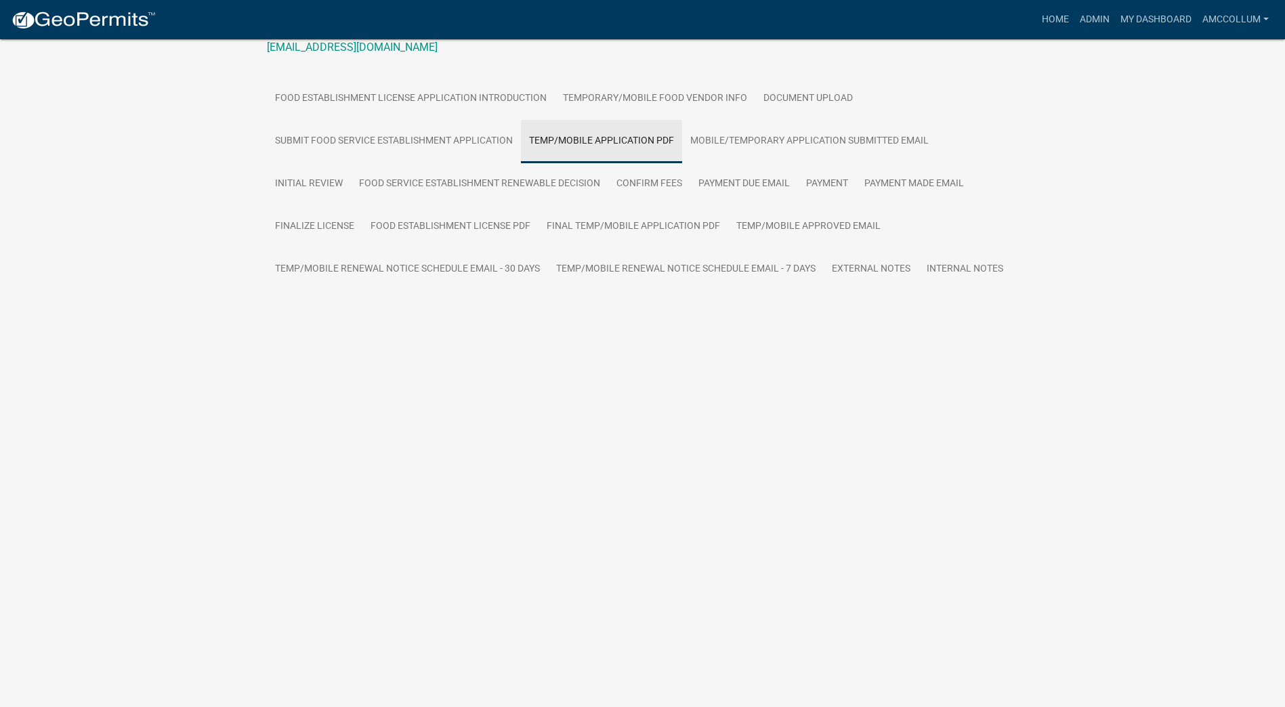
scroll to position [39, 0]
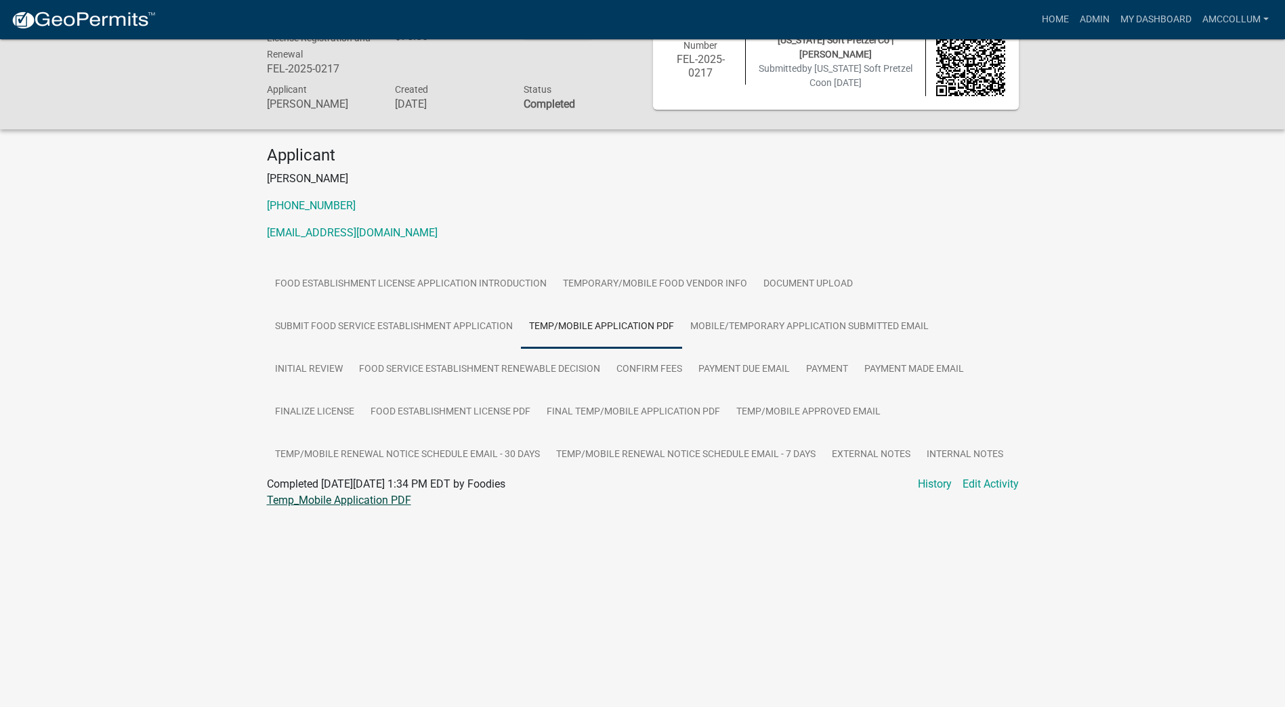
click at [374, 502] on link "Temp_Mobile Application PDF" at bounding box center [339, 500] width 144 height 13
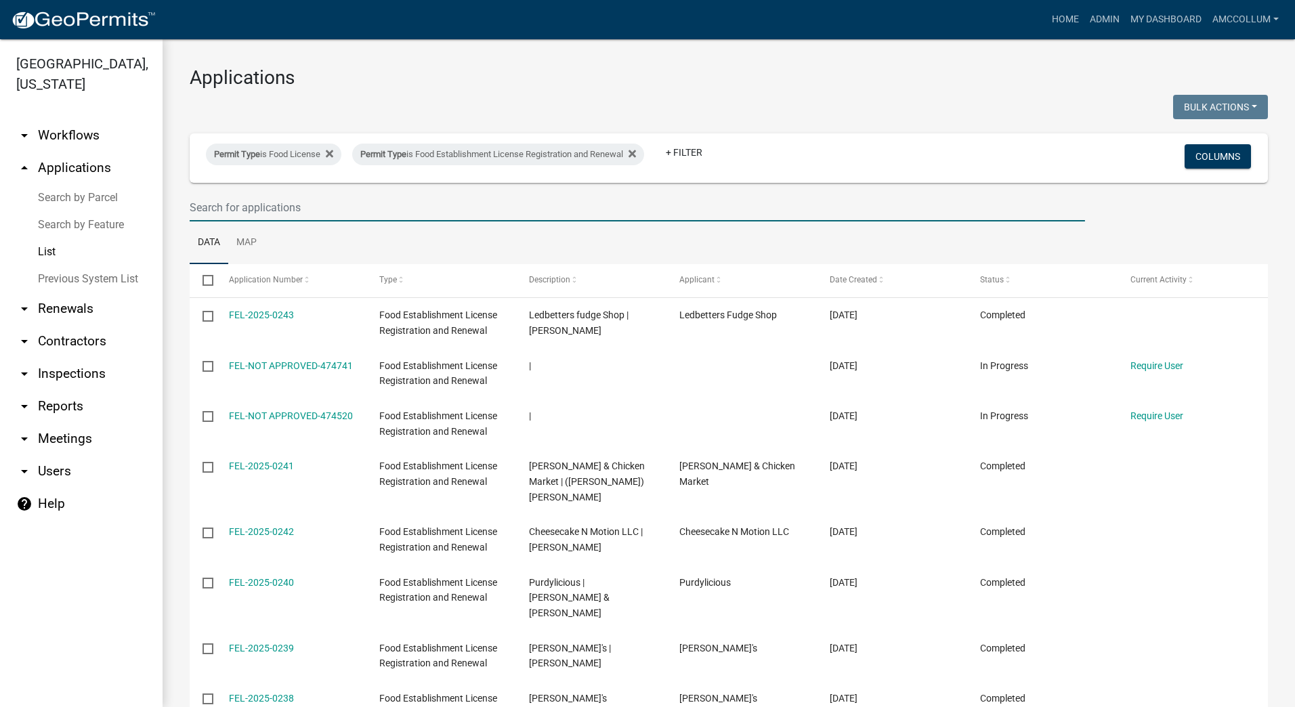
click at [301, 205] on input "text" at bounding box center [637, 208] width 895 height 28
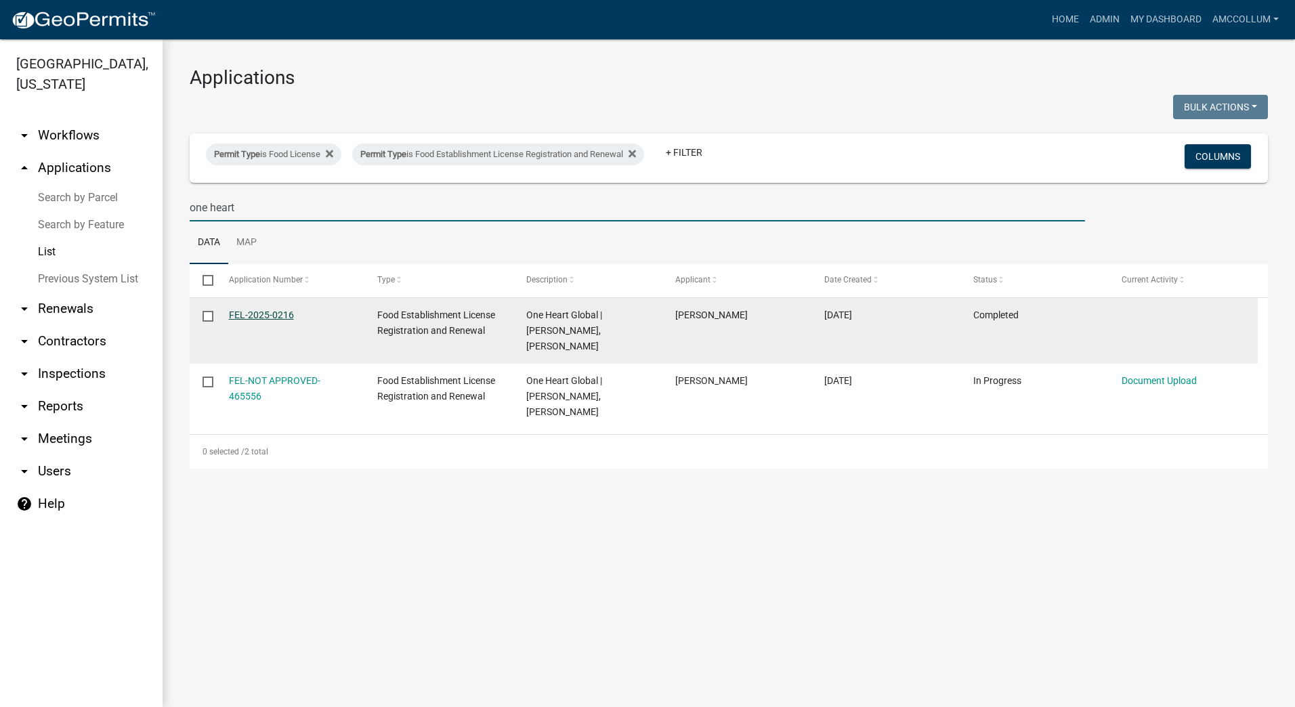
type input "one heart"
click at [238, 316] on link "FEL-2025-0216" at bounding box center [261, 314] width 65 height 11
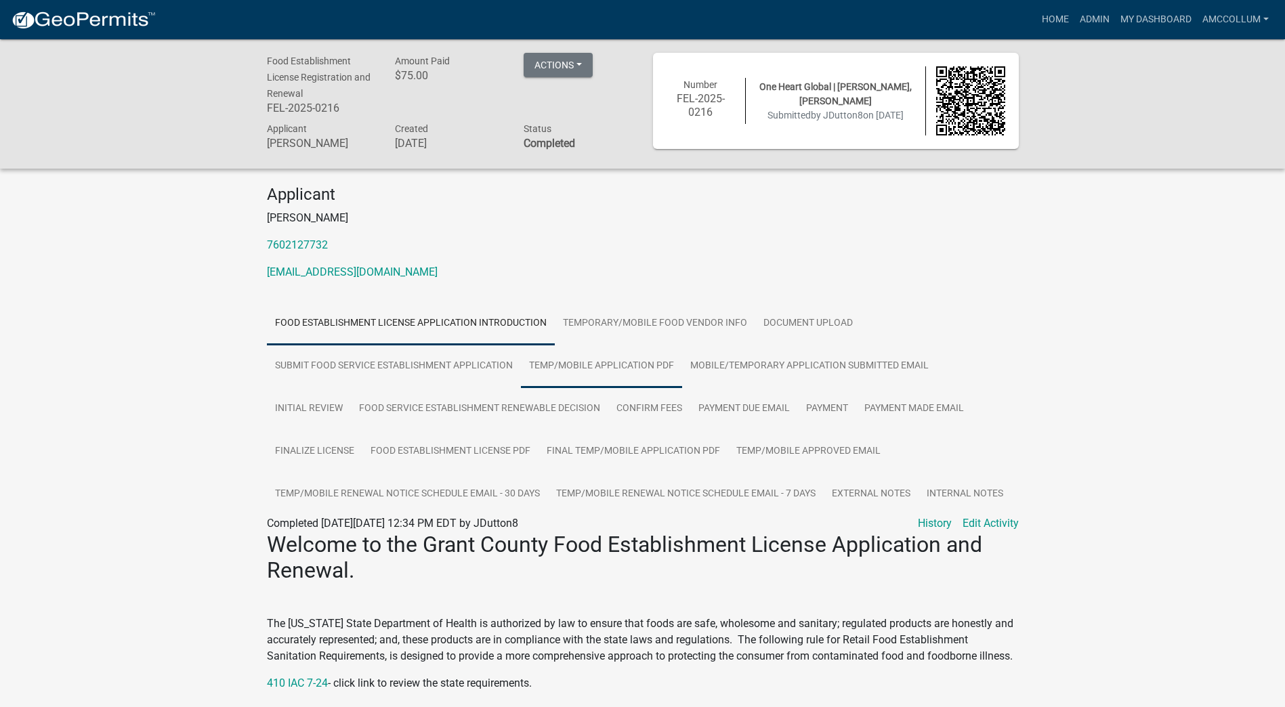
click at [567, 364] on link "Temp/Mobile Application PDF" at bounding box center [601, 366] width 161 height 43
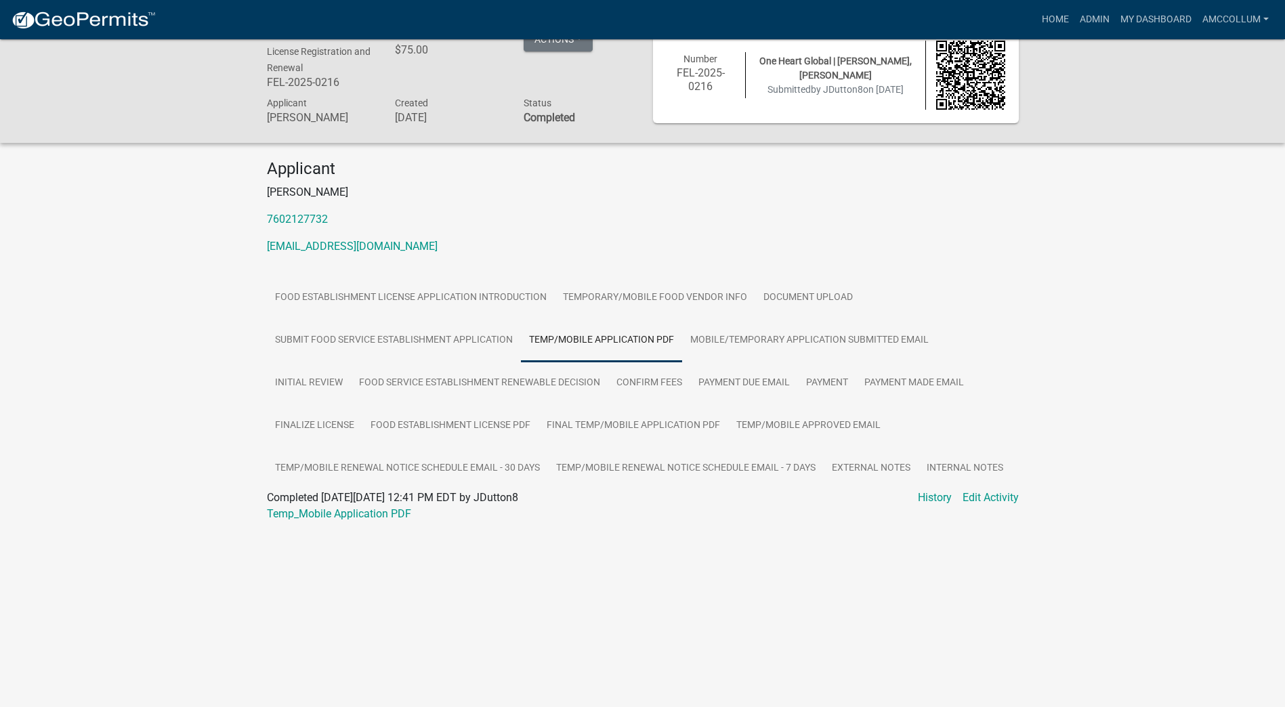
scroll to position [39, 0]
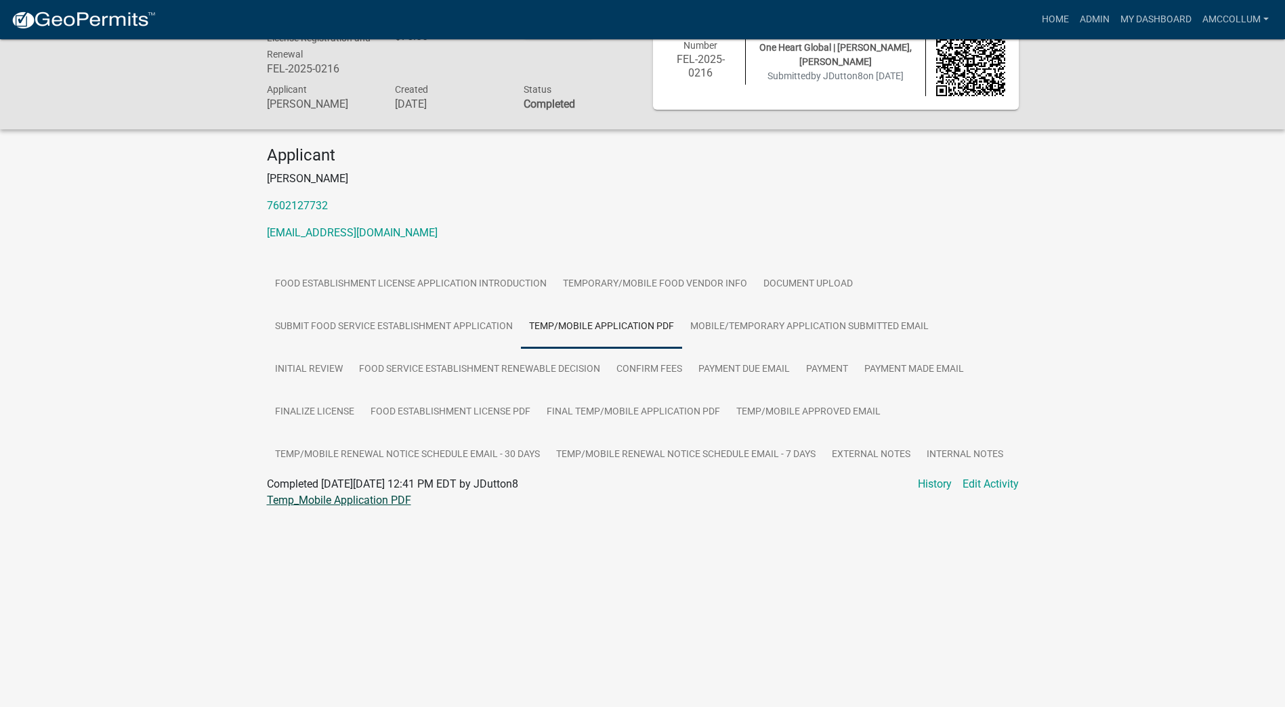
click at [345, 502] on link "Temp_Mobile Application PDF" at bounding box center [339, 500] width 144 height 13
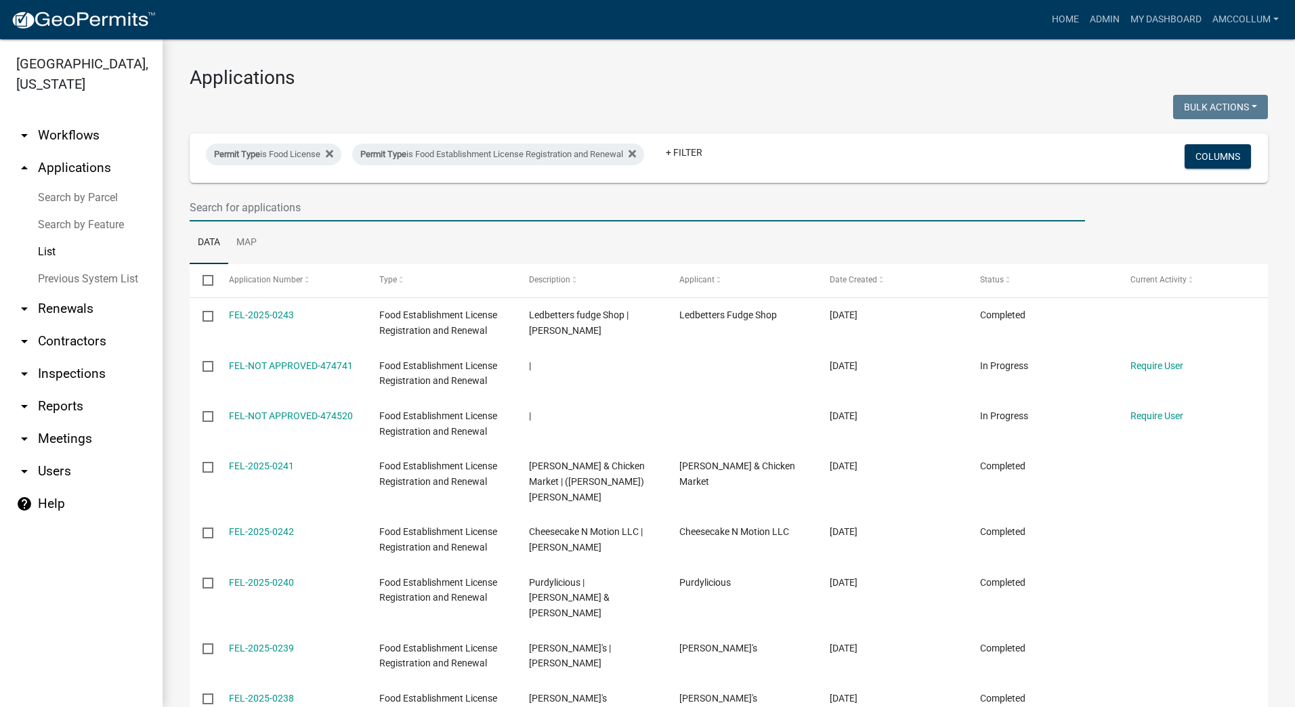
click at [215, 201] on input "text" at bounding box center [637, 208] width 895 height 28
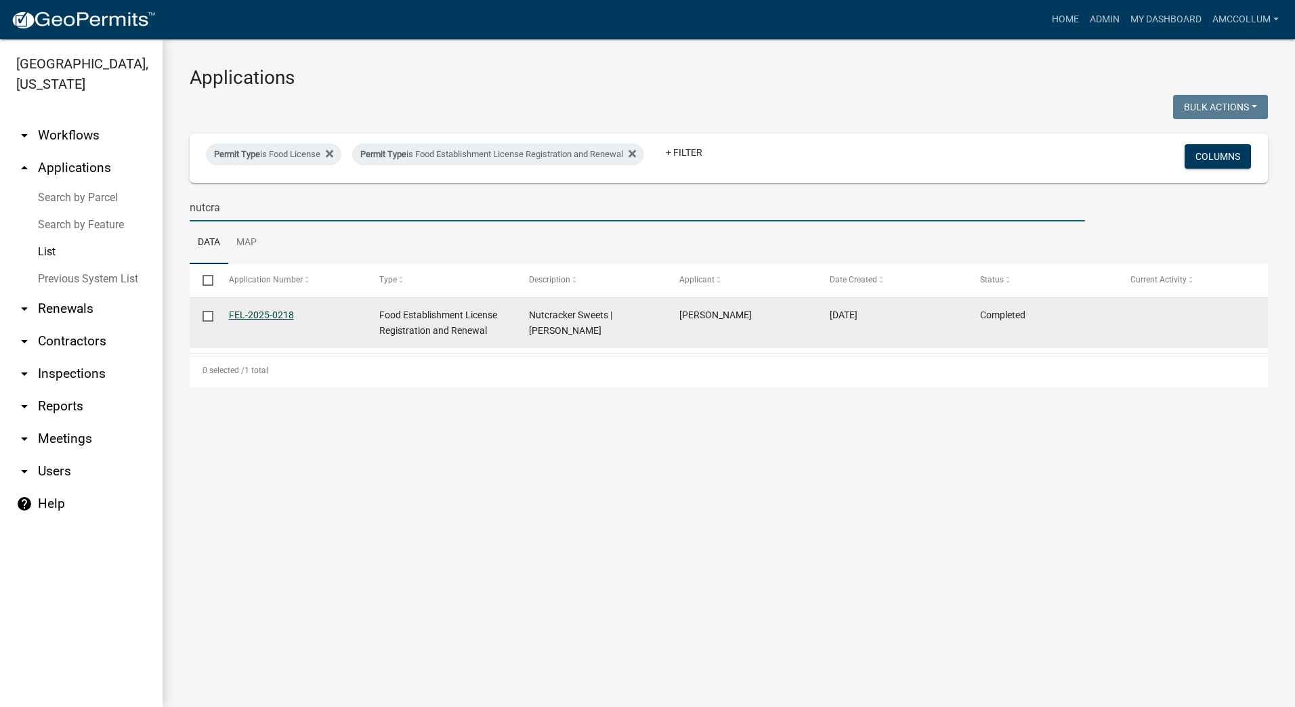
type input "nutcra"
click at [244, 315] on link "FEL-2025-0218" at bounding box center [261, 314] width 65 height 11
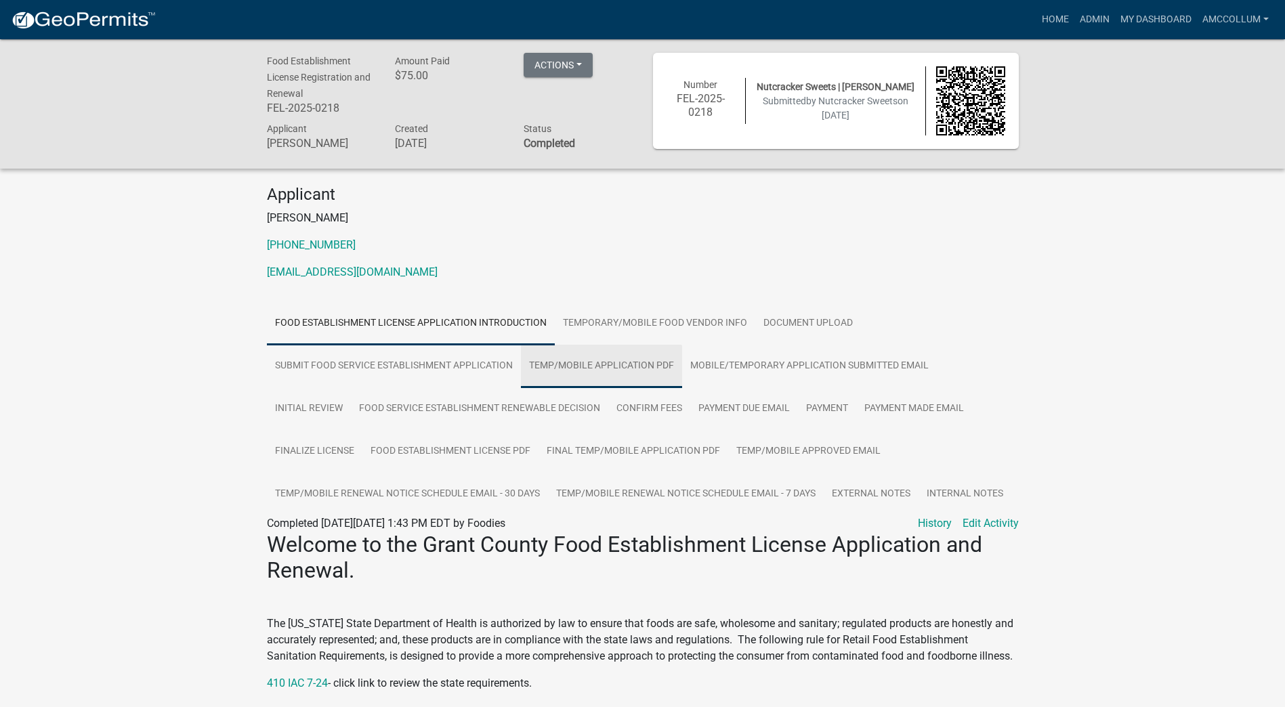
click at [582, 362] on link "Temp/Mobile Application PDF" at bounding box center [601, 366] width 161 height 43
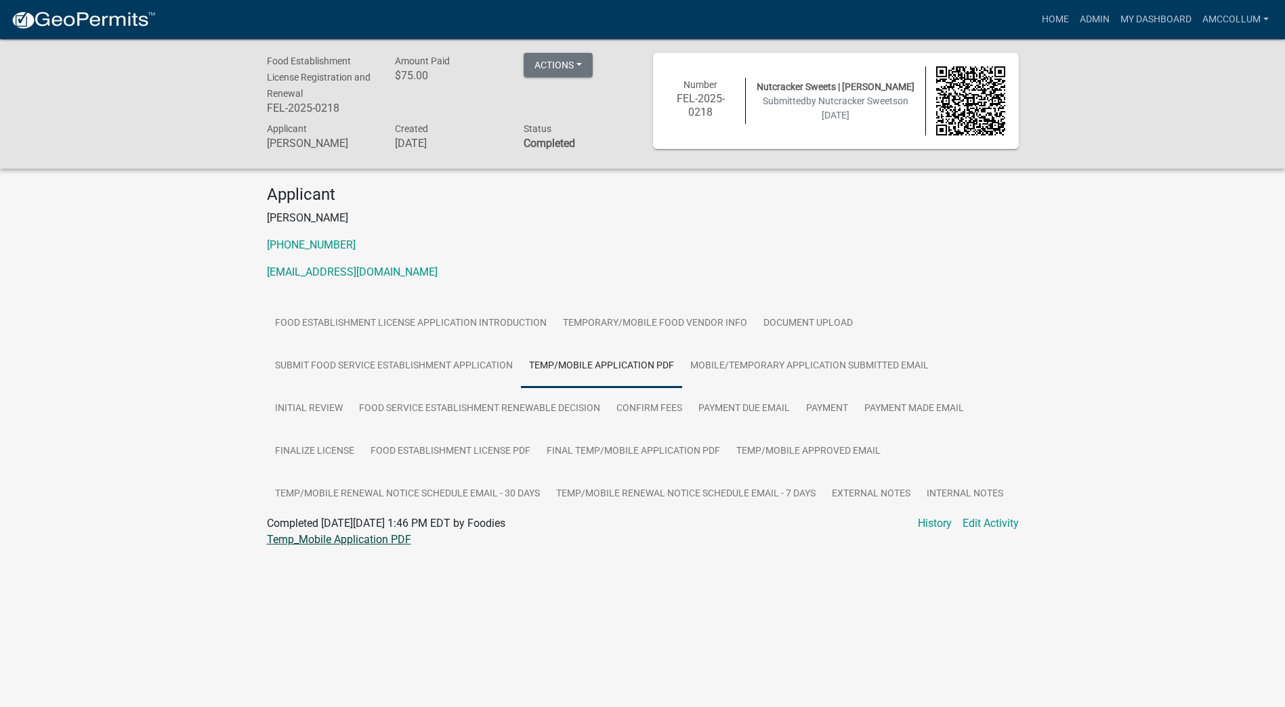
click at [368, 536] on link "Temp_Mobile Application PDF" at bounding box center [339, 539] width 144 height 13
click at [829, 415] on link "Payment" at bounding box center [827, 408] width 58 height 43
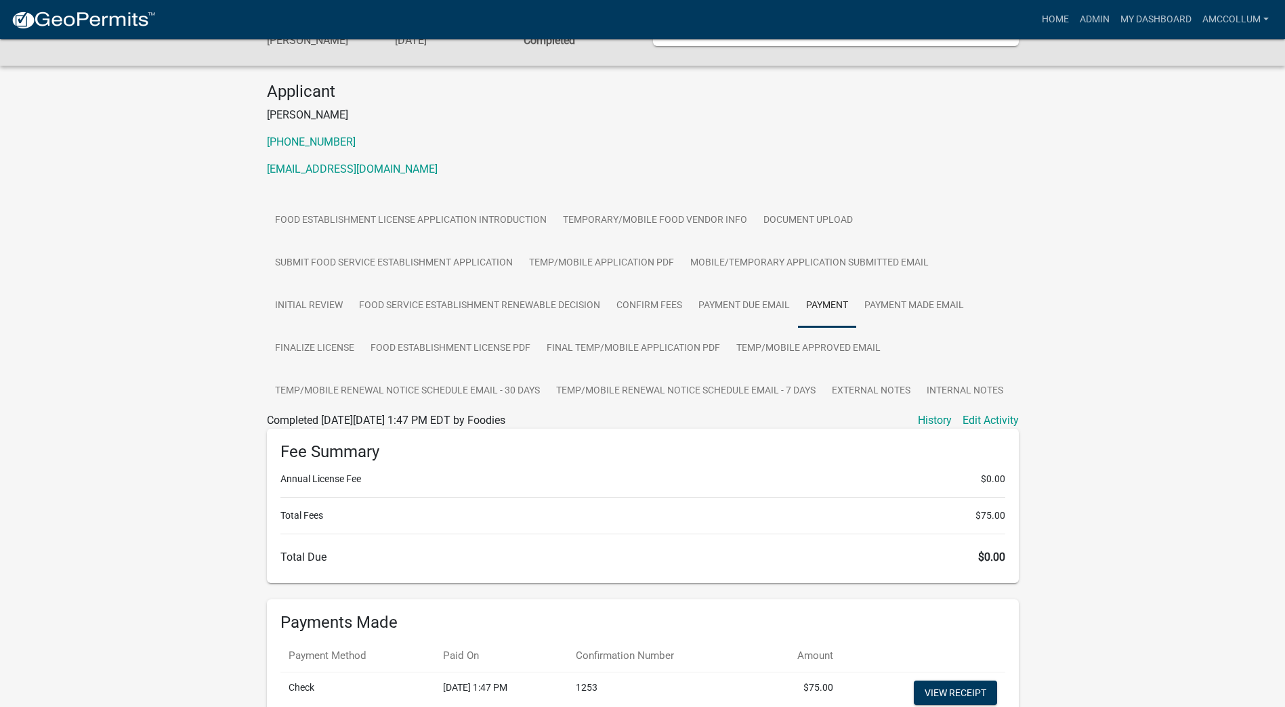
scroll to position [225, 0]
